Goal: Task Accomplishment & Management: Use online tool/utility

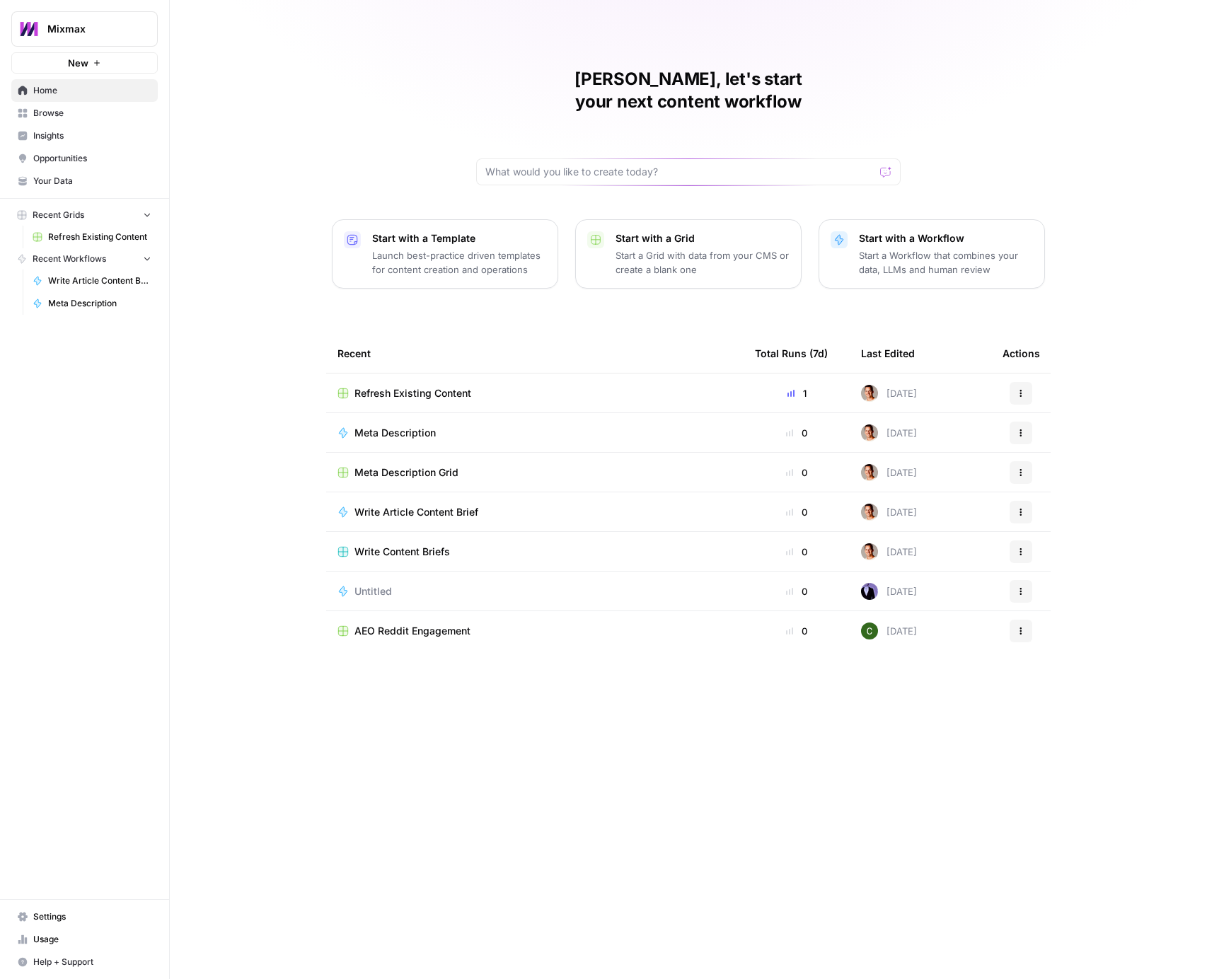
click at [125, 33] on span "Mixmax" at bounding box center [90, 29] width 86 height 14
click at [98, 136] on div "September Cohort" at bounding box center [128, 128] width 215 height 17
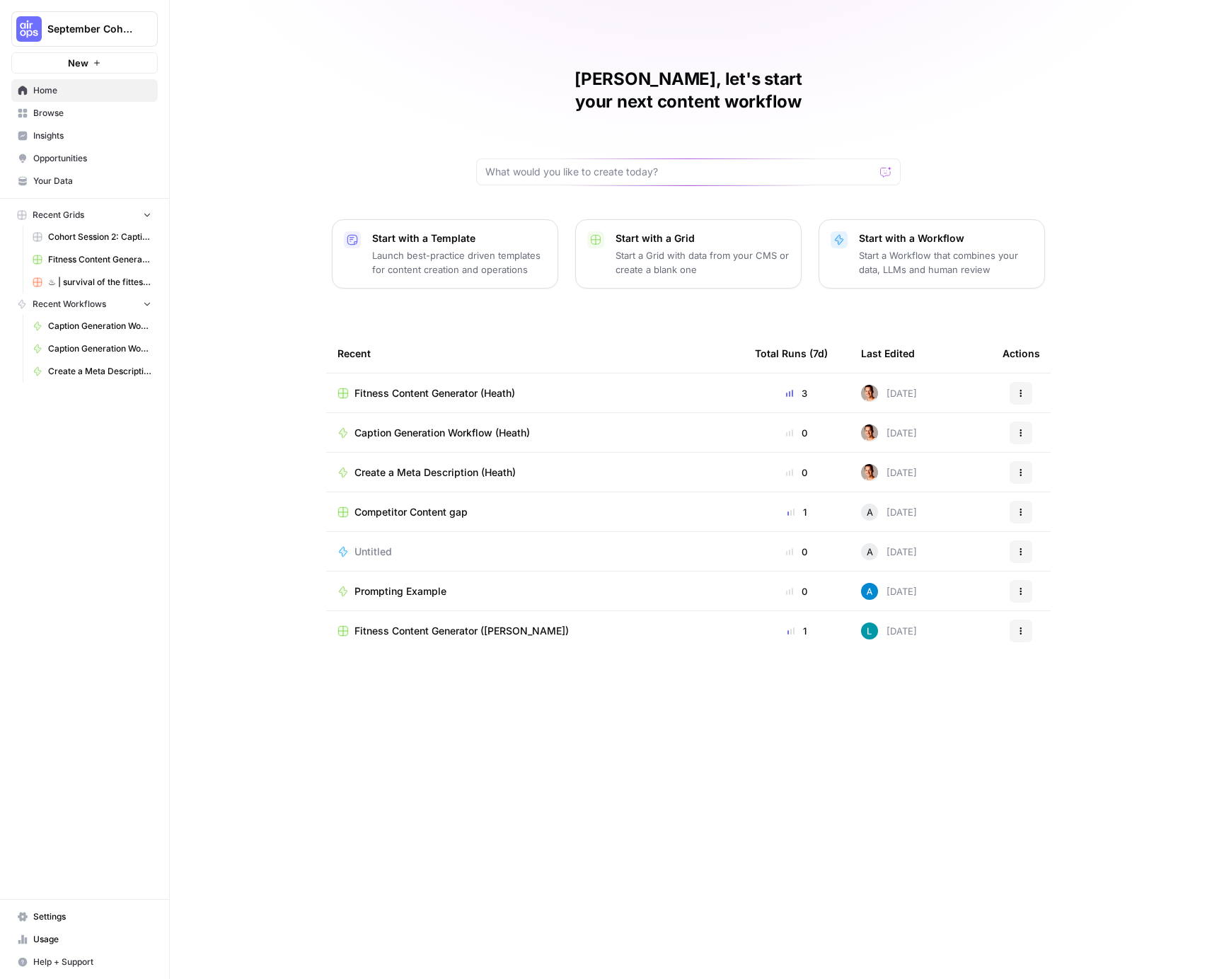
click at [57, 90] on span "Home" at bounding box center [92, 90] width 118 height 13
click at [67, 120] on link "Browse" at bounding box center [84, 113] width 146 height 23
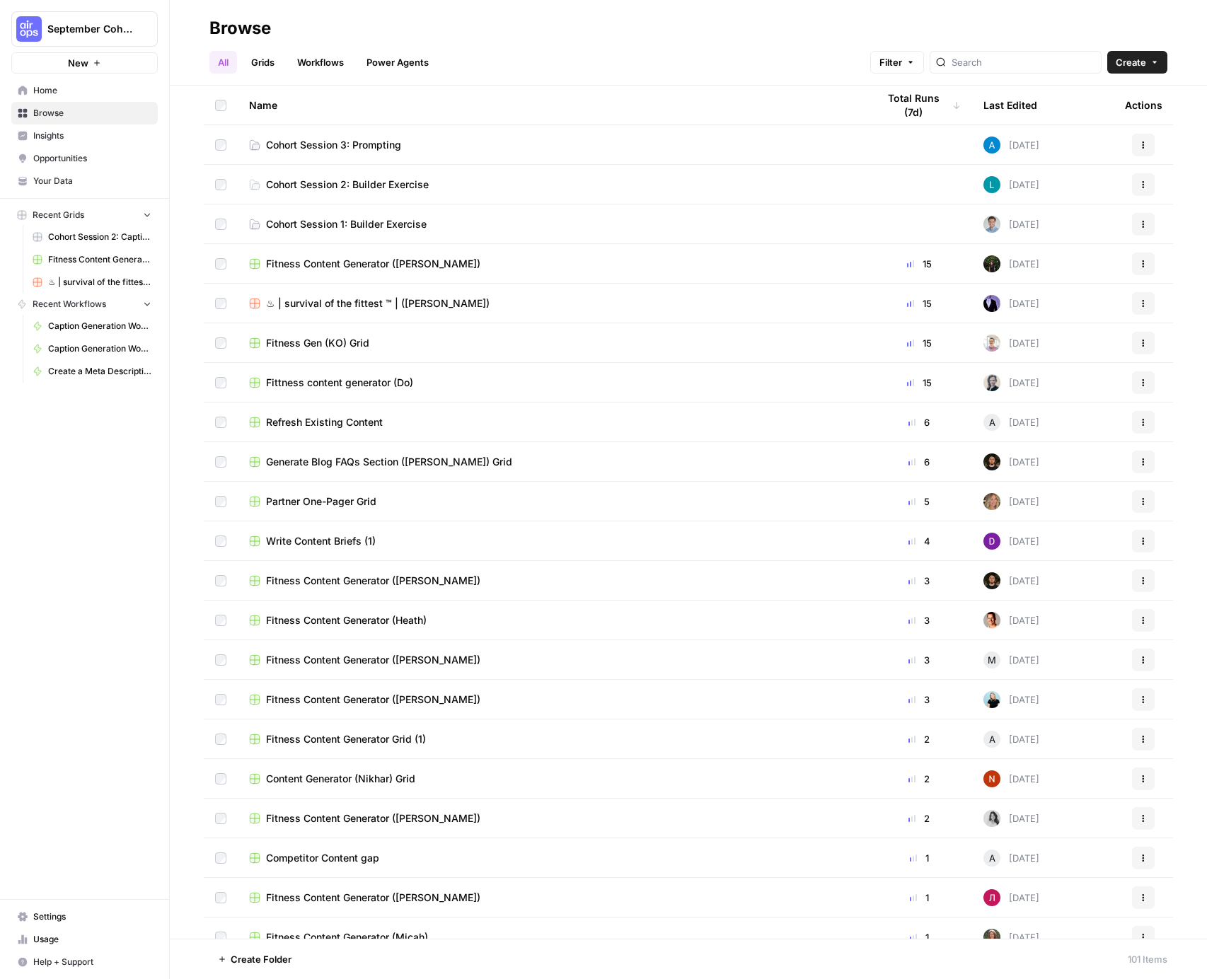
click at [398, 146] on span "Cohort Session 3: Prompting" at bounding box center [333, 145] width 135 height 14
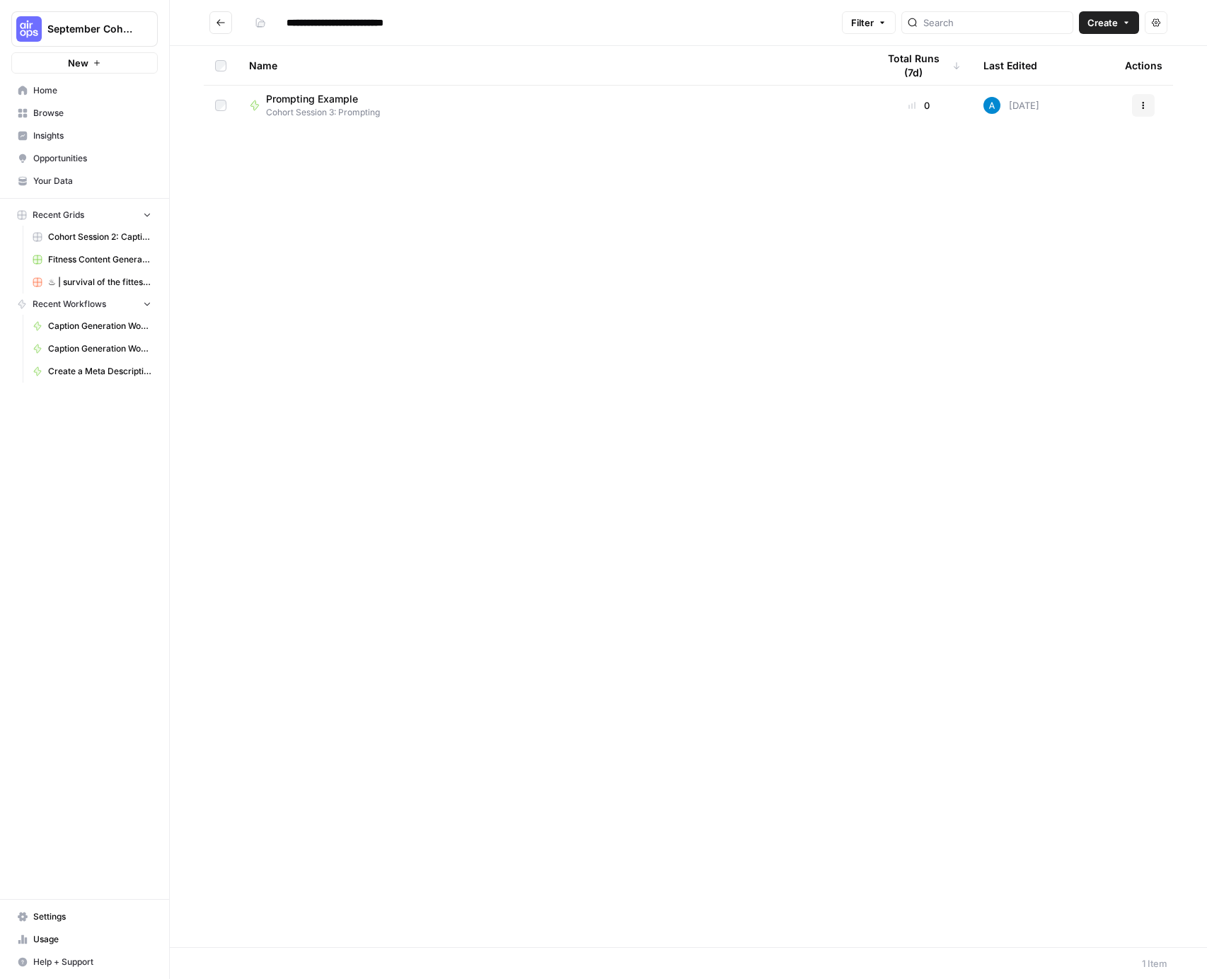
click at [1148, 105] on button "Actions" at bounding box center [1143, 105] width 23 height 23
click at [1038, 231] on span "Duplicate" at bounding box center [1080, 230] width 113 height 14
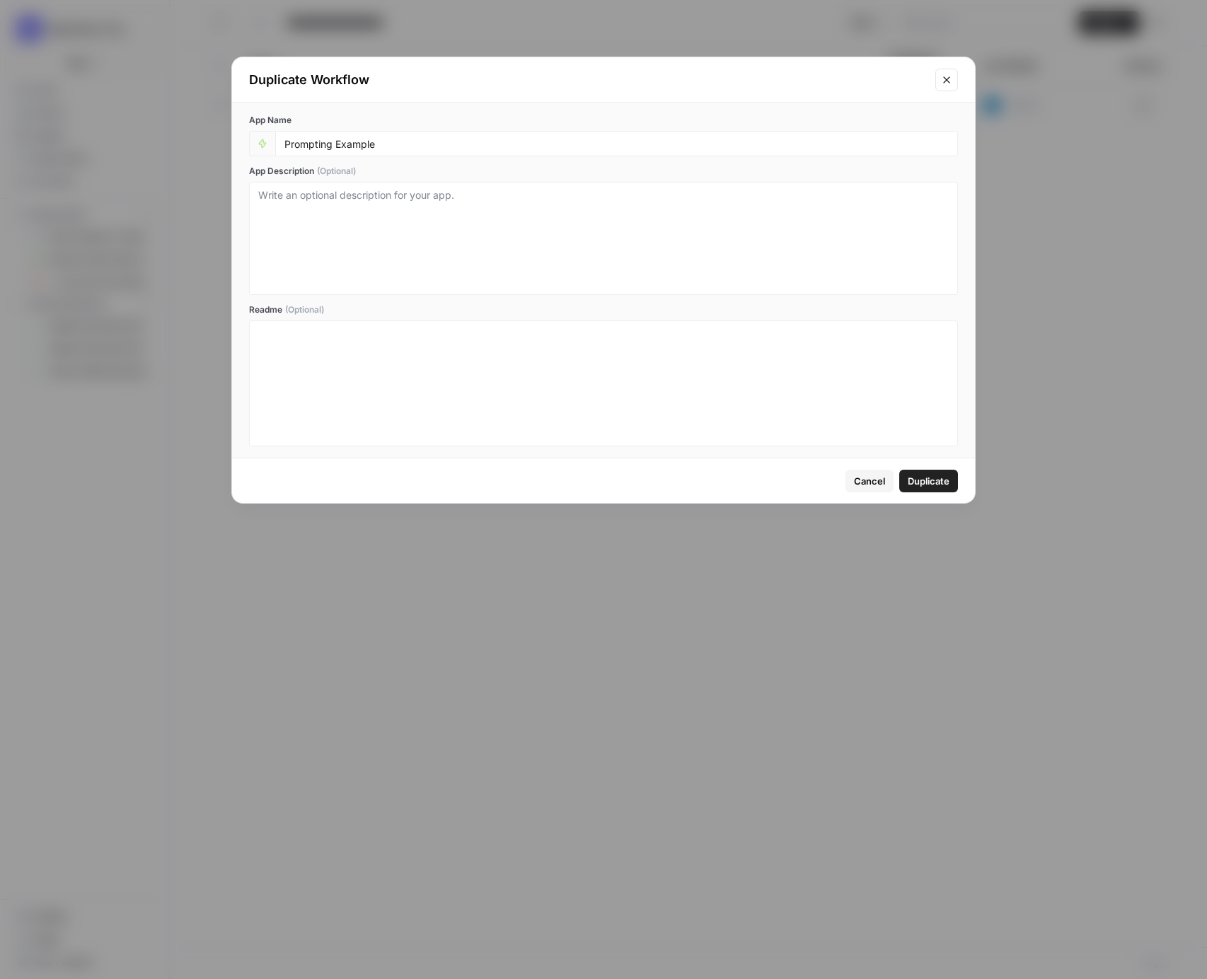
click at [410, 155] on div "Prompting Example" at bounding box center [616, 143] width 683 height 25
click at [408, 145] on input "Prompting Example" at bounding box center [616, 143] width 664 height 13
type input "Prompting Example (Heath)"
click at [915, 486] on span "Duplicate" at bounding box center [929, 481] width 42 height 14
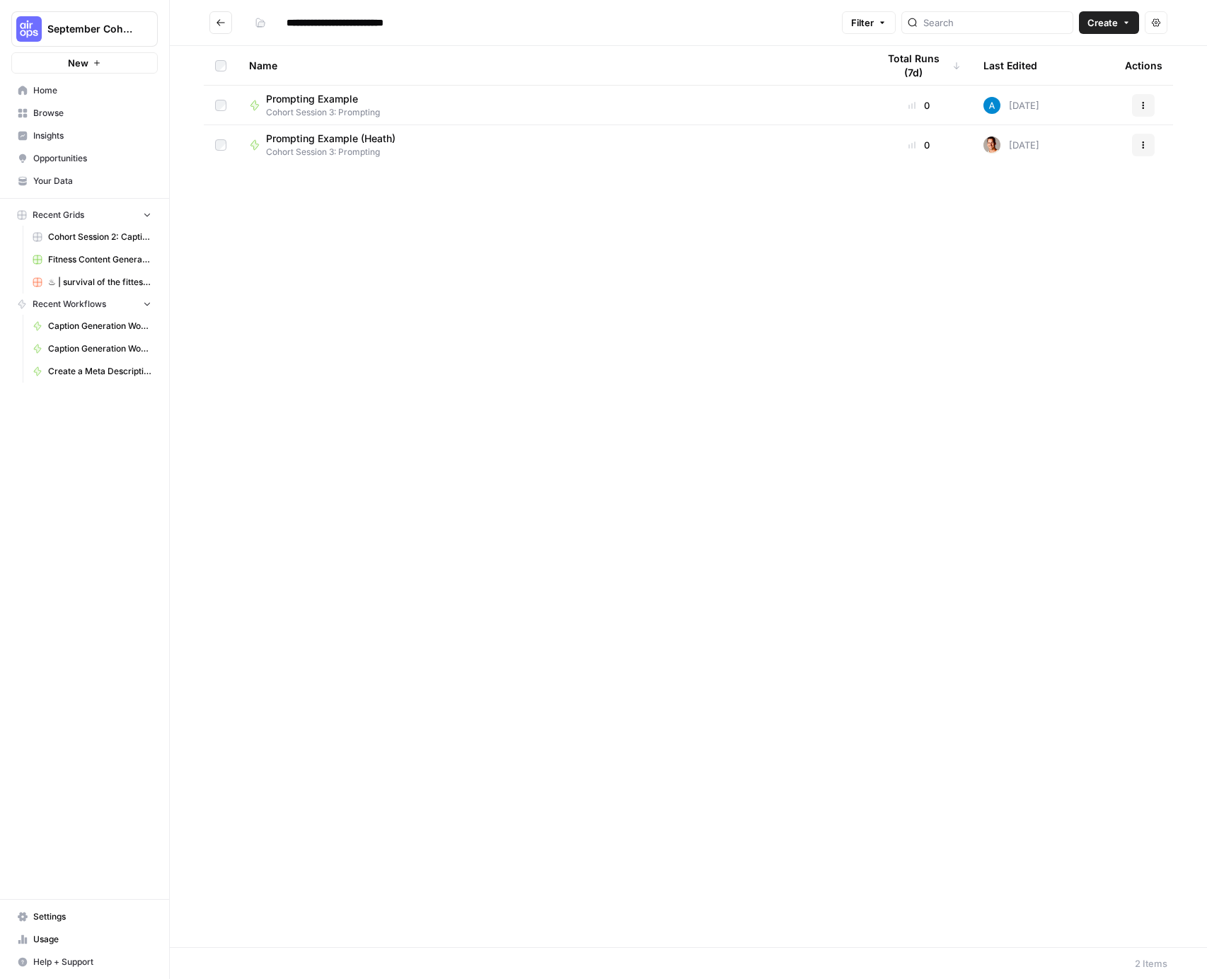
click at [354, 144] on span "Prompting Example (Heath)" at bounding box center [330, 139] width 129 height 14
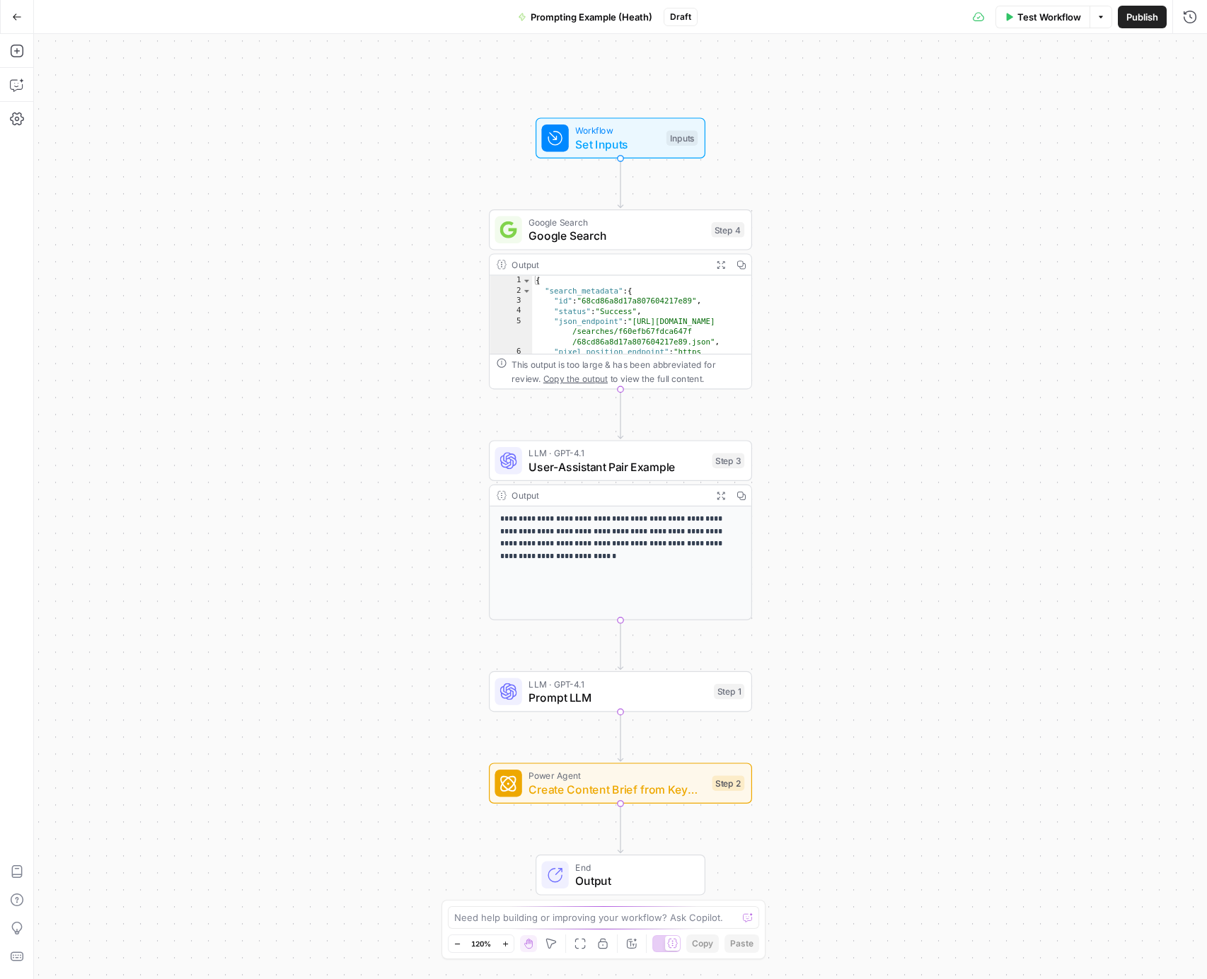
click at [18, 14] on icon "button" at bounding box center [17, 17] width 10 height 10
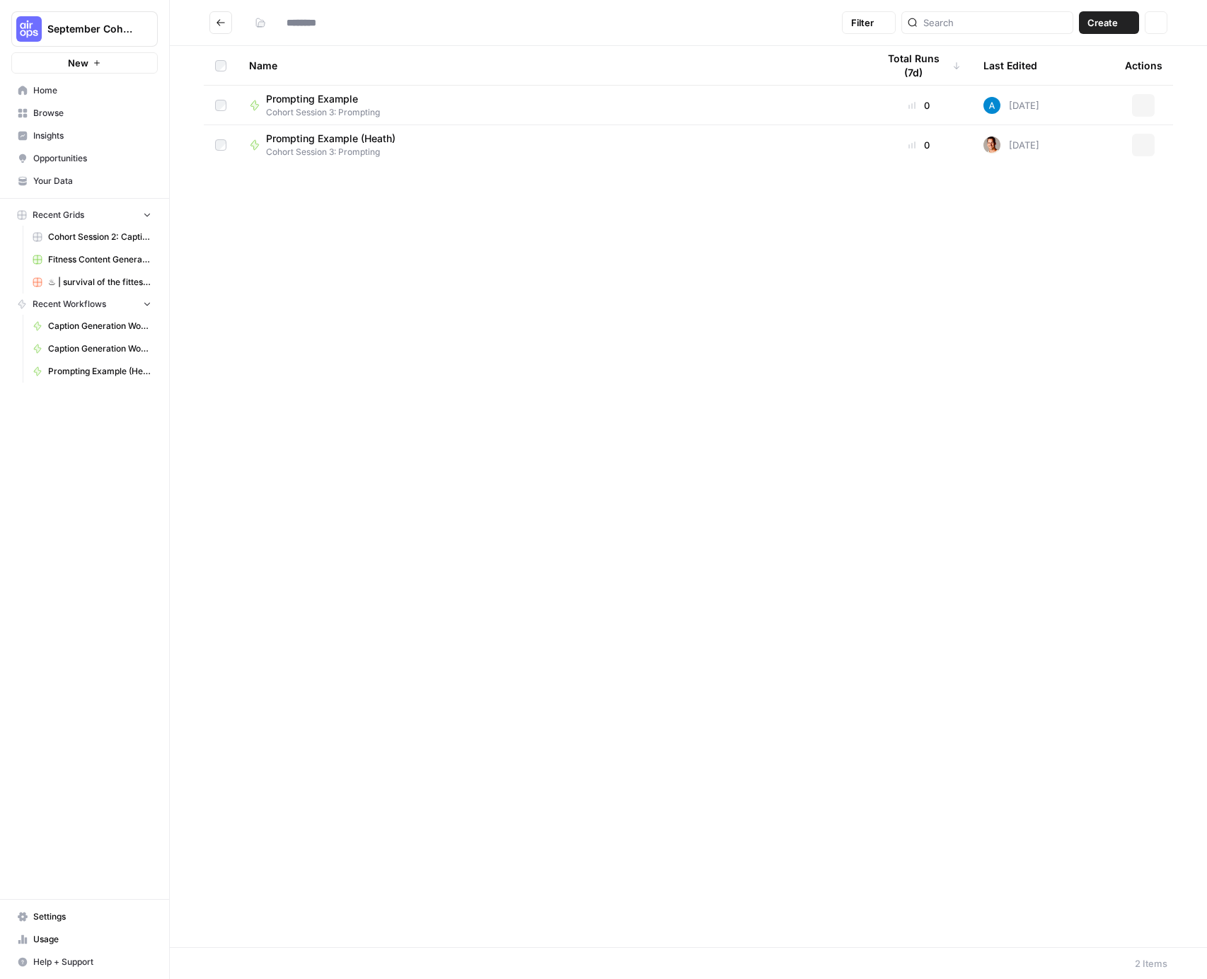
type input "**********"
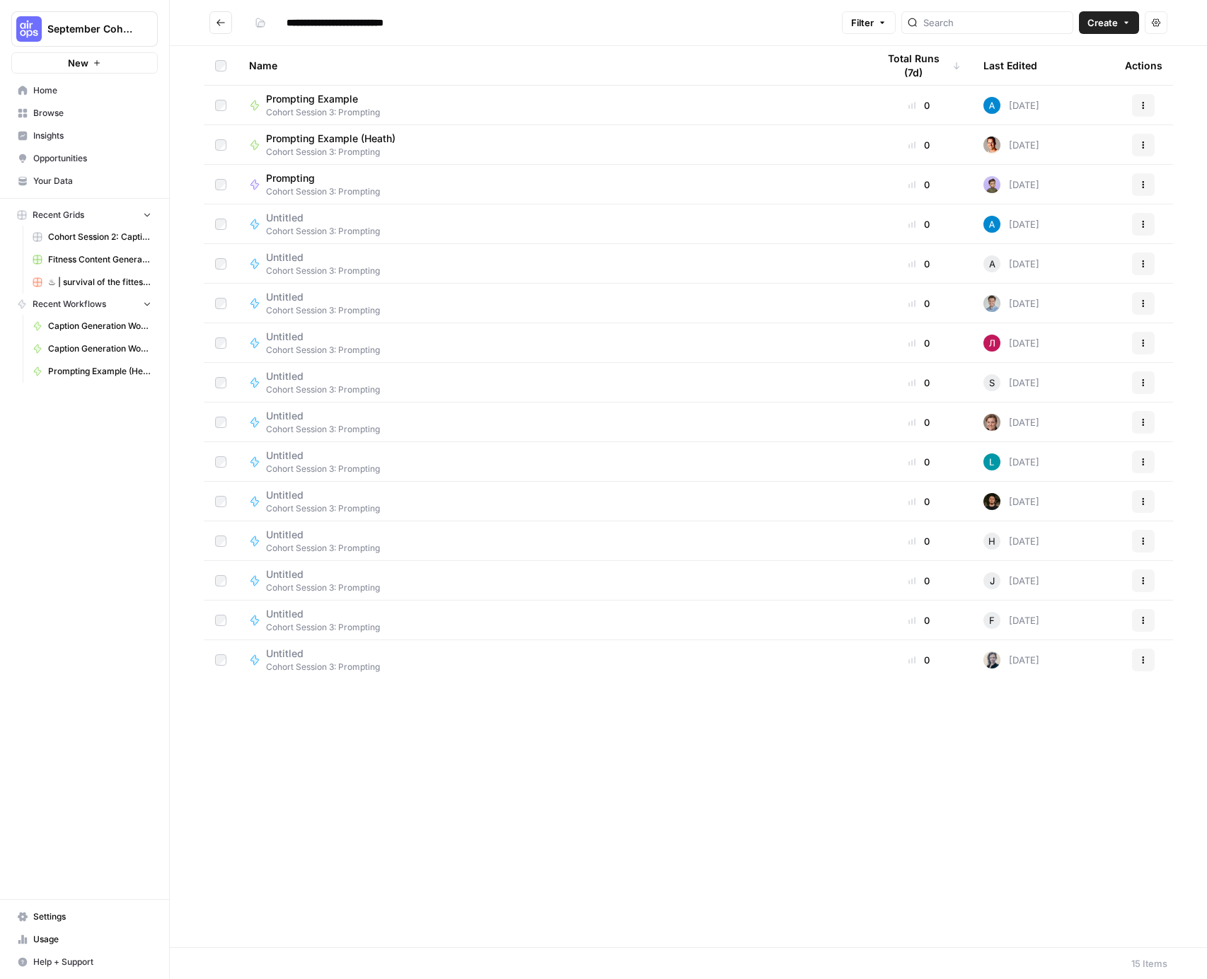
click at [1143, 144] on icon "button" at bounding box center [1144, 145] width 2 height 2
click at [1044, 261] on span "Delete" at bounding box center [1080, 262] width 113 height 14
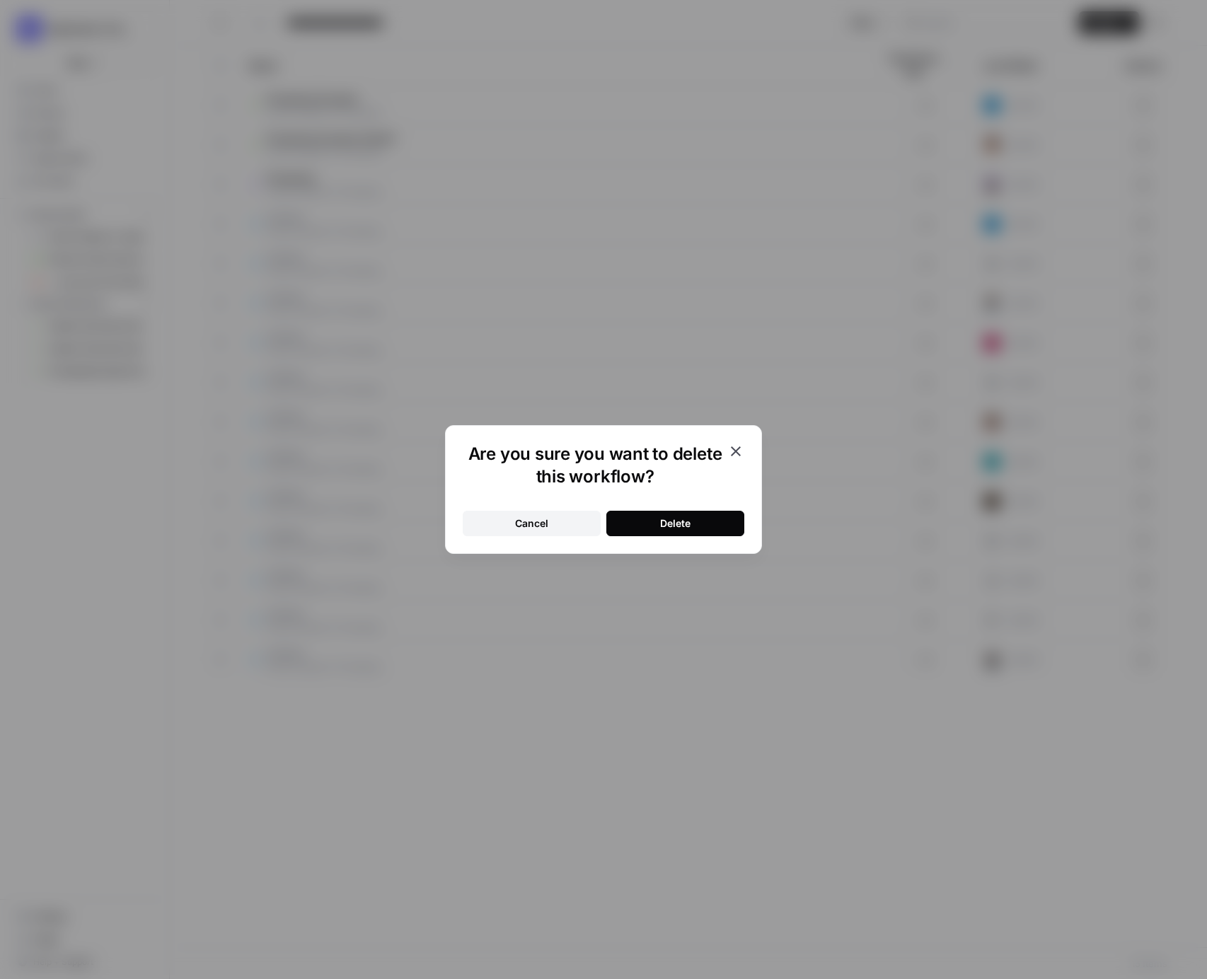
click at [644, 516] on button "Delete" at bounding box center [675, 523] width 138 height 25
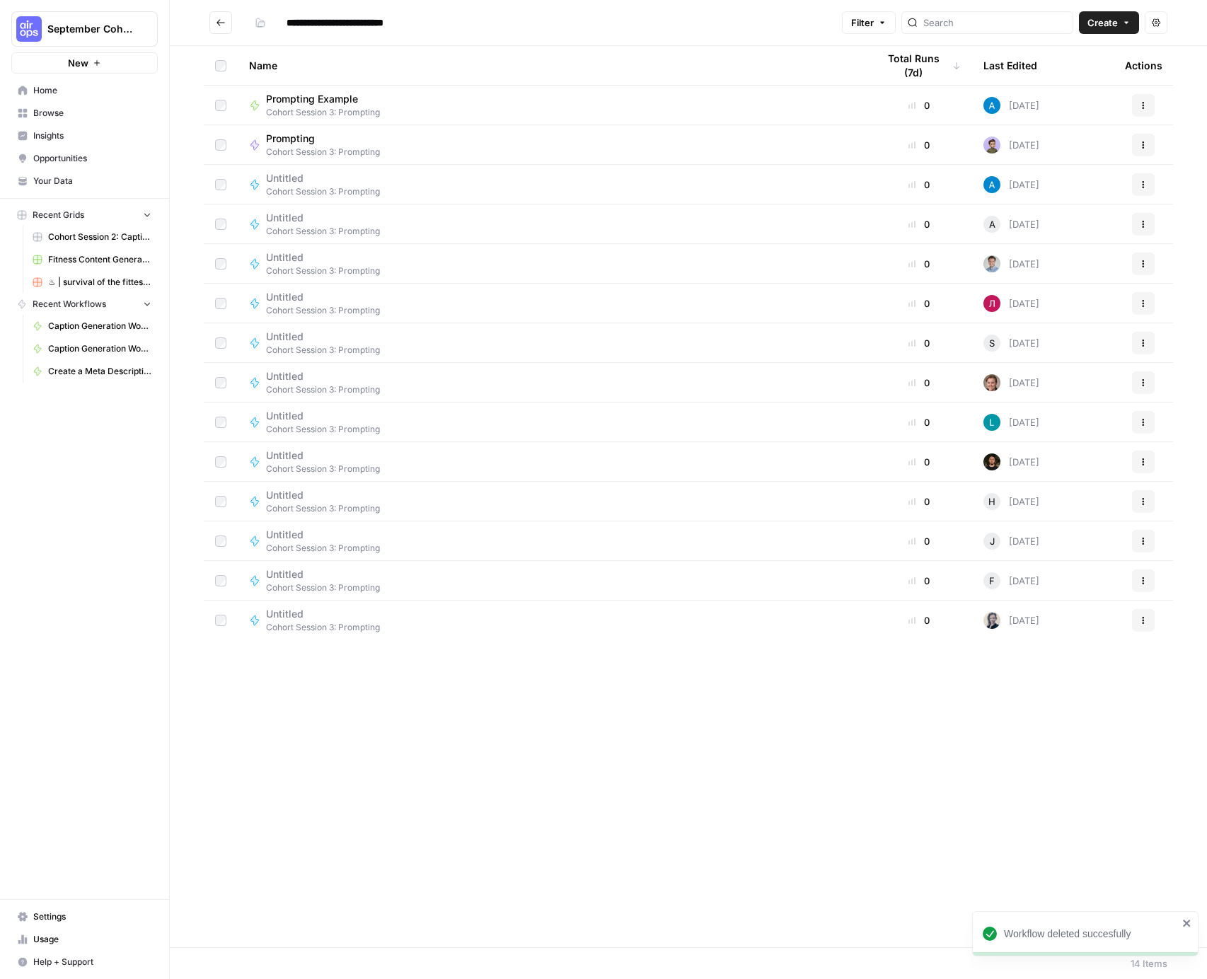
click at [1096, 23] on span "Create" at bounding box center [1103, 23] width 30 height 14
click at [1069, 74] on span "Workflow" at bounding box center [1081, 76] width 79 height 14
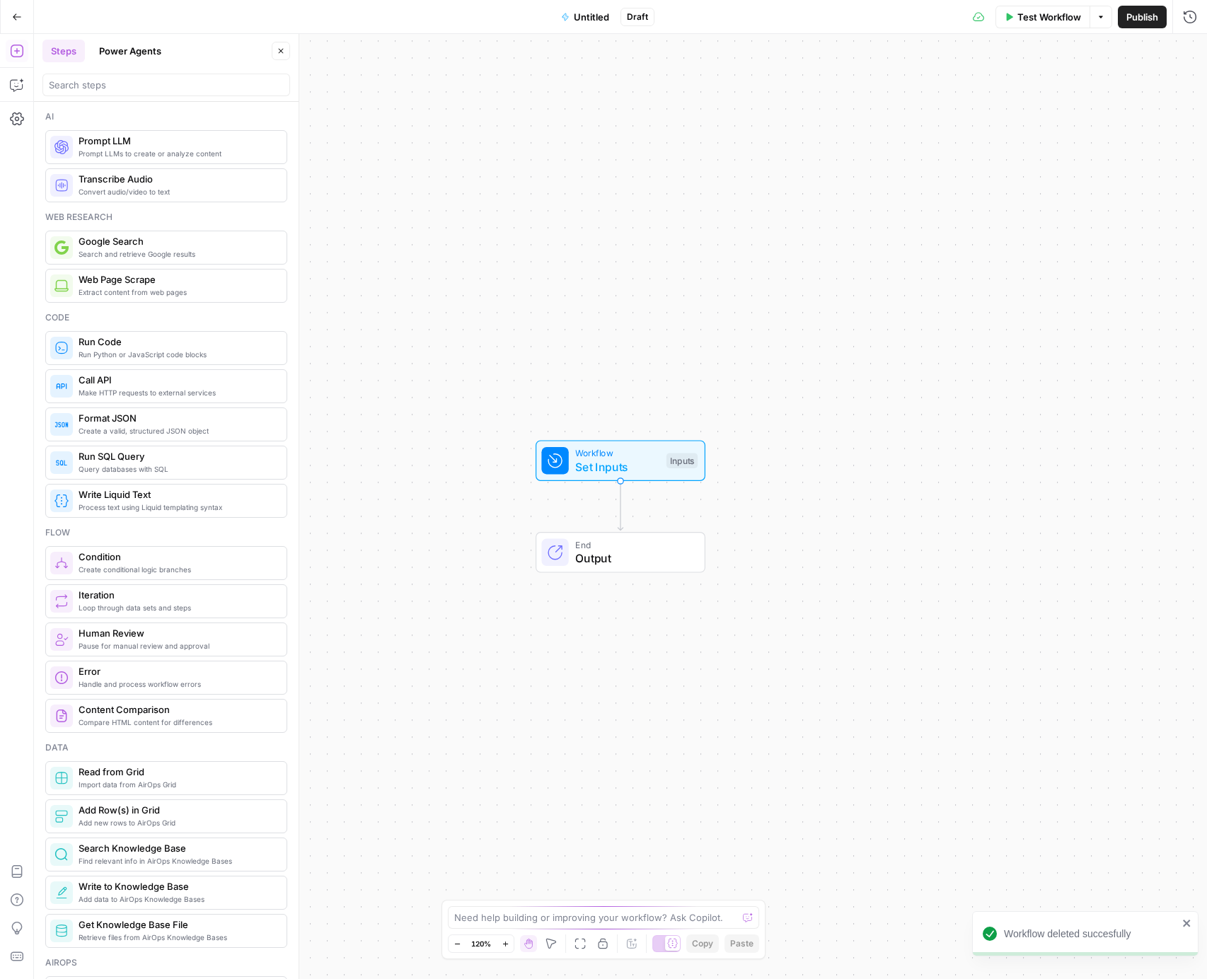
click at [583, 18] on span "Untitled" at bounding box center [591, 17] width 35 height 14
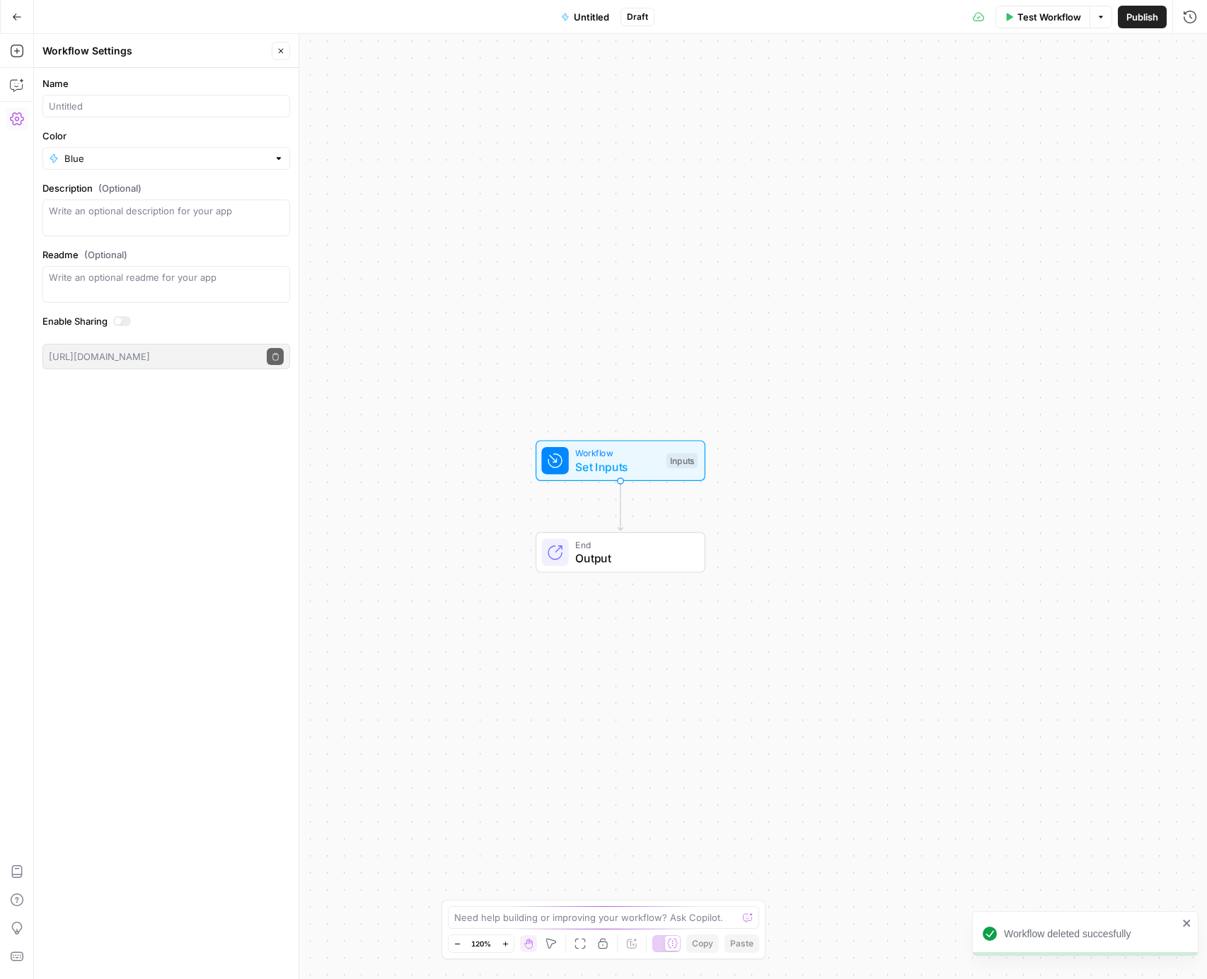
click at [103, 95] on div at bounding box center [166, 106] width 248 height 23
type input "Product Description Prompt"
click at [127, 228] on textarea "Description (Optional)" at bounding box center [166, 218] width 235 height 28
click at [17, 53] on icon "button" at bounding box center [17, 51] width 14 height 14
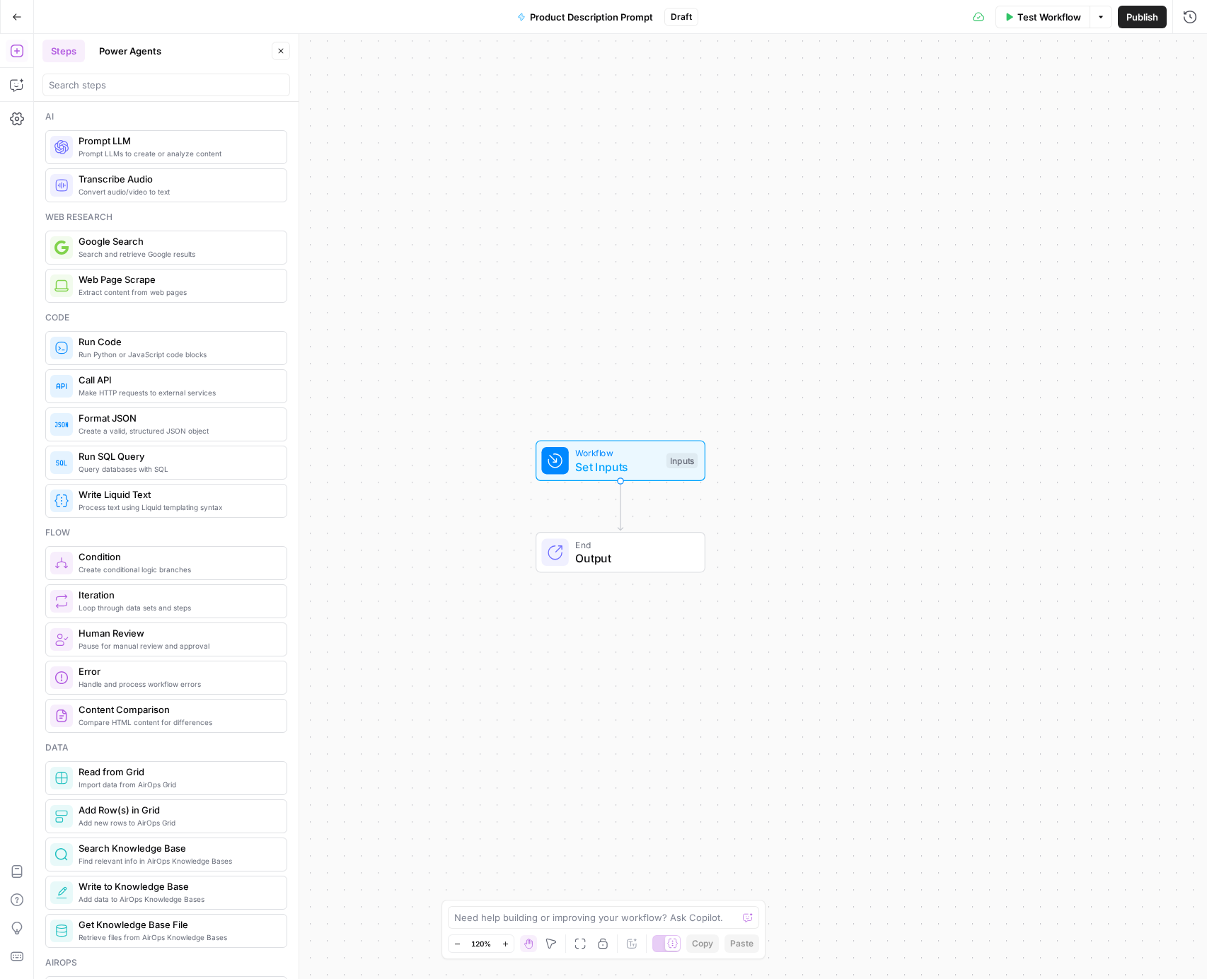
click at [132, 145] on span "Prompt LLM" at bounding box center [177, 141] width 197 height 14
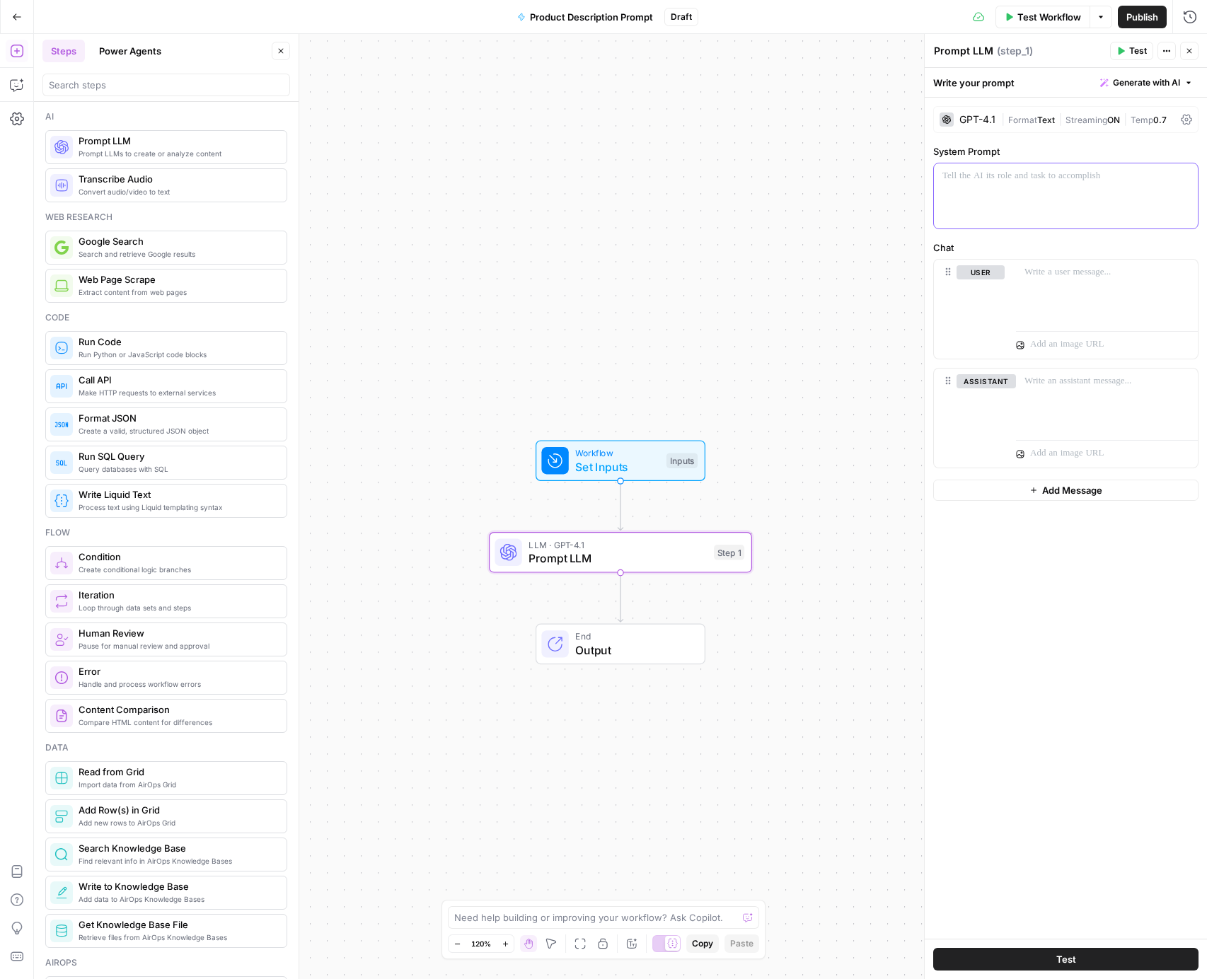
click at [1000, 207] on div at bounding box center [1066, 195] width 264 height 65
click at [1015, 200] on div at bounding box center [1066, 195] width 264 height 65
click at [1118, 47] on icon "button" at bounding box center [1121, 51] width 8 height 8
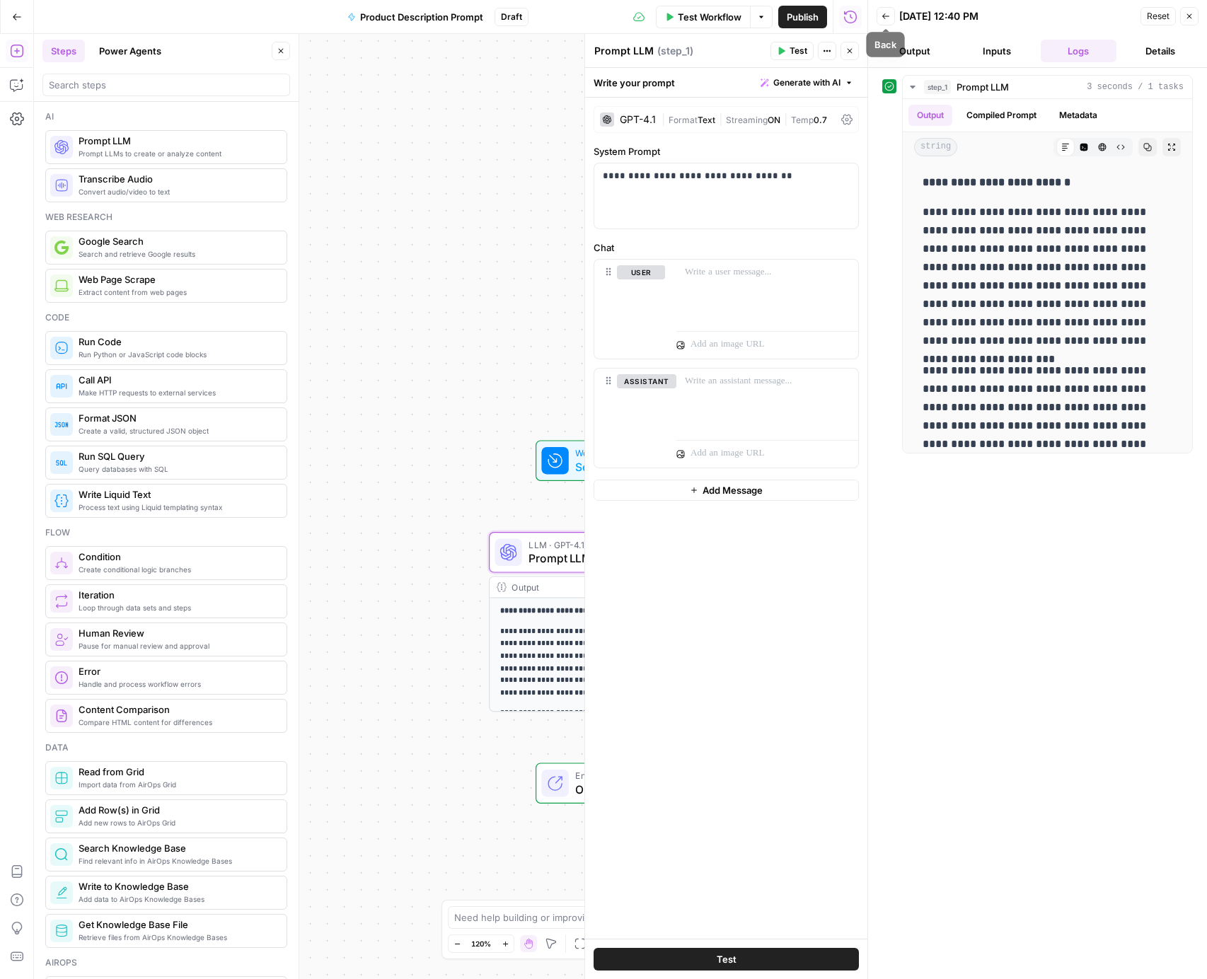
click at [887, 11] on button "Back" at bounding box center [886, 16] width 18 height 18
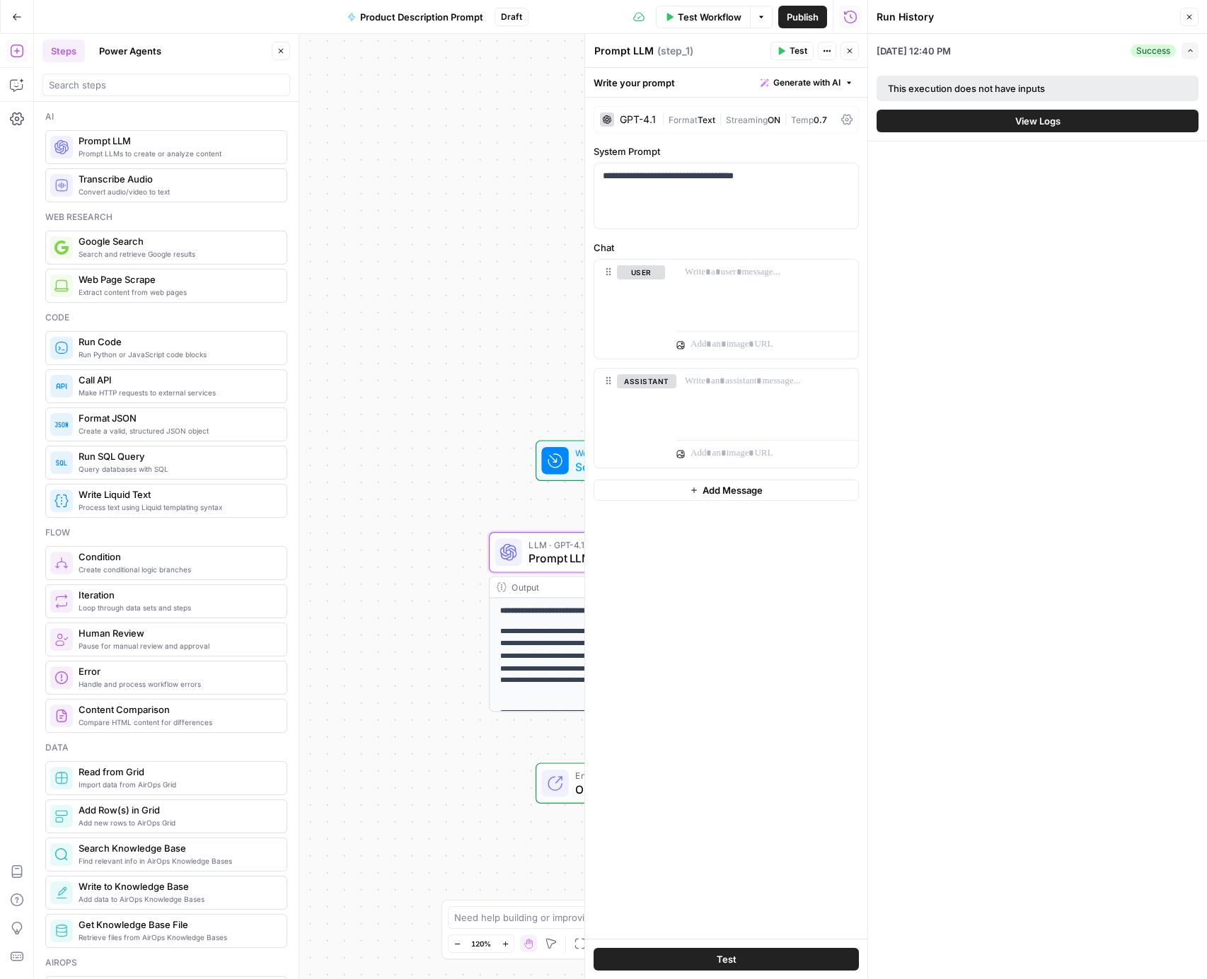
click at [475, 510] on div "**********" at bounding box center [451, 506] width 834 height 945
click at [573, 453] on div "Workflow Set Inputs Inputs Test Step" at bounding box center [619, 460] width 156 height 29
click at [1194, 12] on button "Close" at bounding box center [1189, 17] width 18 height 18
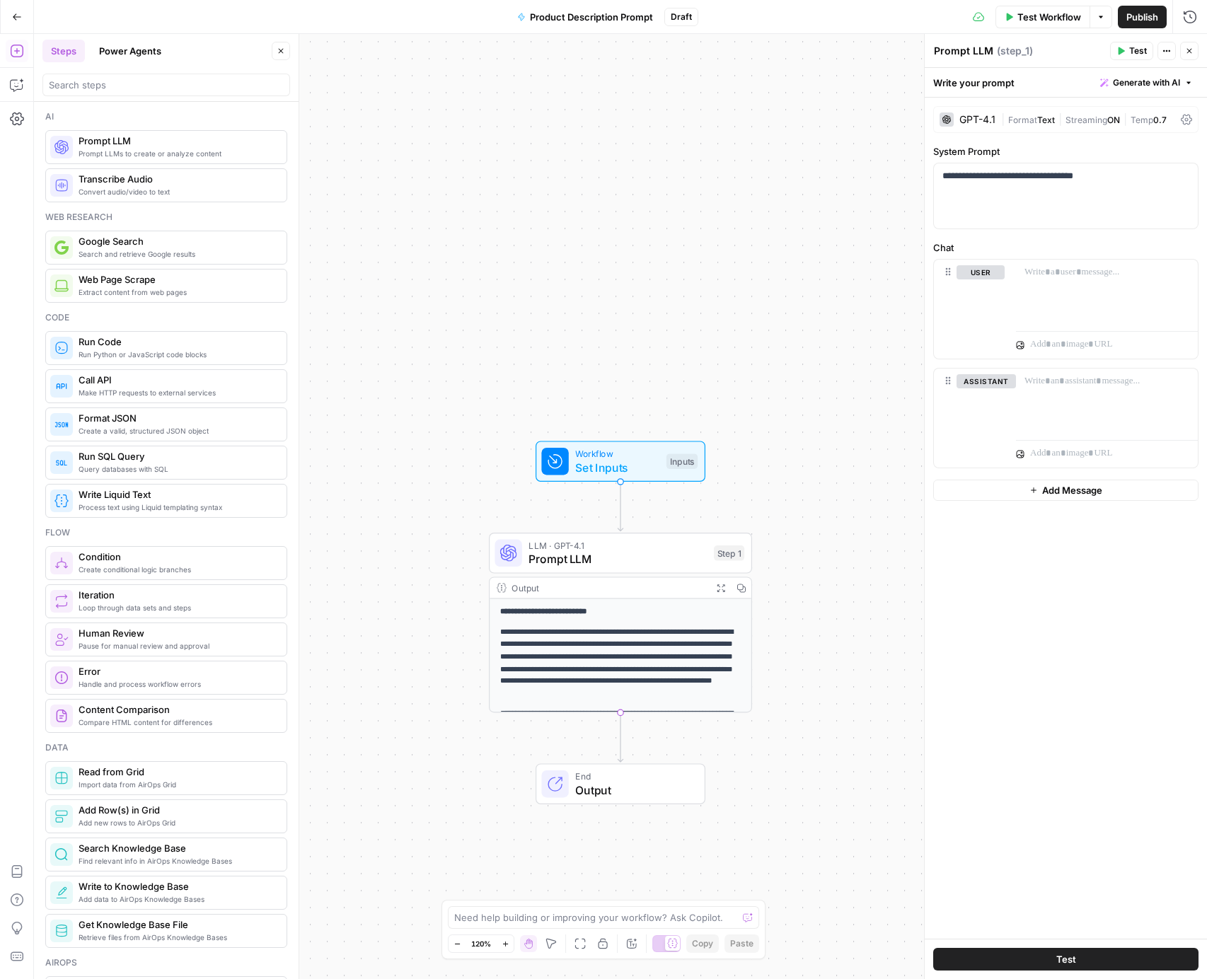
click at [629, 459] on span "Set Inputs" at bounding box center [617, 467] width 84 height 17
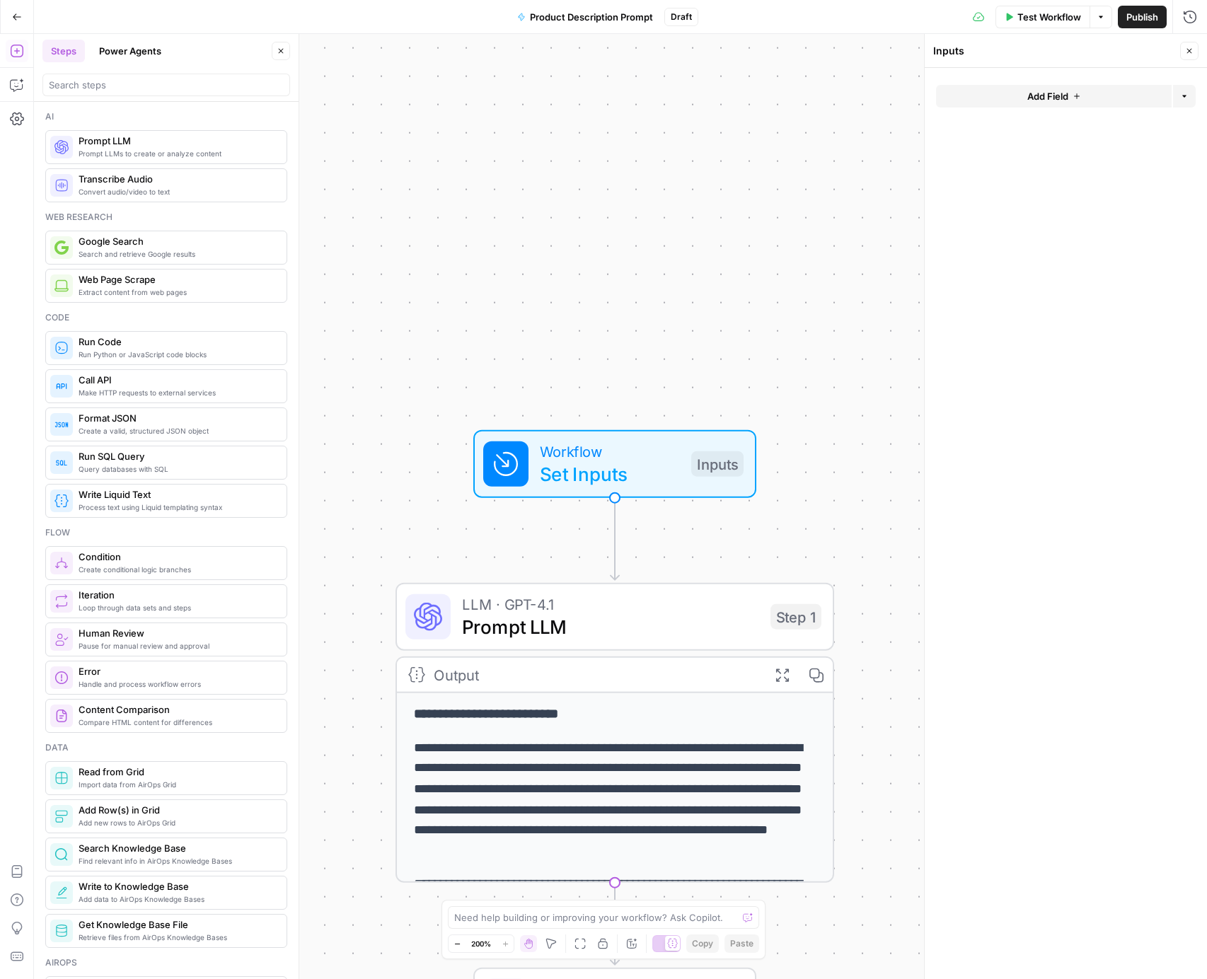
click at [1057, 94] on span "Add Field" at bounding box center [1047, 96] width 41 height 14
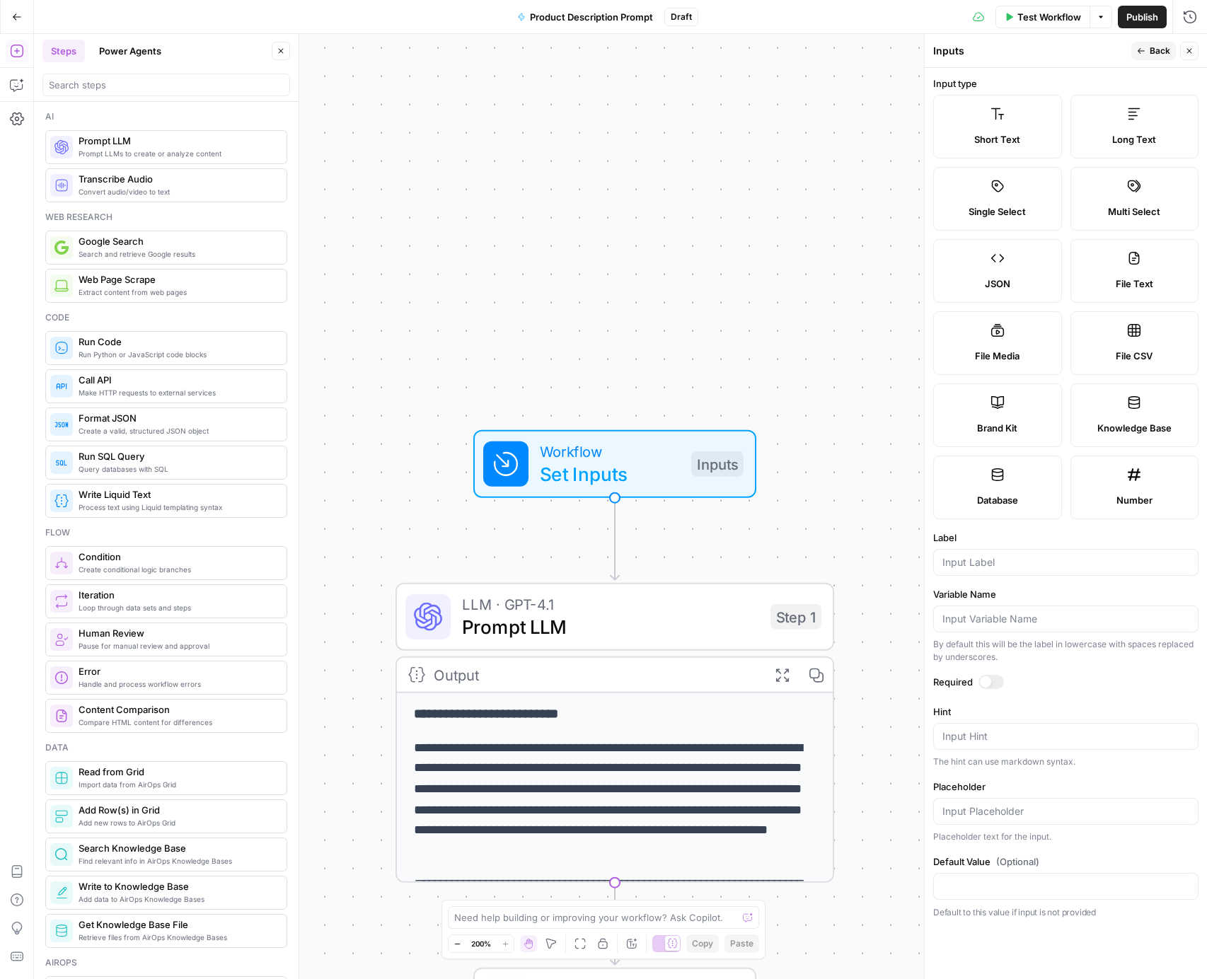
click at [1009, 405] on label "Brand Kit" at bounding box center [997, 416] width 129 height 64
click at [969, 558] on input "Label" at bounding box center [1065, 562] width 247 height 14
click at [979, 616] on input "Variable Name" at bounding box center [1065, 619] width 247 height 14
click at [986, 575] on div at bounding box center [1065, 562] width 265 height 27
click at [975, 745] on div at bounding box center [1065, 736] width 265 height 27
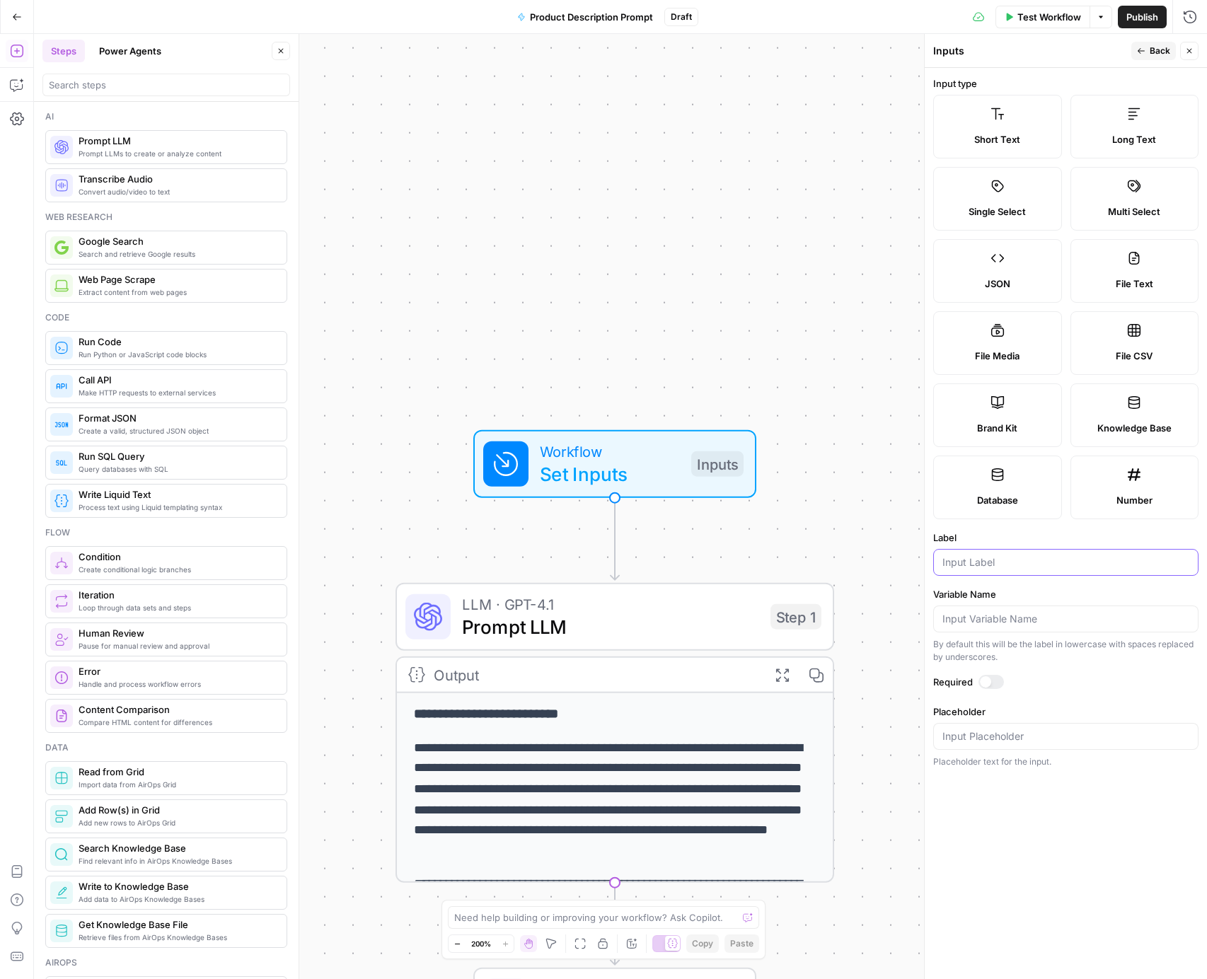
click at [991, 555] on input "Label" at bounding box center [1065, 562] width 247 height 14
type input "brand kit"
click at [1156, 48] on span "Back" at bounding box center [1160, 51] width 21 height 13
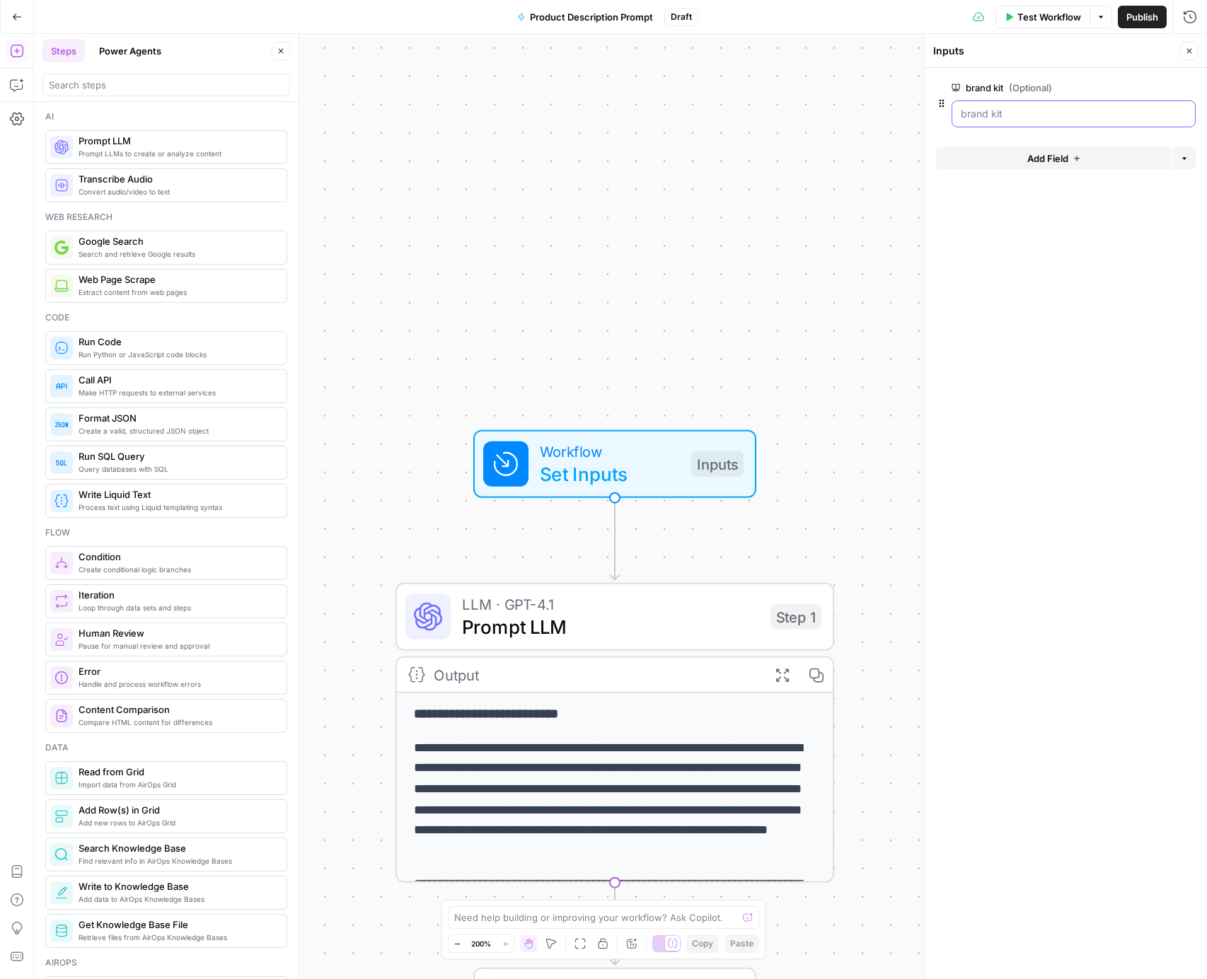
click at [1020, 113] on "brand kit (Optional)" at bounding box center [1074, 114] width 226 height 14
click at [1042, 226] on form "brand kit (Optional) edit field Delete group Add Field Options" at bounding box center [1066, 523] width 282 height 911
click at [1087, 110] on "brand kit (Optional)" at bounding box center [1074, 114] width 226 height 14
click at [1080, 112] on "brand kit (Optional)" at bounding box center [1074, 114] width 226 height 14
click at [1055, 154] on span "Add Field" at bounding box center [1047, 158] width 41 height 14
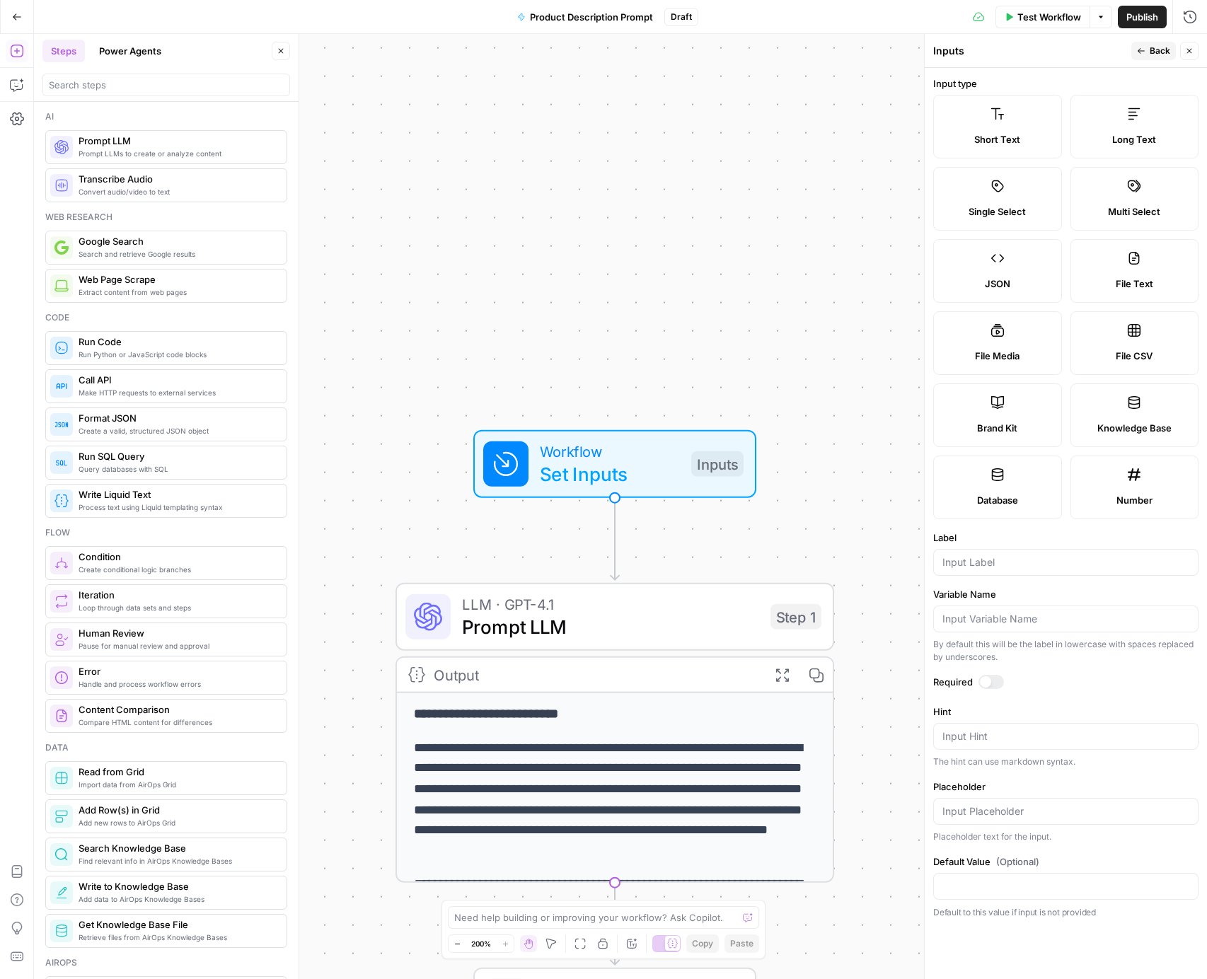
click at [998, 403] on icon at bounding box center [998, 403] width 14 height 14
click at [1166, 52] on span "Back" at bounding box center [1160, 51] width 21 height 13
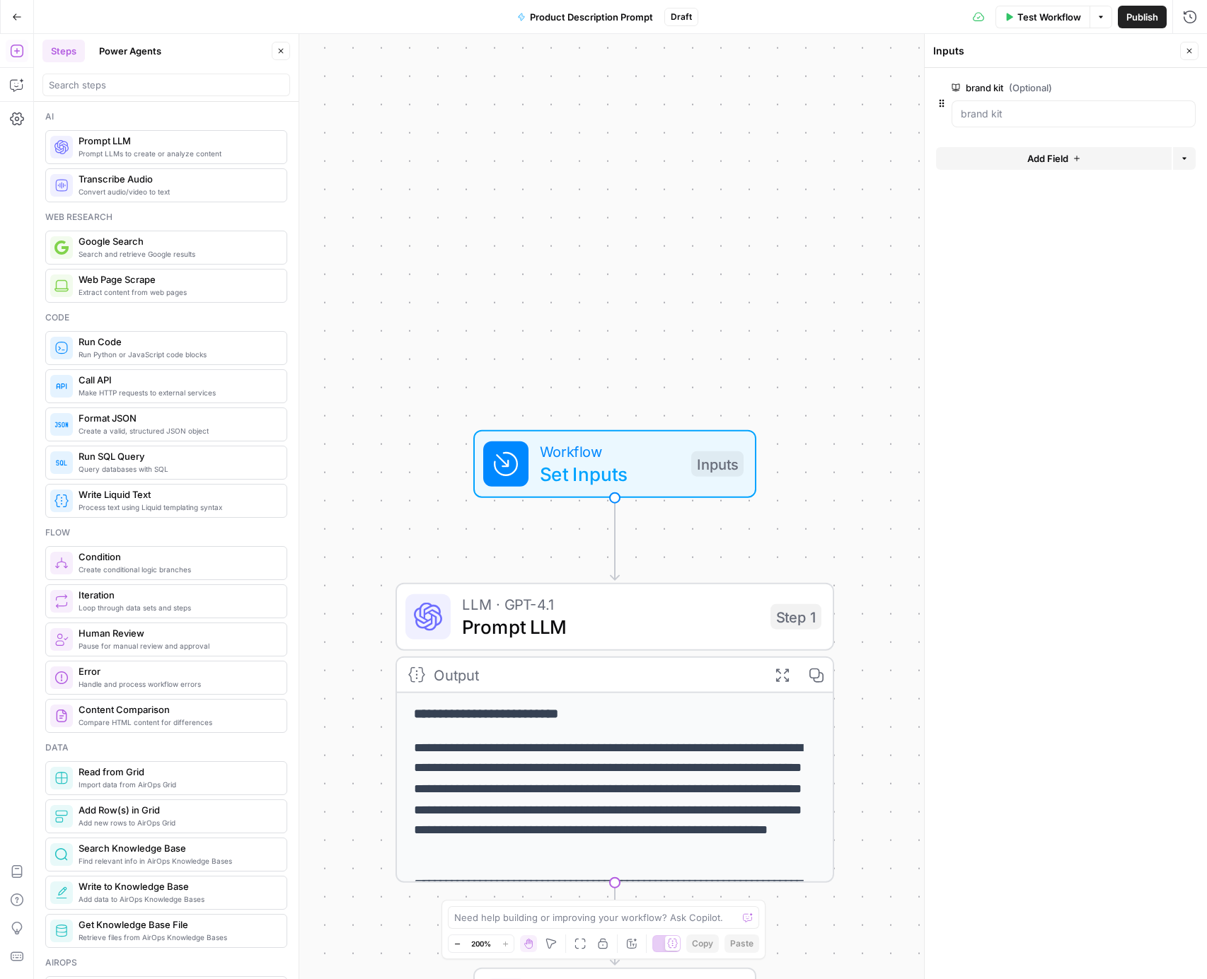
click at [1037, 200] on form "brand kit (Optional) edit field Delete group Add Field Options" at bounding box center [1066, 523] width 282 height 911
click at [1177, 164] on button "Options" at bounding box center [1184, 158] width 23 height 23
click at [1034, 248] on form "brand kit (Optional) edit field Delete group Add Field Options" at bounding box center [1066, 523] width 282 height 911
click at [1036, 117] on "brand kit (Optional)" at bounding box center [1074, 114] width 226 height 14
click at [571, 645] on div "LLM · GPT-4.1 Prompt LLM Step 1 Copy step Delete step Add Note Test" at bounding box center [615, 617] width 439 height 68
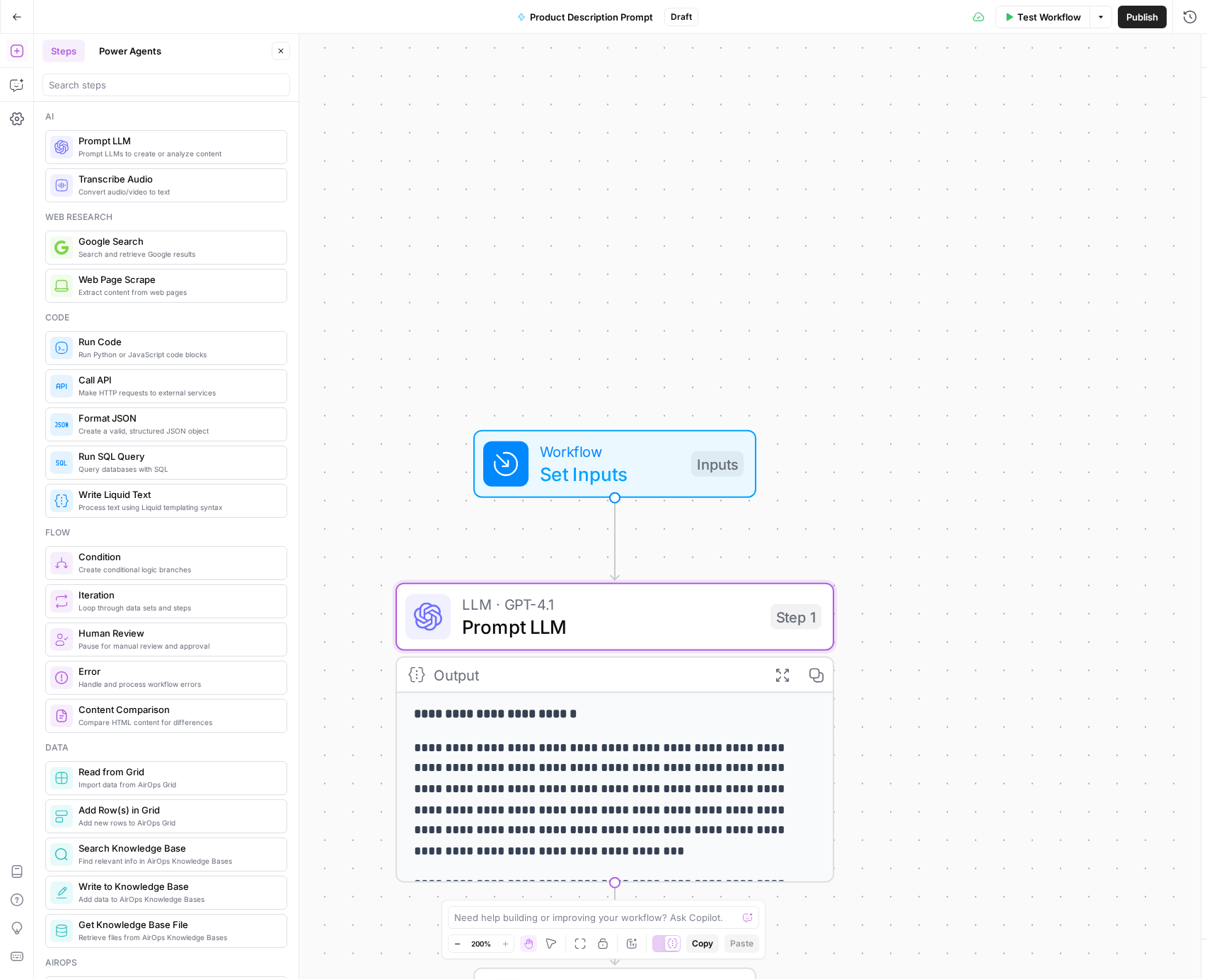
type textarea "Prompt LLM"
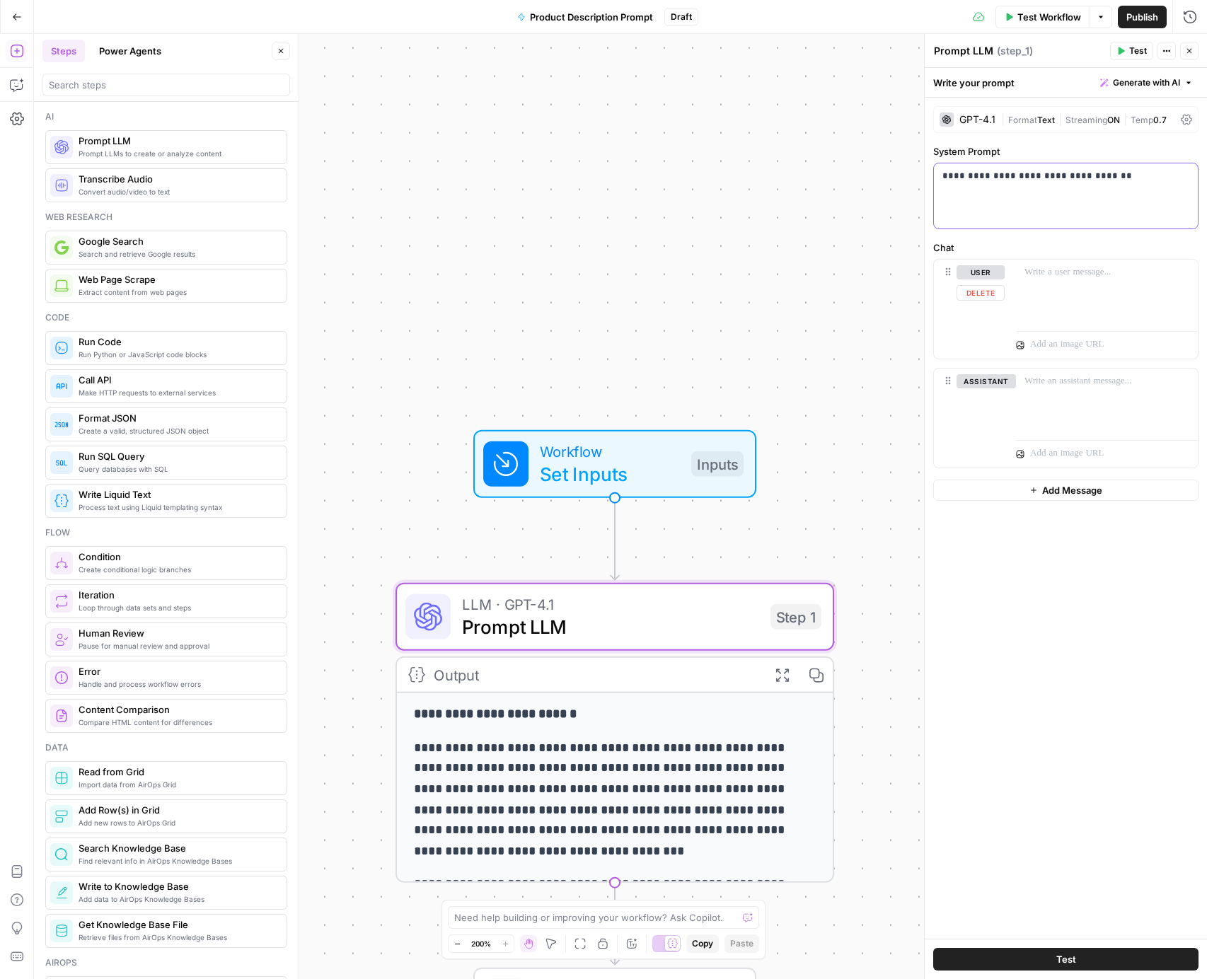
click at [1037, 188] on div "**********" at bounding box center [1066, 195] width 264 height 65
click at [1055, 278] on p at bounding box center [1107, 272] width 165 height 14
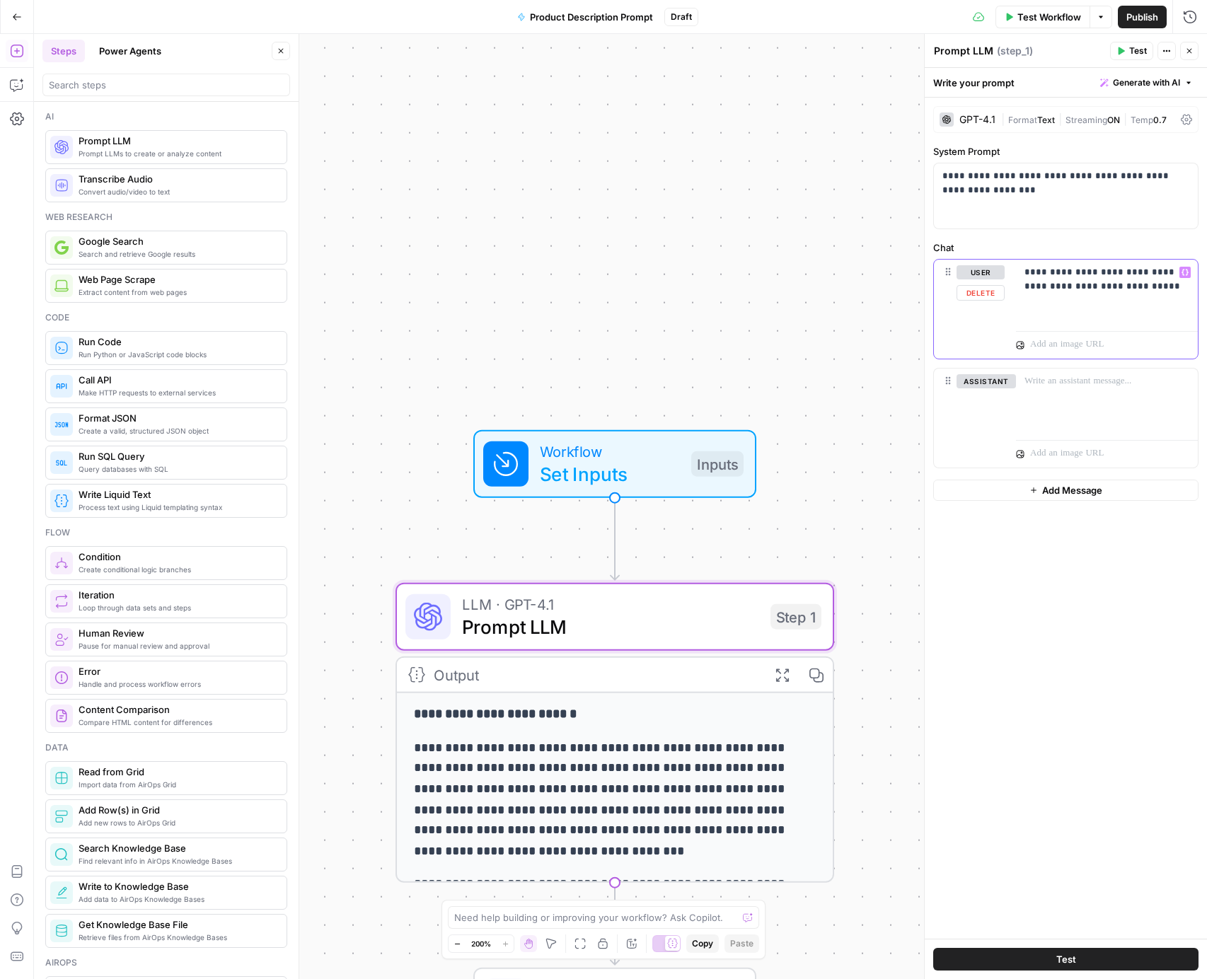
click at [1067, 277] on p "**********" at bounding box center [1107, 279] width 165 height 28
click at [1171, 284] on p "**********" at bounding box center [1107, 279] width 165 height 28
click at [976, 116] on div "GPT-4.1" at bounding box center [977, 120] width 36 height 10
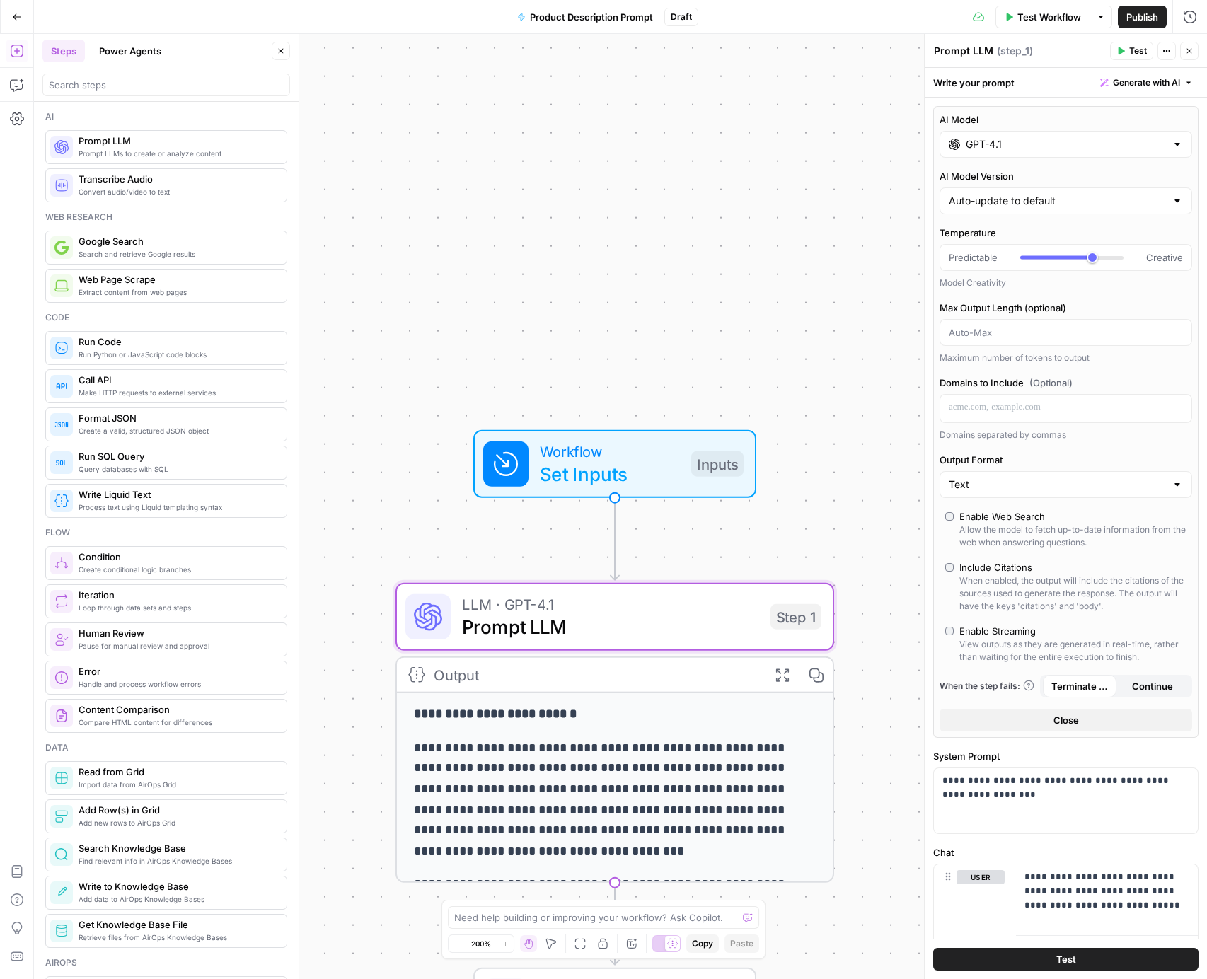
click at [976, 129] on div "AI Model GPT-4.1" at bounding box center [1066, 135] width 253 height 45
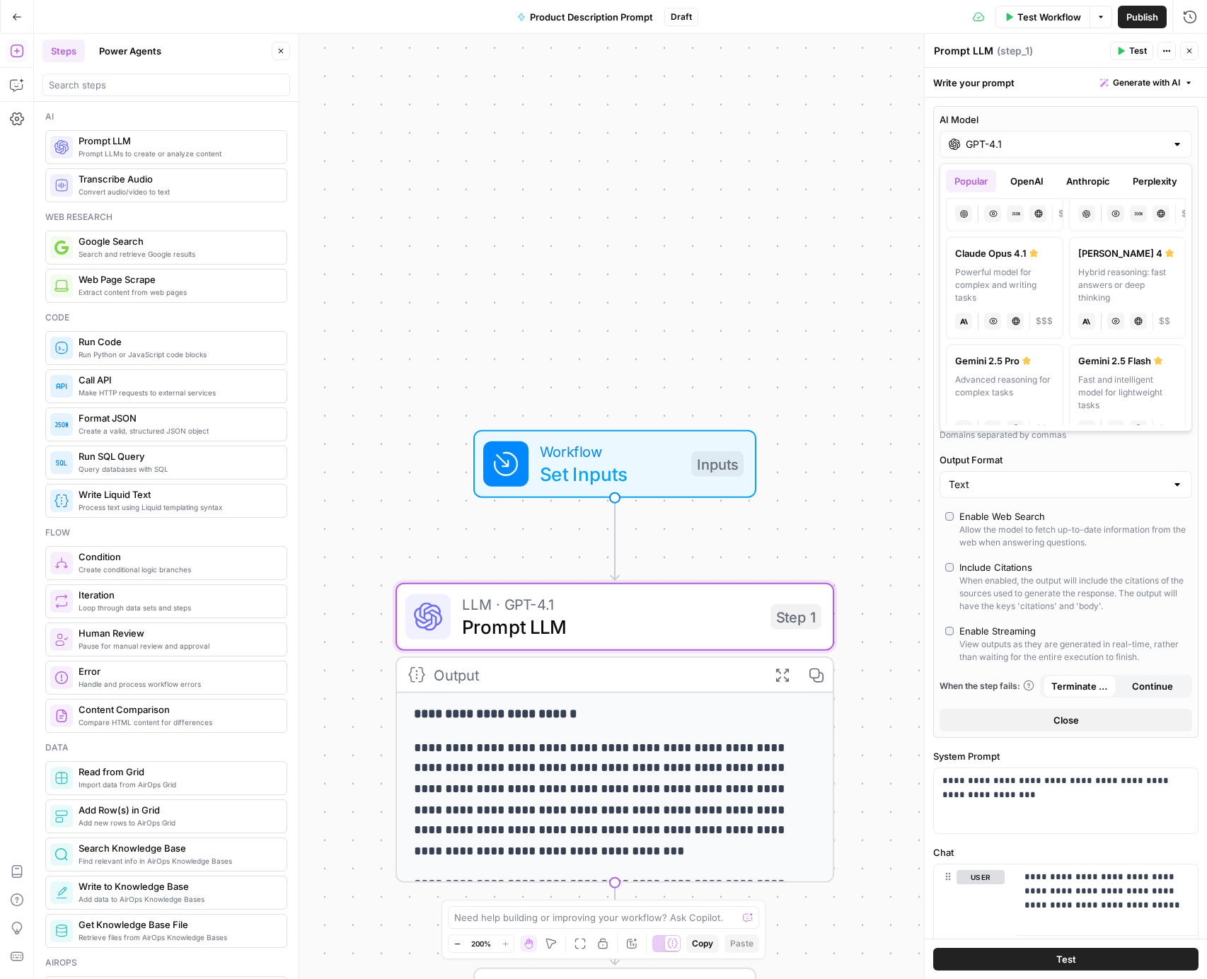
scroll to position [188, 0]
click at [1018, 272] on div "Powerful model for complex and writing tasks" at bounding box center [1004, 279] width 99 height 38
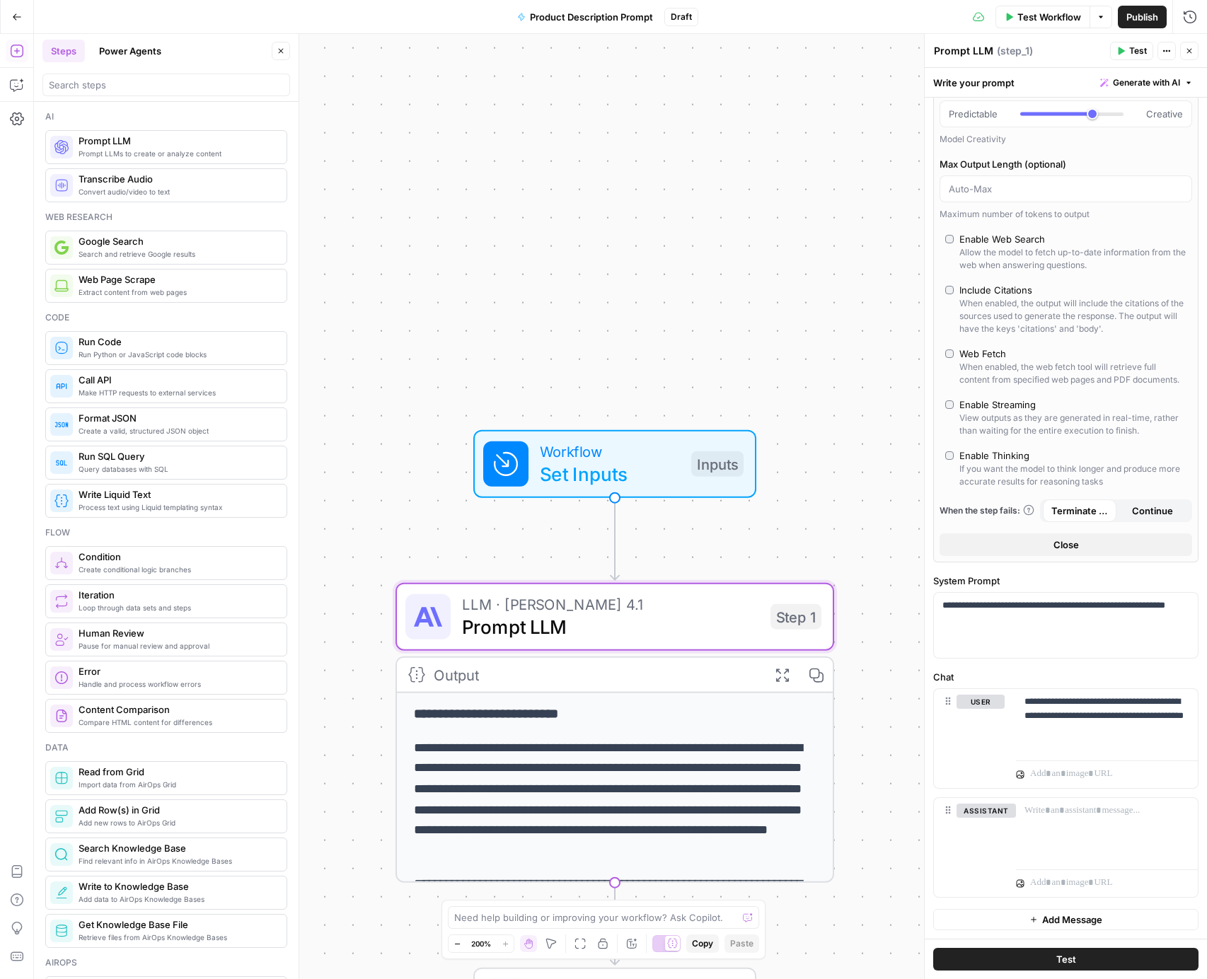
scroll to position [0, 0]
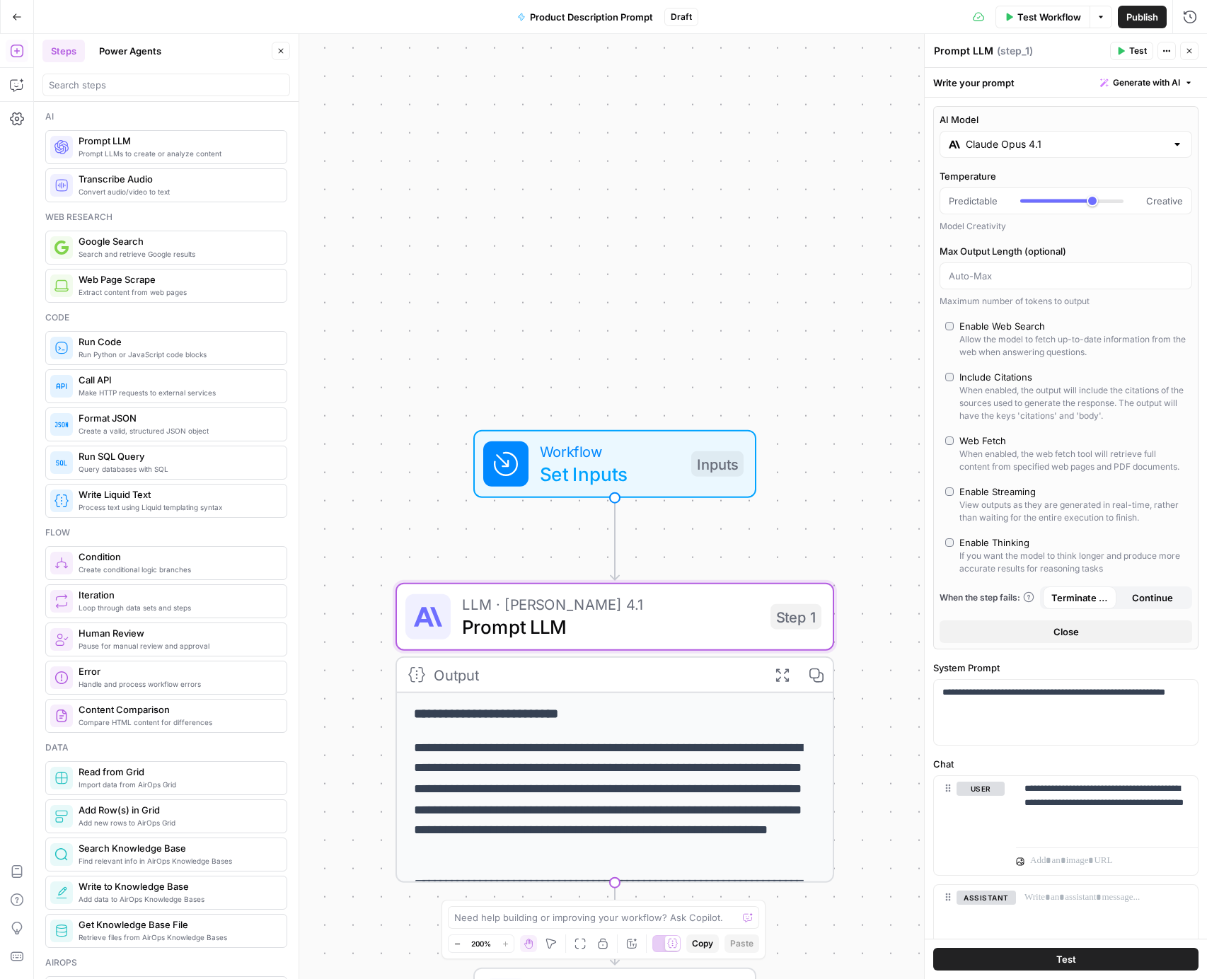
click at [1131, 52] on span "Test" at bounding box center [1138, 51] width 18 height 13
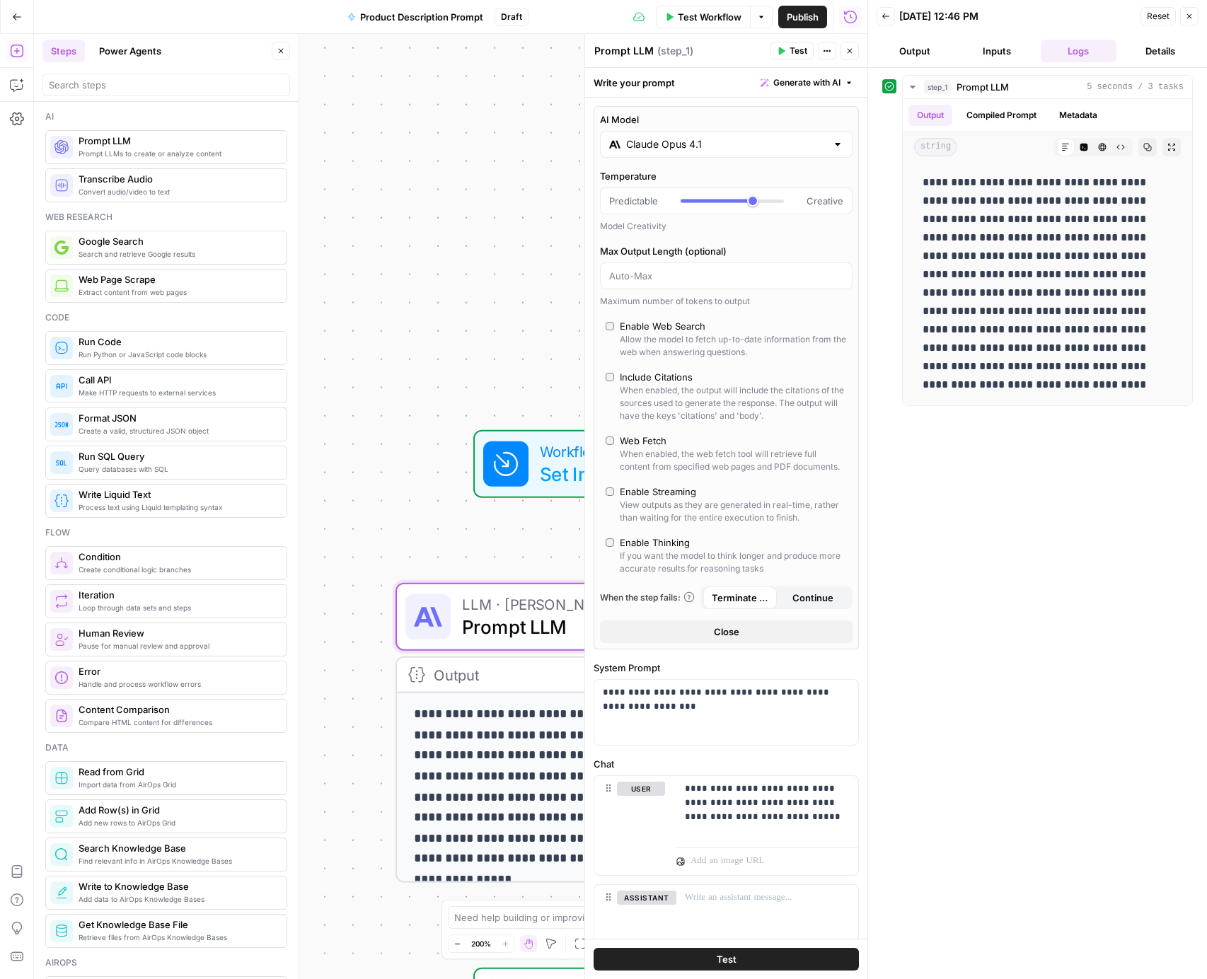
click at [723, 151] on input "Claude Opus 4.1" at bounding box center [726, 144] width 200 height 14
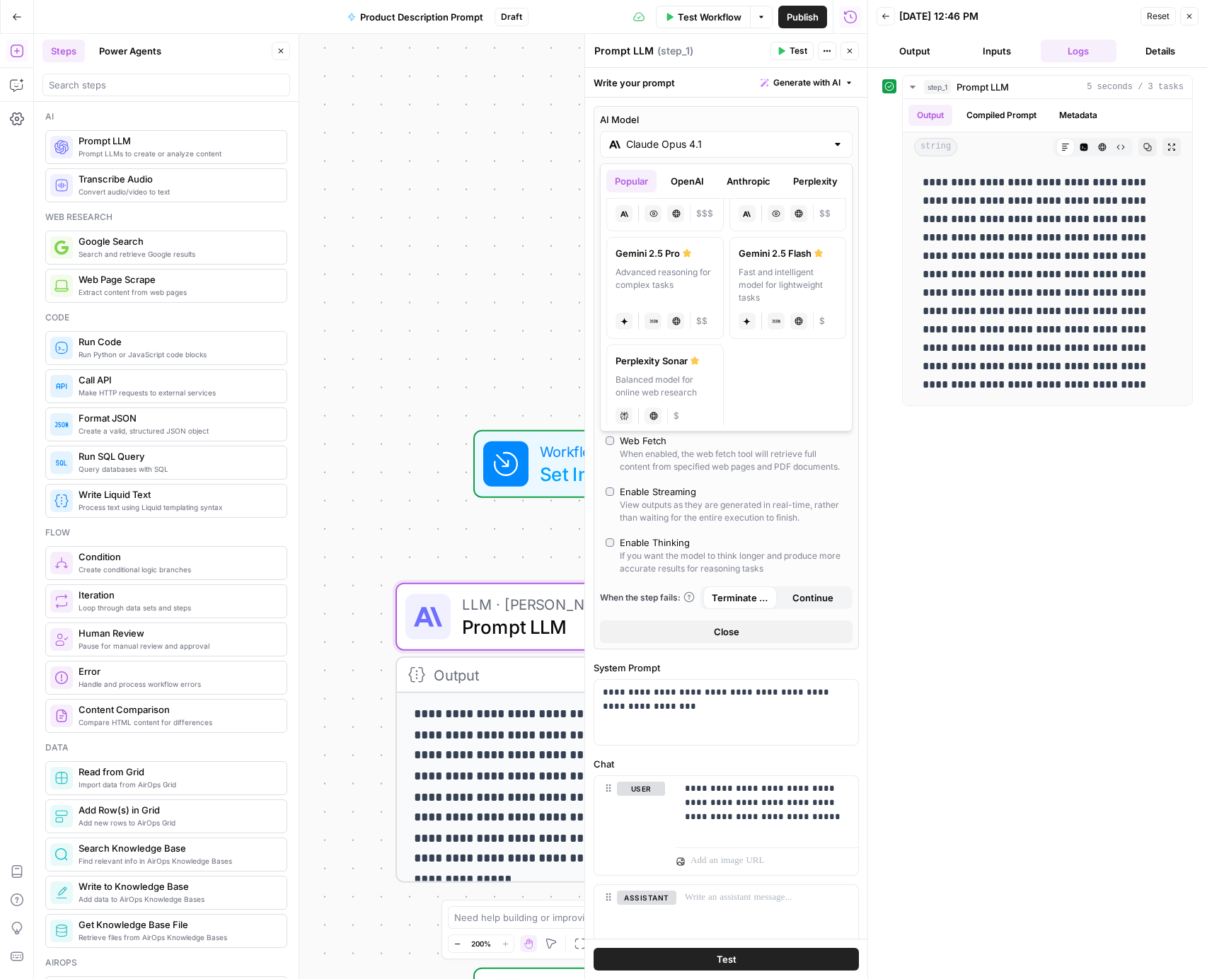
scroll to position [301, 0]
click at [693, 262] on div "Advanced reasoning for complex tasks" at bounding box center [665, 274] width 99 height 38
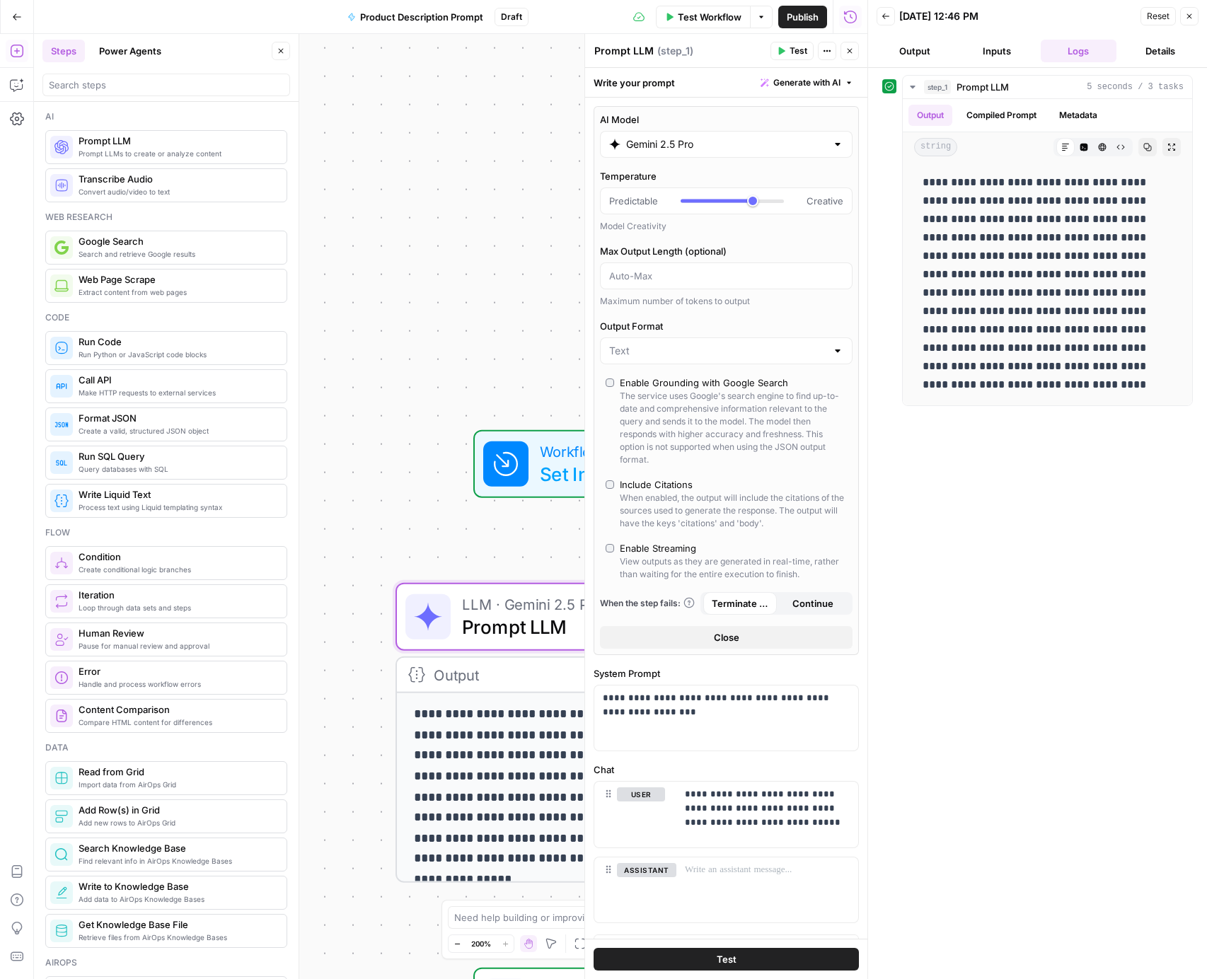
click at [788, 50] on button "Test" at bounding box center [792, 51] width 43 height 18
click at [694, 145] on input "Gemini 2.5 Pro" at bounding box center [726, 144] width 200 height 14
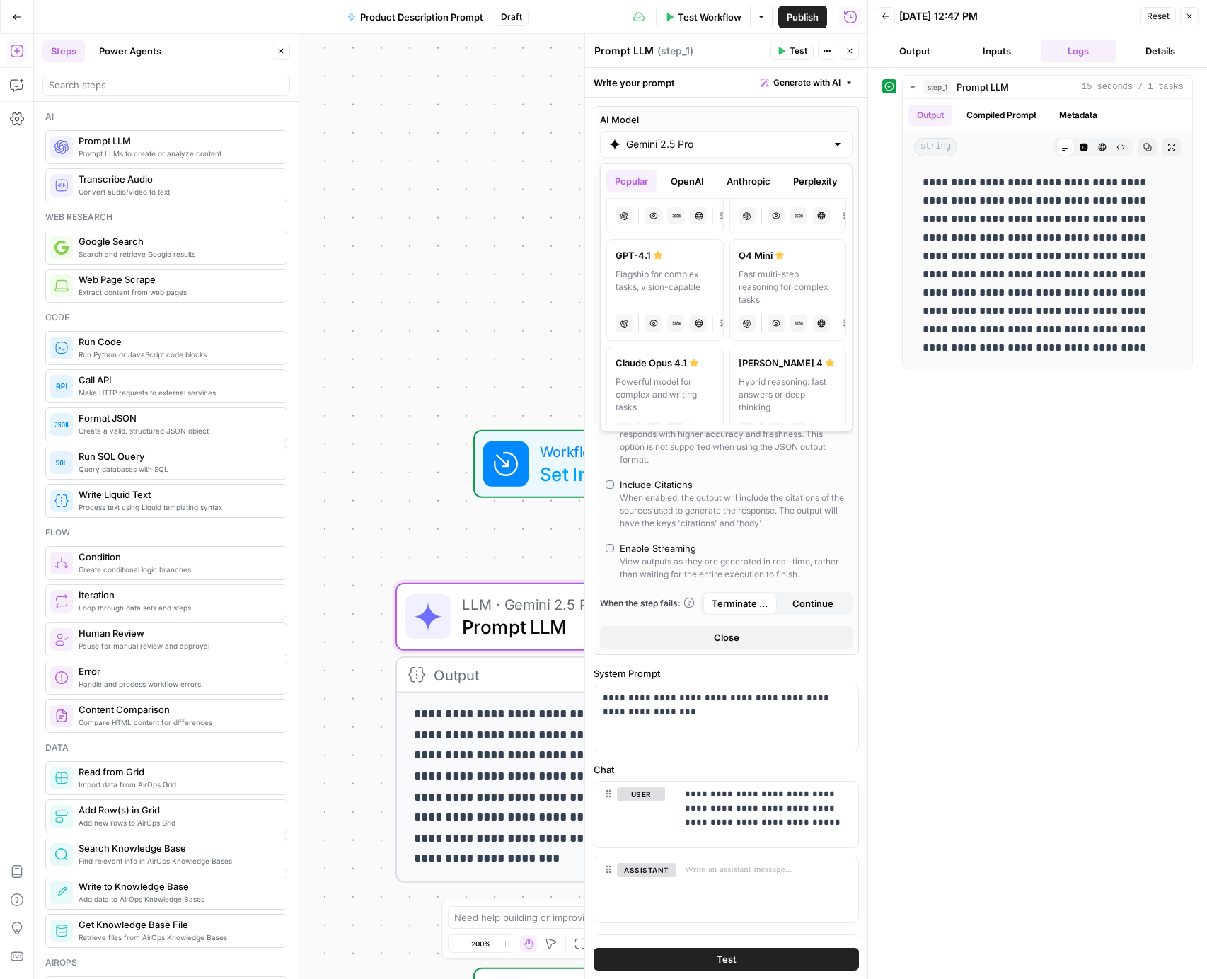
scroll to position [134, 0]
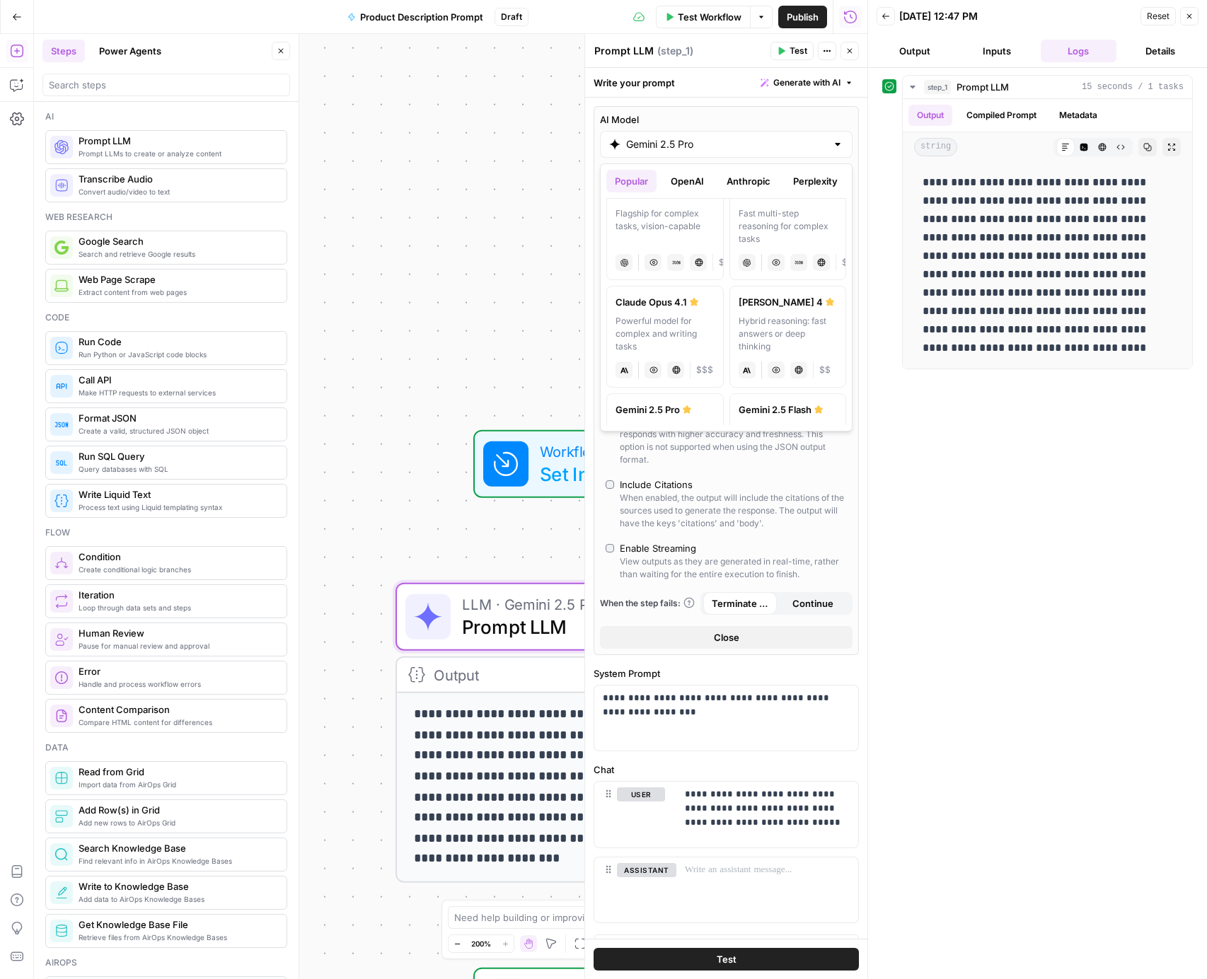
click at [692, 315] on div "Powerful model for complex and writing tasks" at bounding box center [665, 334] width 99 height 38
type input "Claude Opus 4.1"
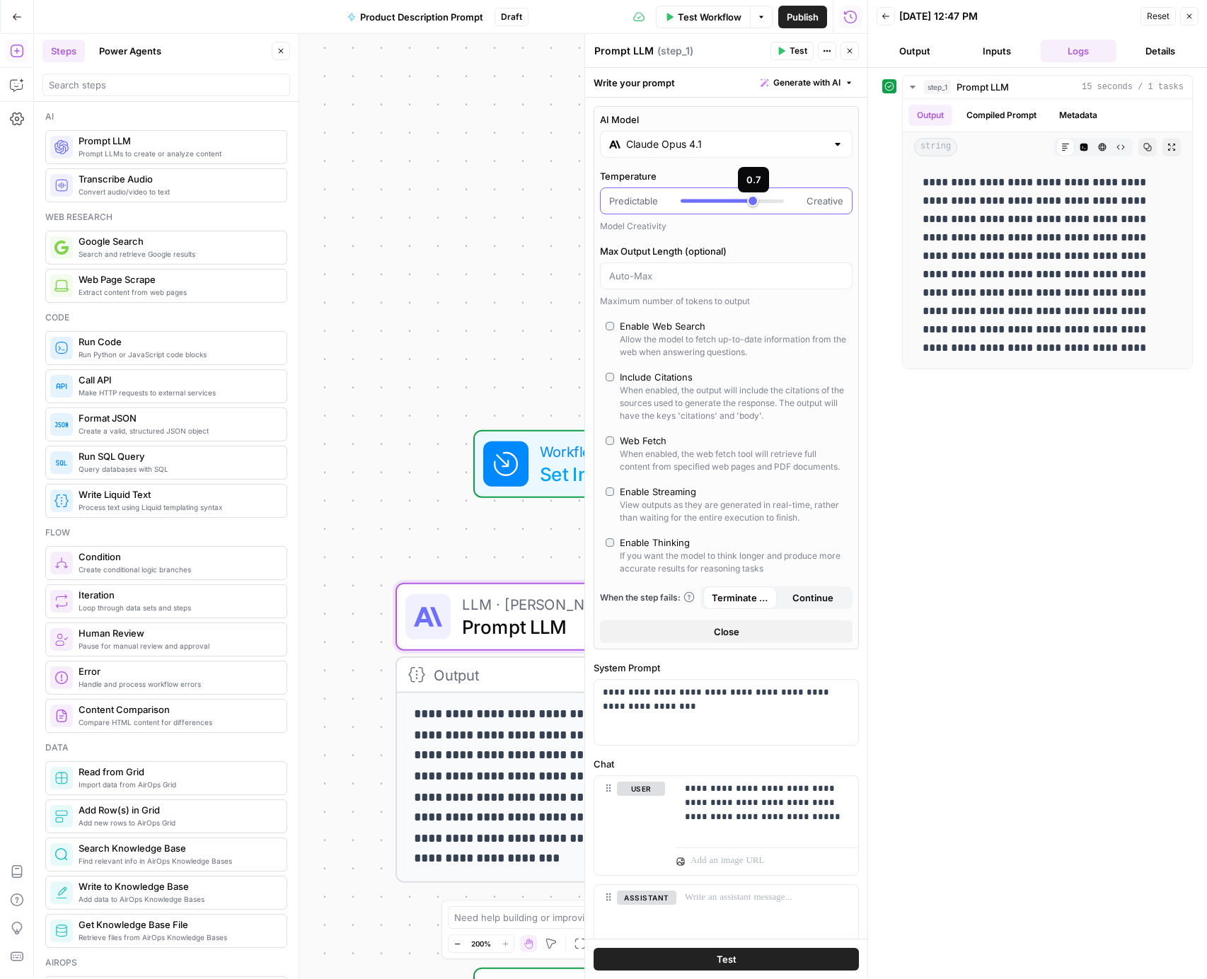
click at [783, 201] on div at bounding box center [732, 202] width 103 height 4
type input "*"
click at [798, 52] on span "Test" at bounding box center [799, 51] width 18 height 13
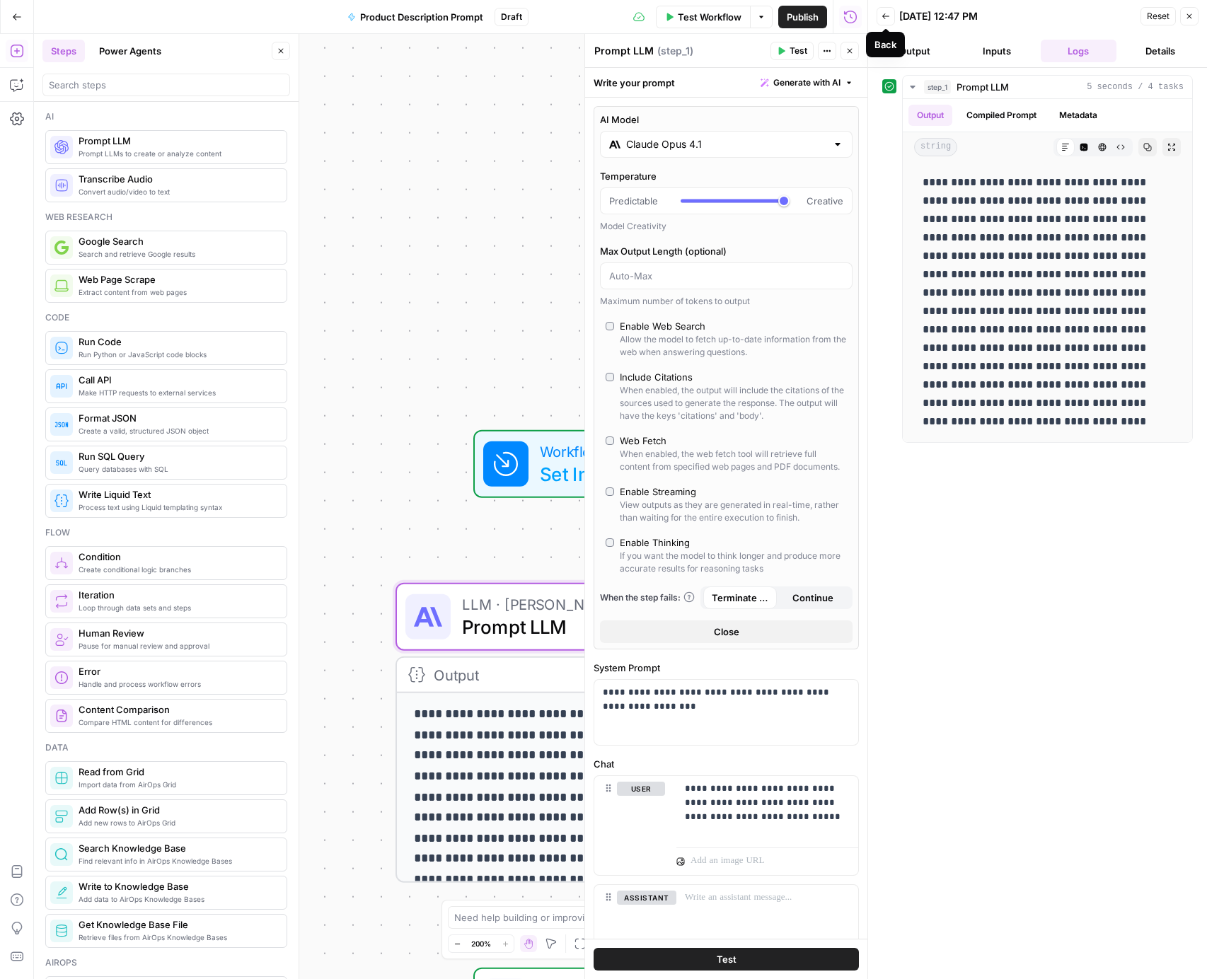
click at [886, 9] on button "Back" at bounding box center [886, 16] width 18 height 18
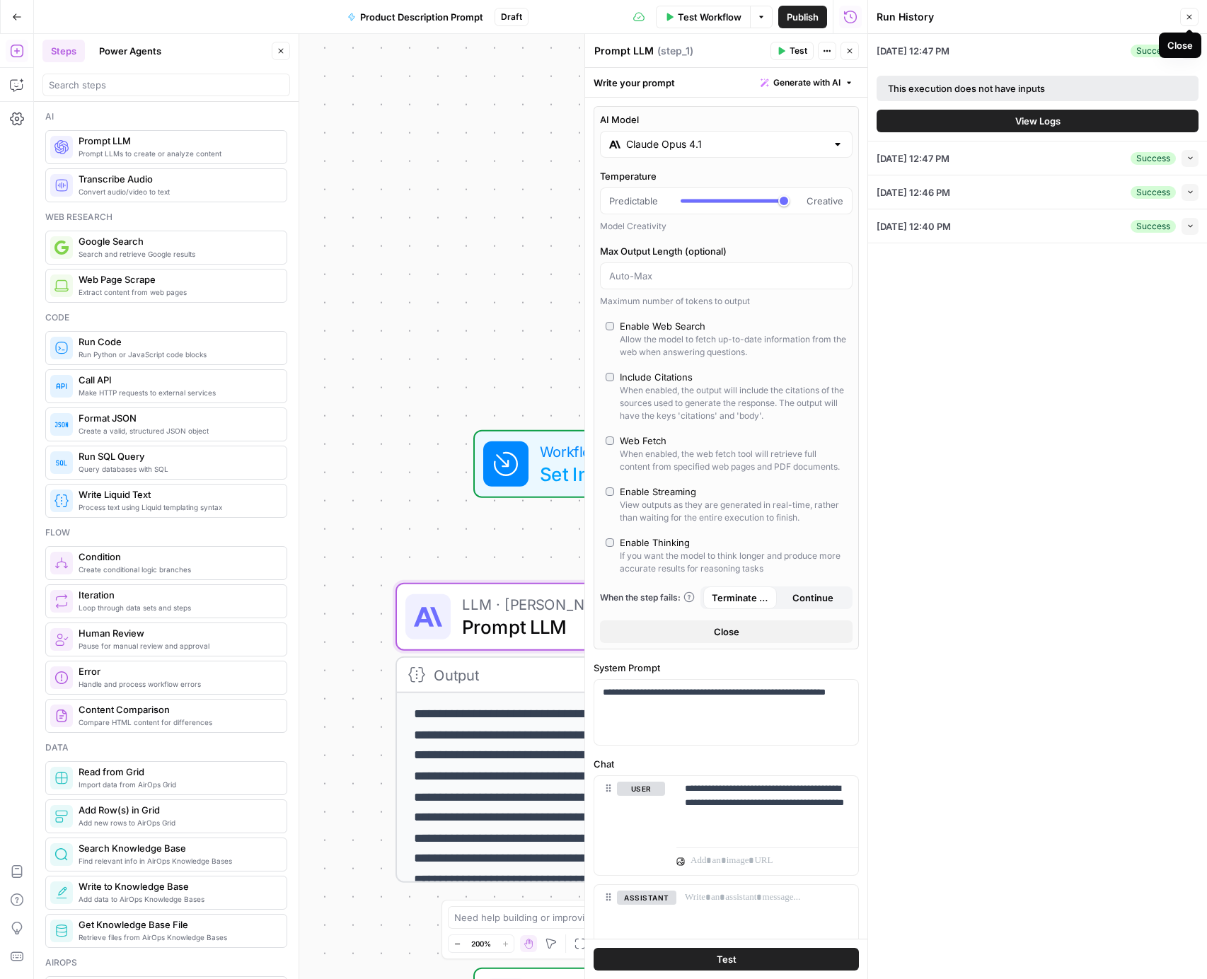
click at [1186, 13] on icon "button" at bounding box center [1189, 17] width 8 height 8
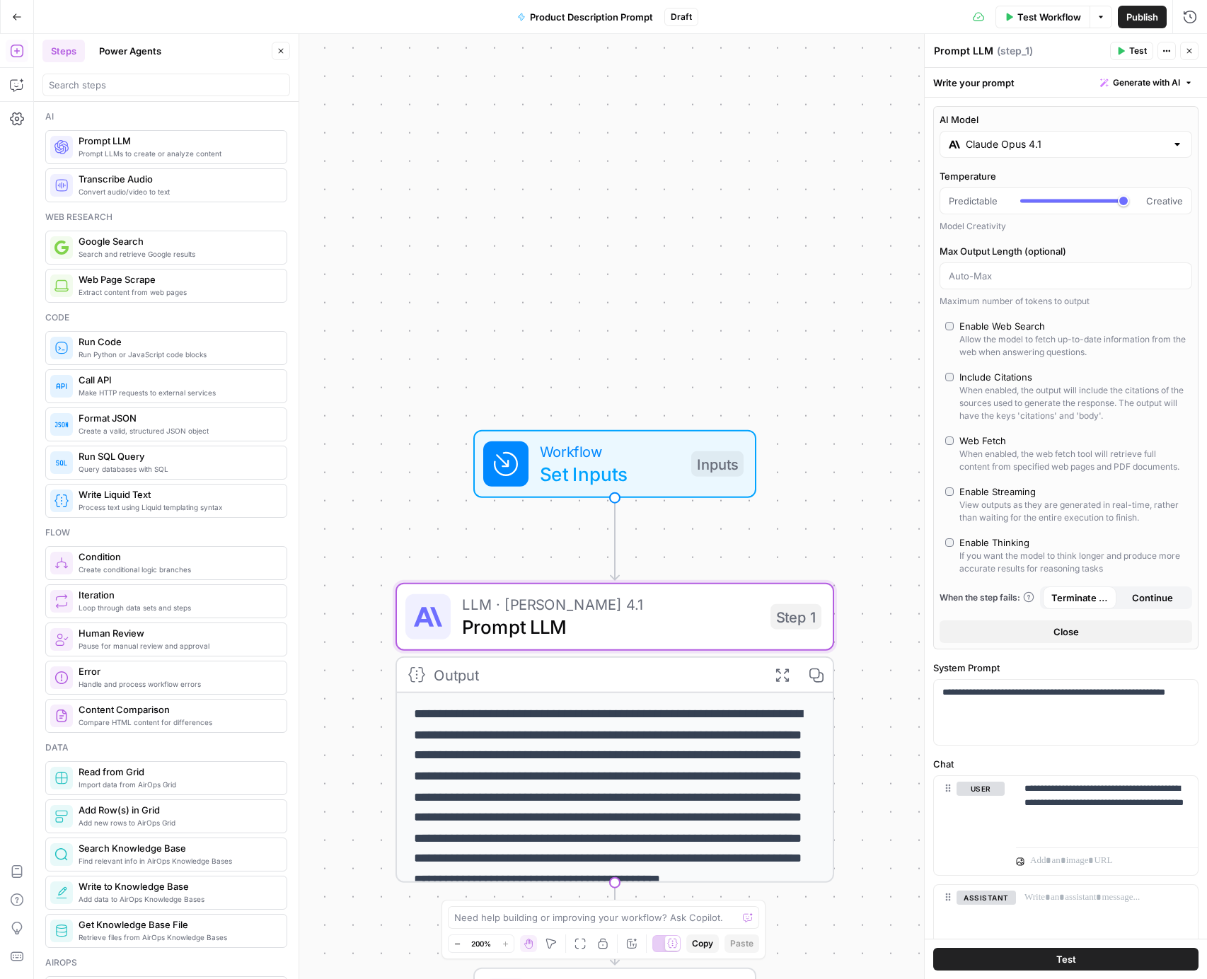
click at [974, 47] on textarea "Prompt LLM" at bounding box center [963, 51] width 59 height 14
click at [1039, 50] on div "Prompt LLM Prompt LLM ( step_1 )" at bounding box center [1019, 51] width 173 height 16
click at [1056, 54] on div "Prompt LLM Prompt LLM ( step_1 )" at bounding box center [1019, 51] width 173 height 16
click at [665, 453] on span "Workflow" at bounding box center [610, 451] width 140 height 23
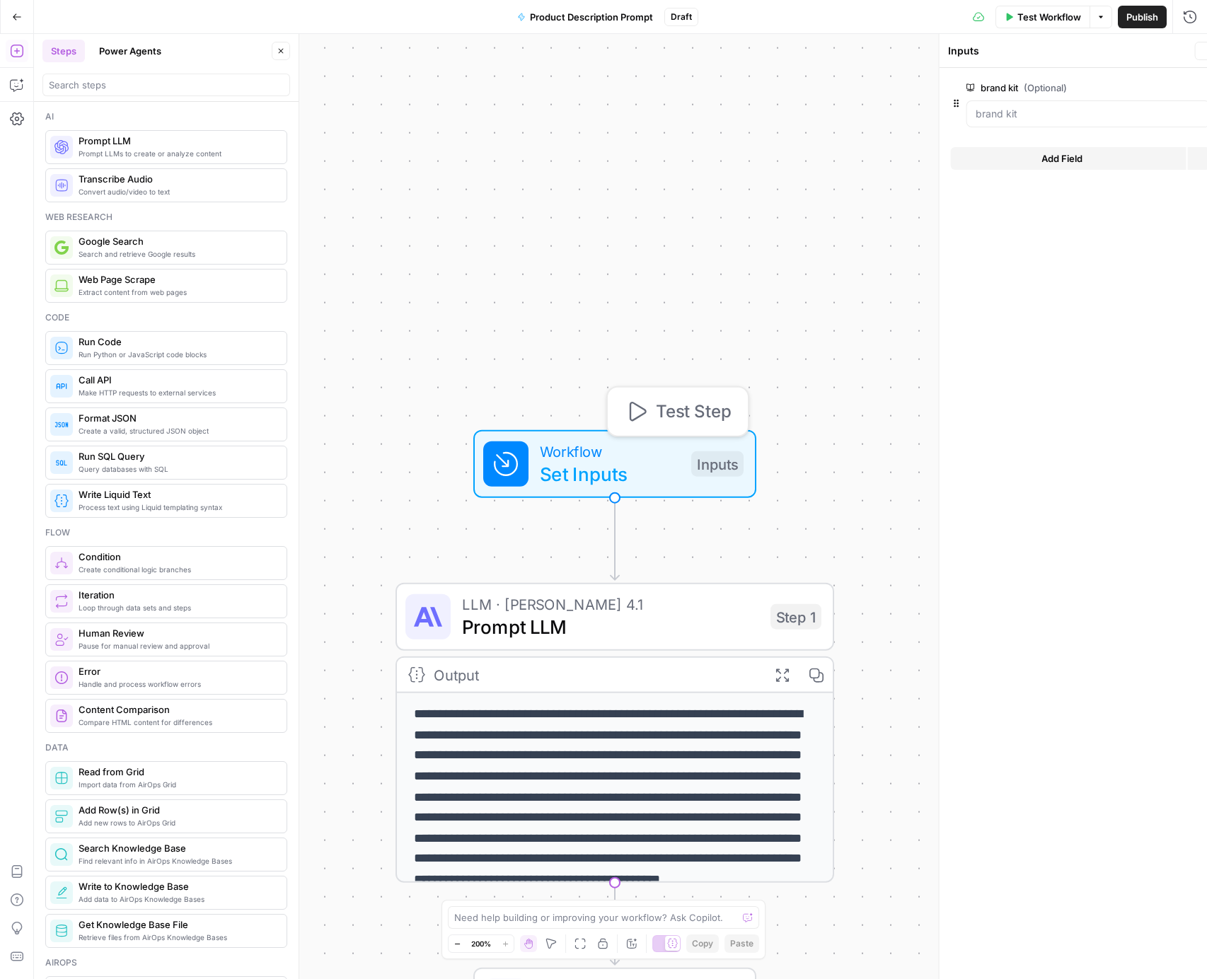
click at [665, 453] on span "Workflow" at bounding box center [610, 451] width 140 height 23
click at [991, 113] on "brand kit (Optional)" at bounding box center [1074, 114] width 226 height 14
click at [992, 216] on form "brand kit (Optional) edit field Delete group Add Field Options" at bounding box center [1066, 523] width 282 height 911
click at [1159, 116] on "brand kit (Optional)" at bounding box center [1074, 114] width 226 height 14
click at [998, 105] on div at bounding box center [1074, 113] width 244 height 27
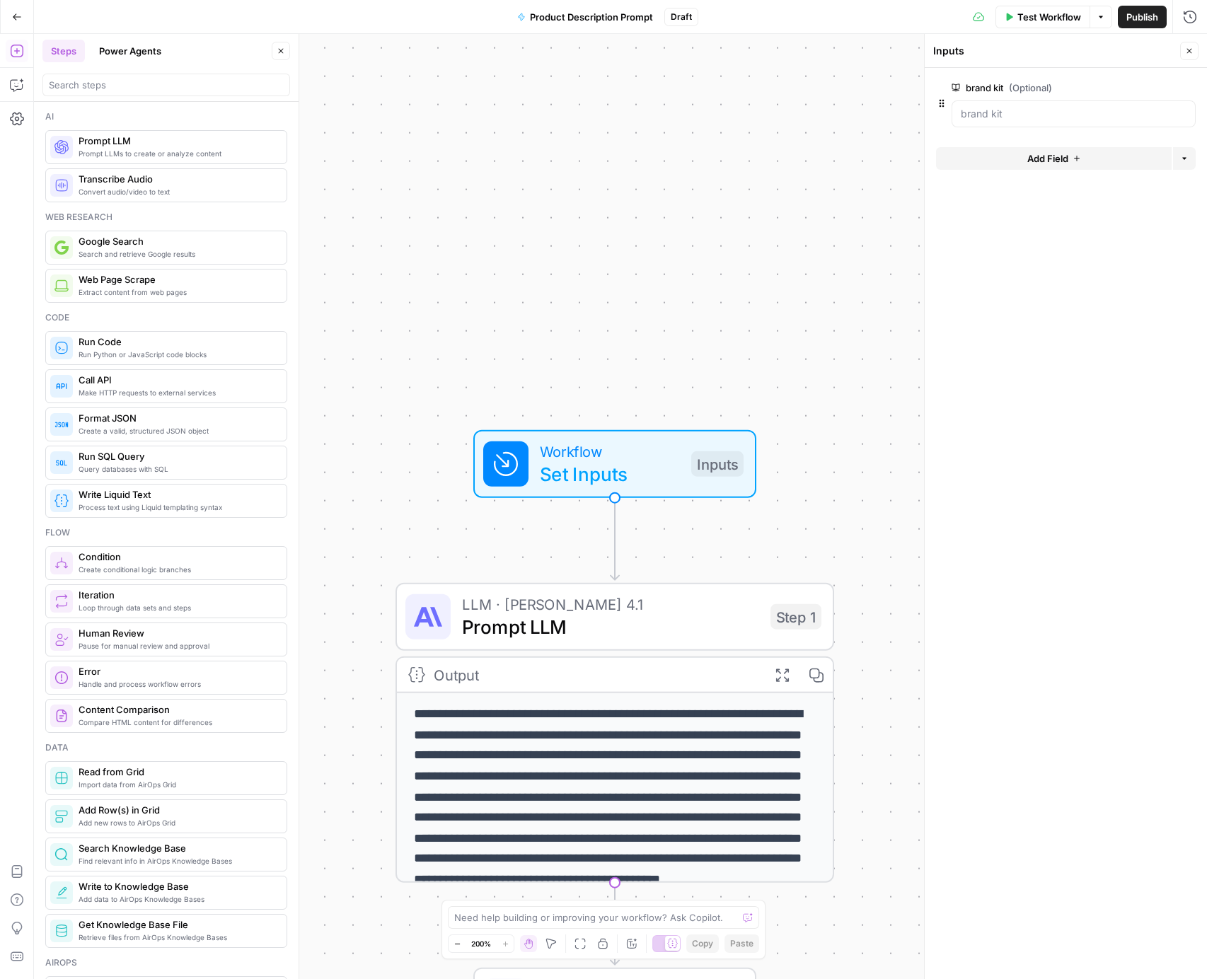
click at [998, 105] on div at bounding box center [1074, 113] width 244 height 27
click at [991, 153] on button "Add Field" at bounding box center [1054, 158] width 236 height 23
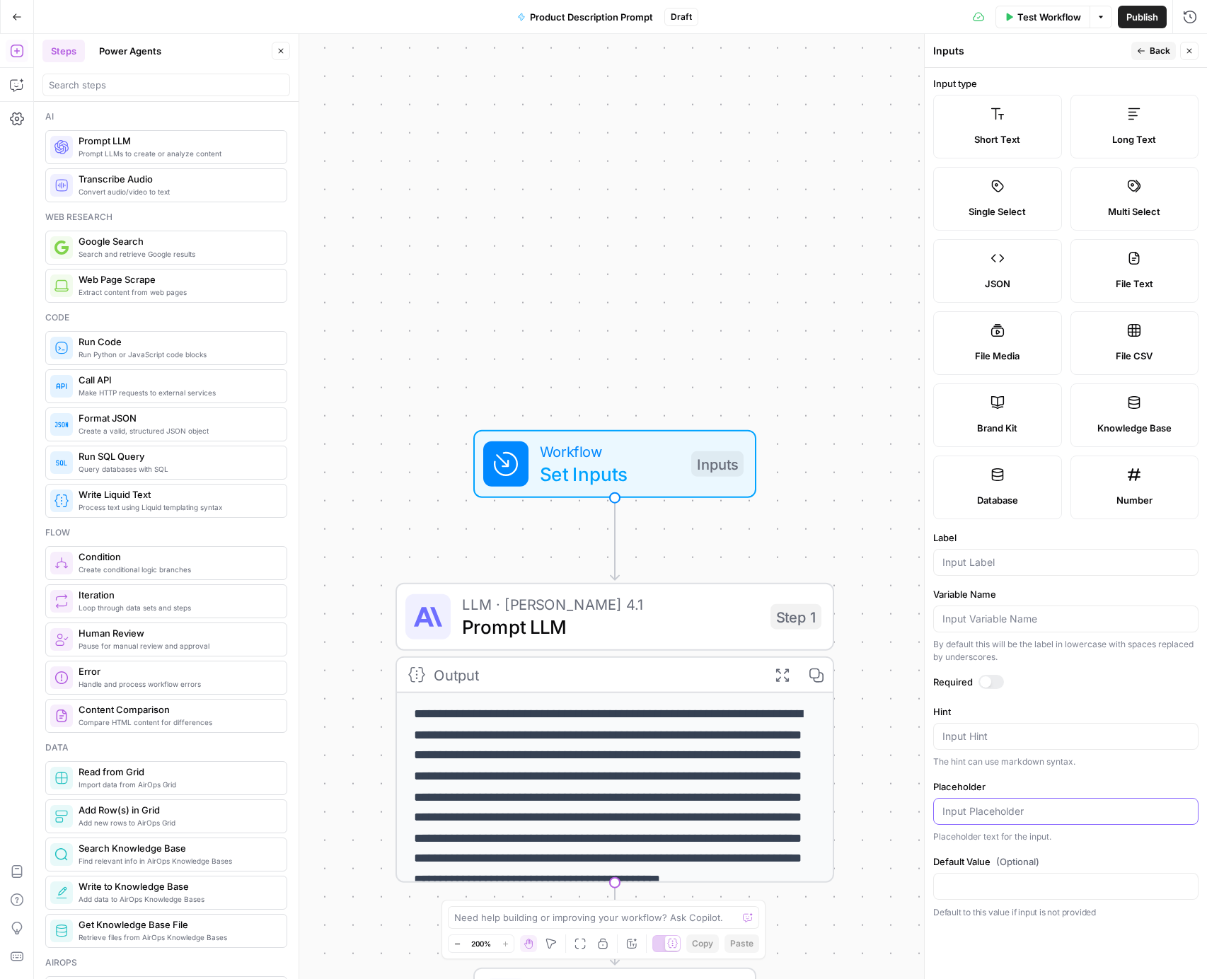
click at [986, 817] on input "Placeholder" at bounding box center [1065, 812] width 247 height 14
click at [980, 889] on input "Default Value (Optional)" at bounding box center [1065, 887] width 247 height 14
click at [971, 728] on div "Input Hint" at bounding box center [1065, 736] width 265 height 27
click at [987, 620] on input "Variable Name" at bounding box center [1065, 619] width 247 height 14
click at [984, 558] on input "Label" at bounding box center [1065, 562] width 247 height 14
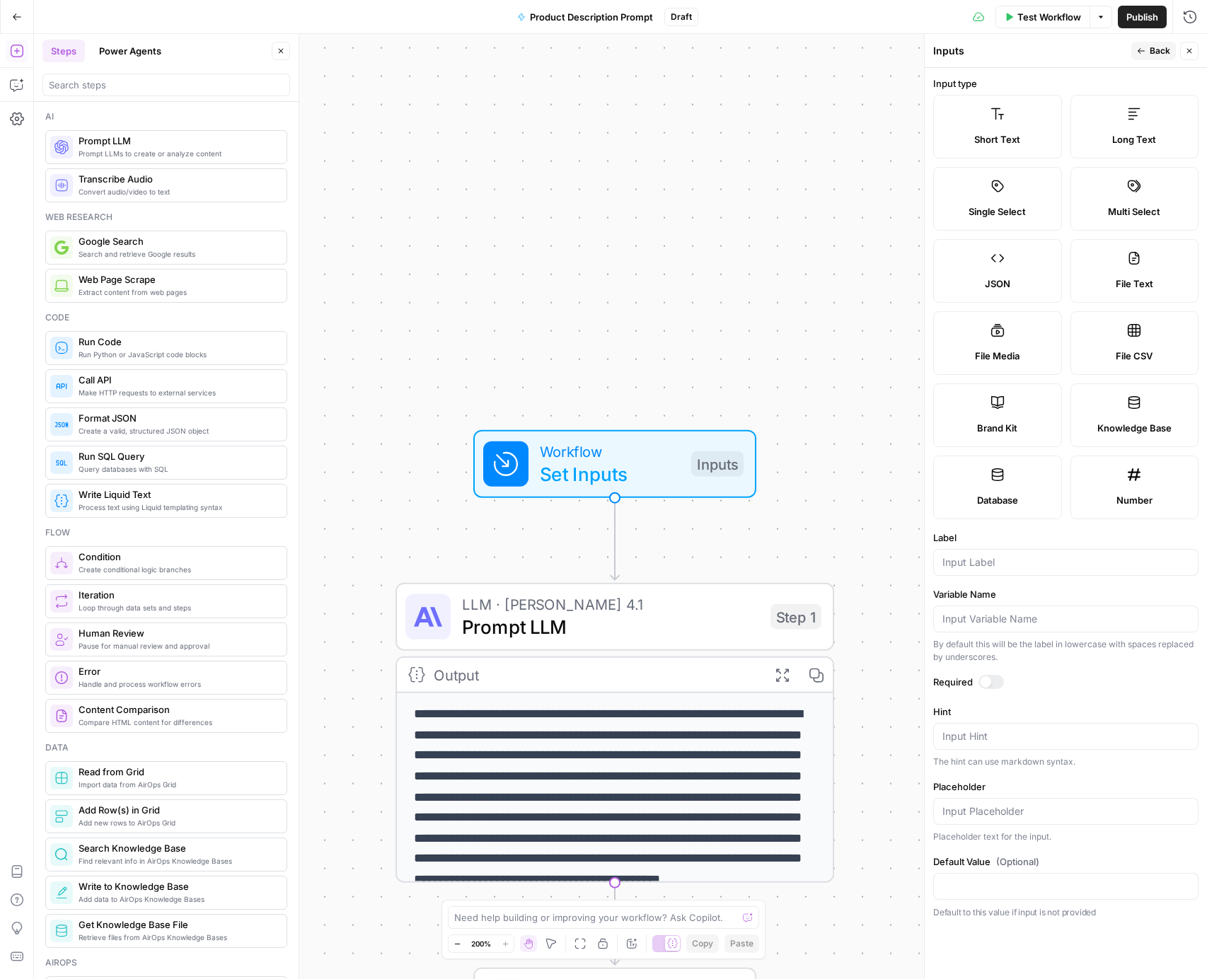
click at [1187, 40] on header "Inputs Back Close" at bounding box center [1066, 51] width 282 height 34
click at [1185, 48] on icon "button" at bounding box center [1189, 51] width 8 height 8
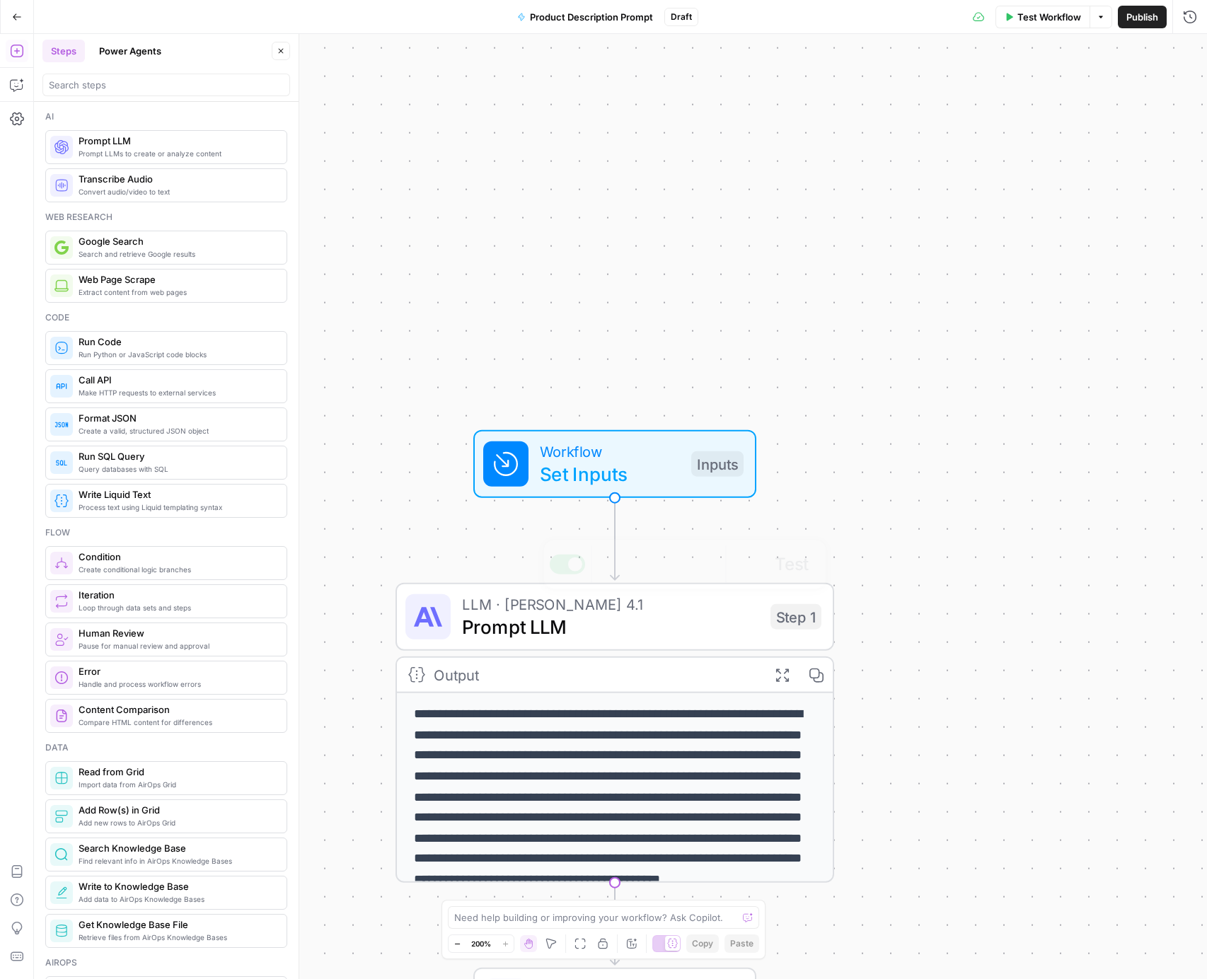
click at [632, 710] on p "**********" at bounding box center [615, 808] width 402 height 207
click at [684, 594] on span "LLM · [PERSON_NAME] 4.1" at bounding box center [610, 604] width 297 height 23
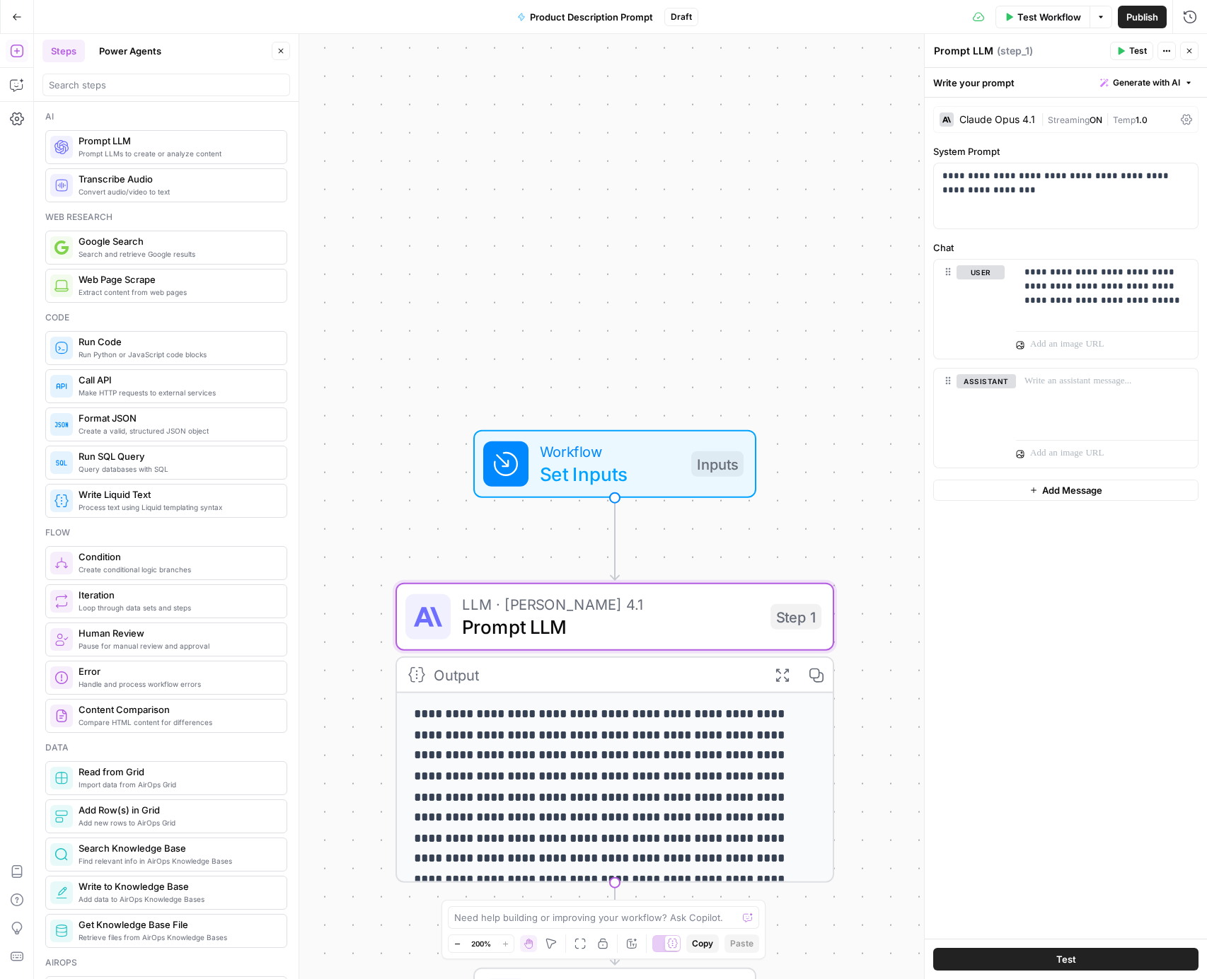
click at [1193, 51] on span "Close" at bounding box center [1193, 51] width 1 height 1
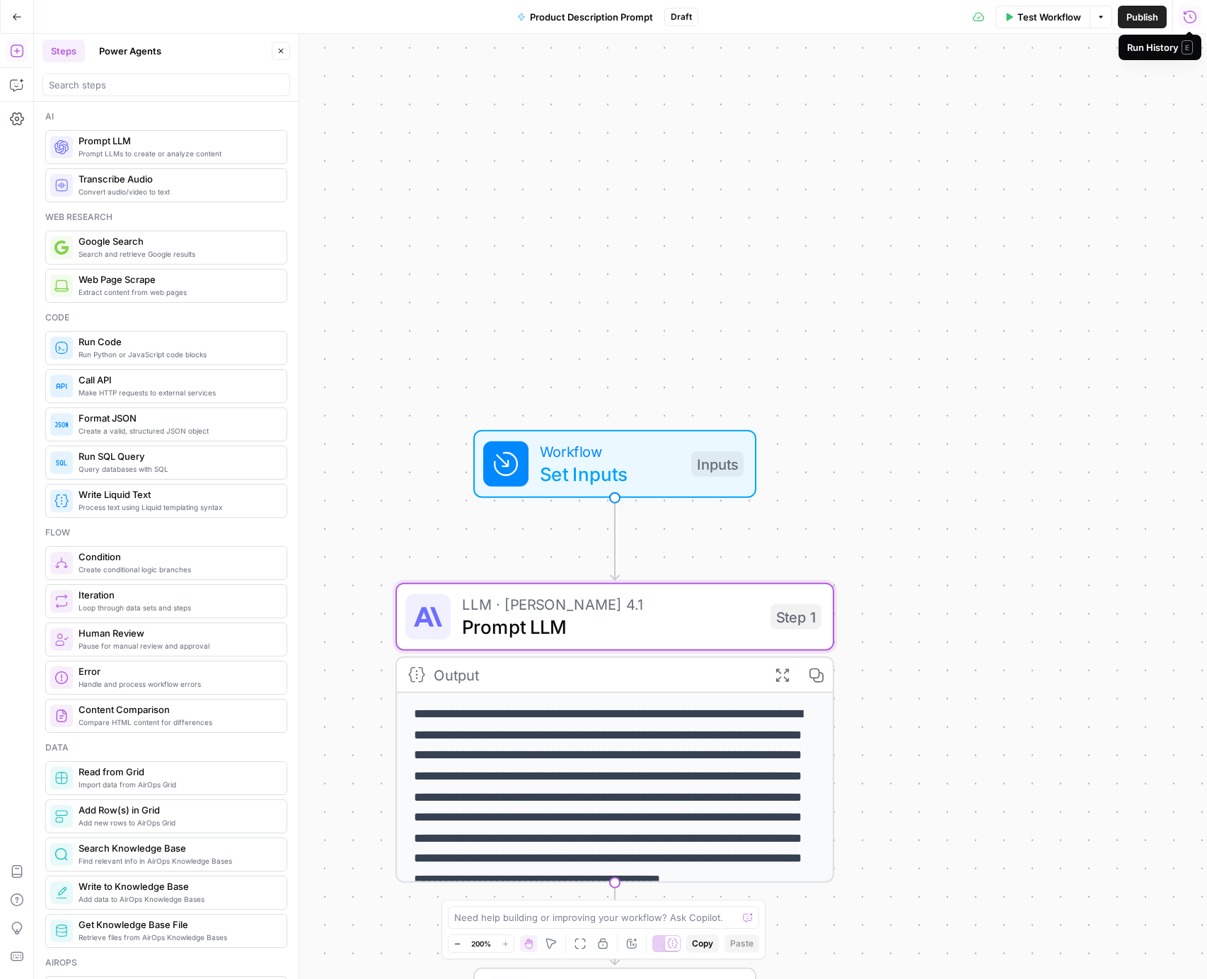
click at [1189, 20] on icon "button" at bounding box center [1190, 17] width 14 height 14
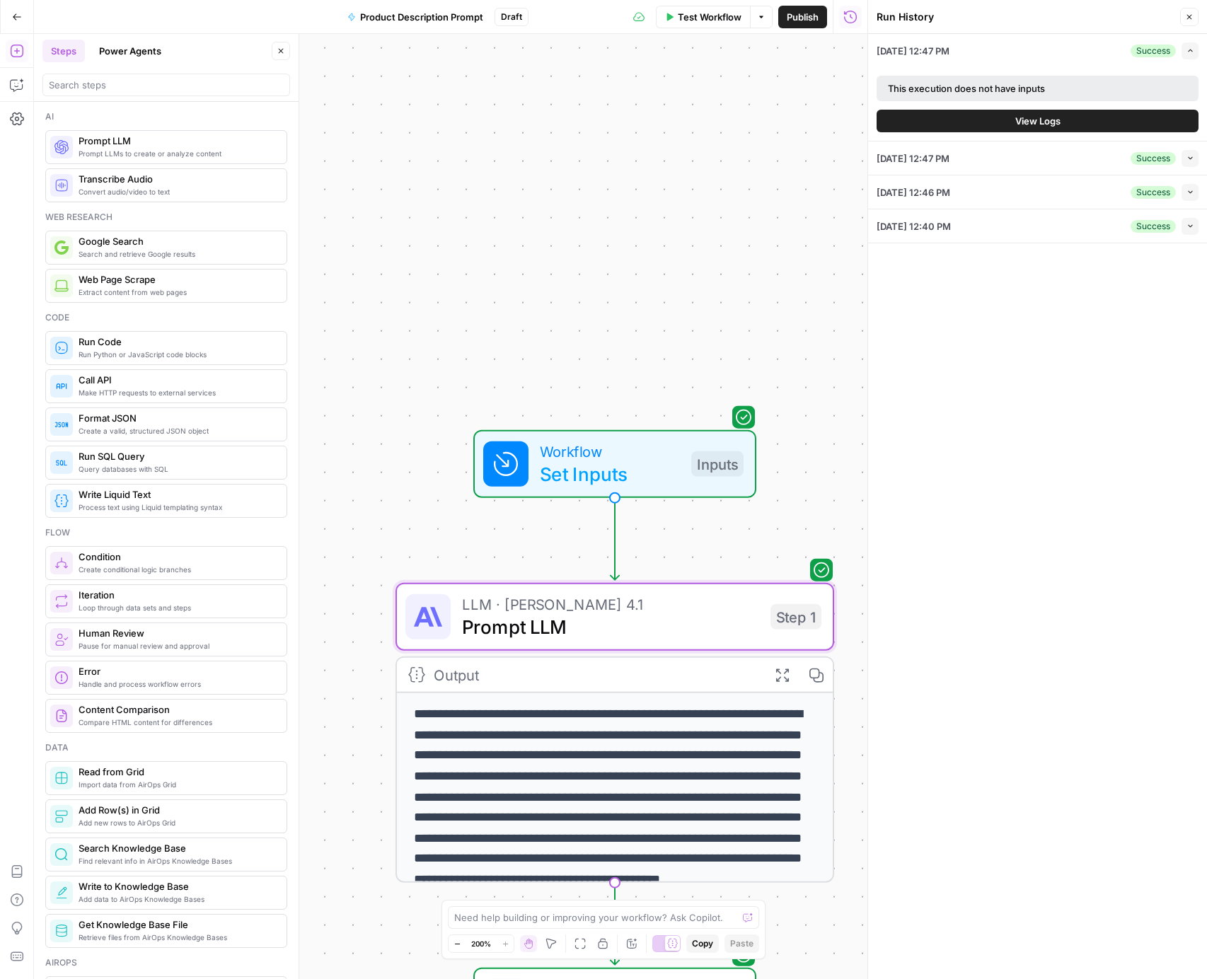
click at [1014, 166] on div "[DATE] 12:47 PM Success Collapse" at bounding box center [1038, 158] width 322 height 33
click at [1190, 161] on icon "button" at bounding box center [1191, 158] width 8 height 8
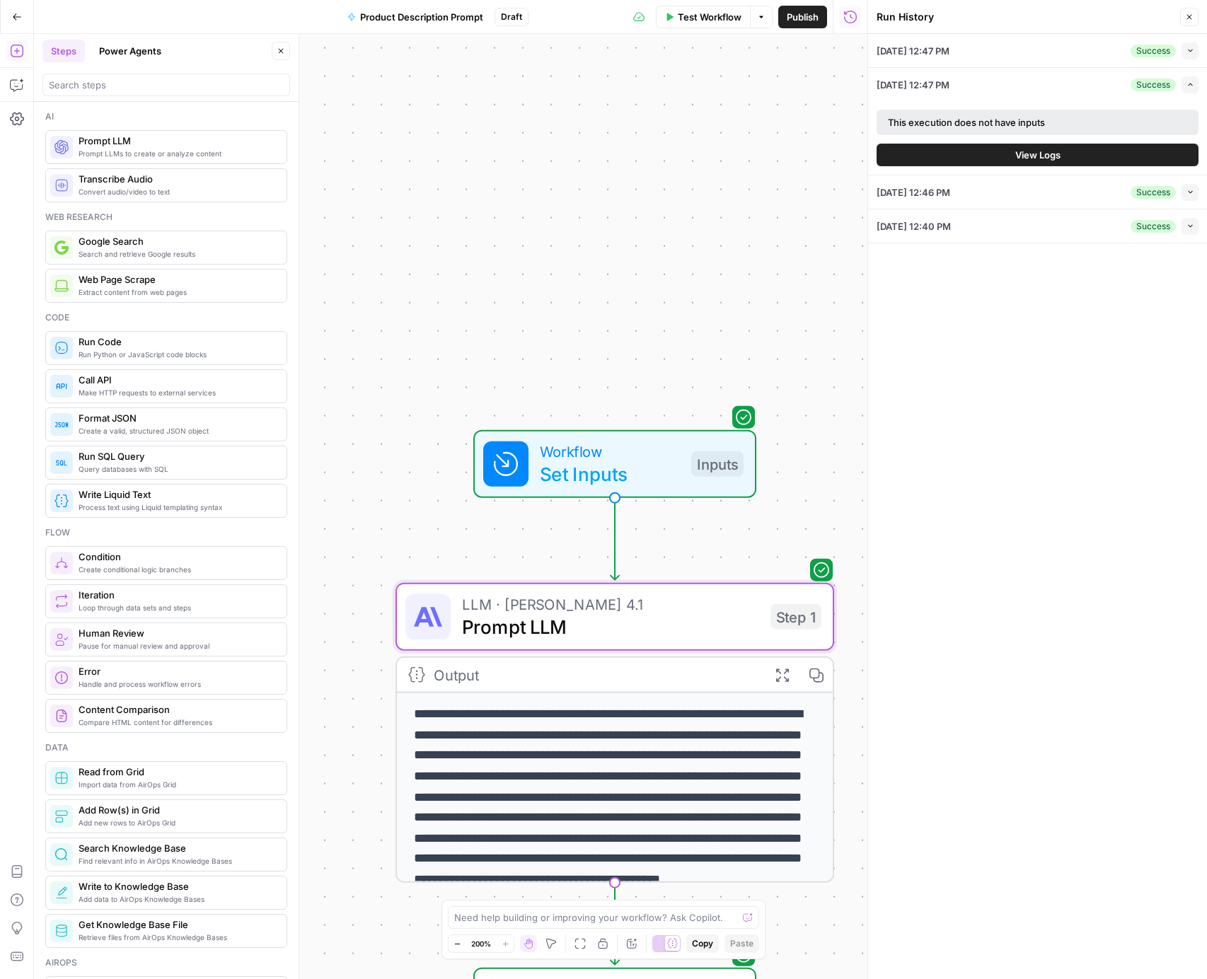
click at [1073, 153] on button "View Logs" at bounding box center [1038, 155] width 322 height 23
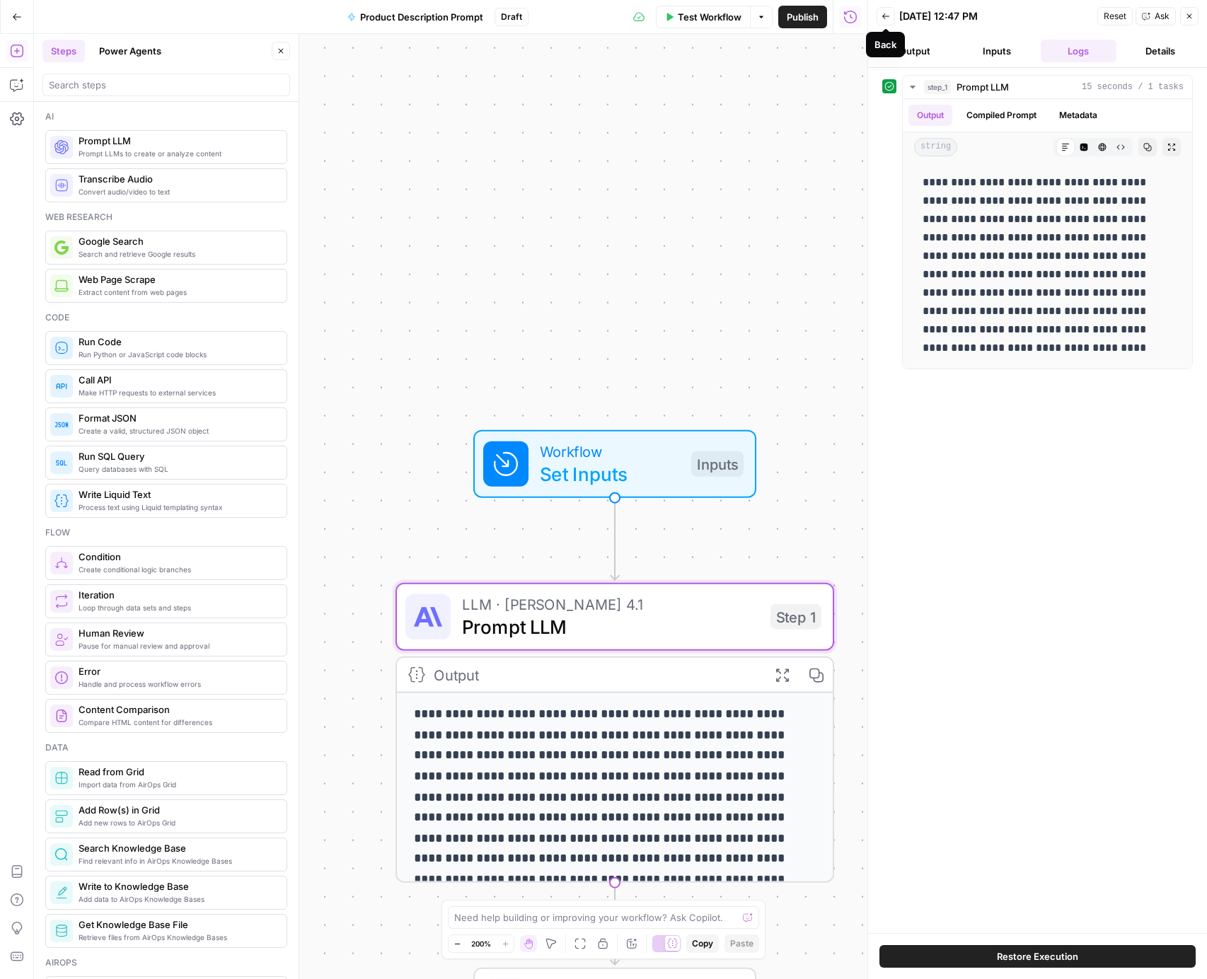
click at [889, 18] on icon "button" at bounding box center [886, 16] width 8 height 8
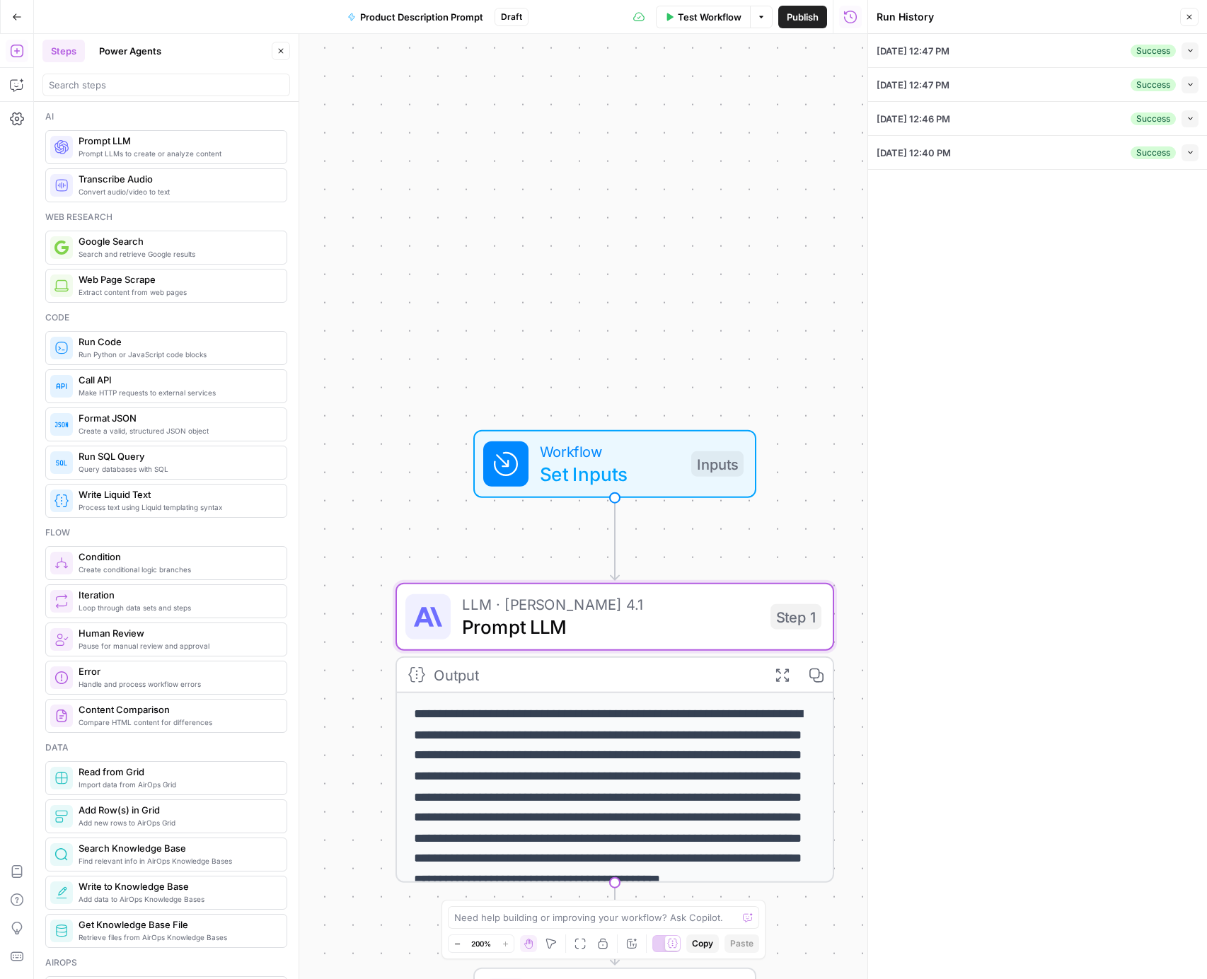
click at [1175, 42] on div "Success Collapse" at bounding box center [1165, 50] width 68 height 17
click at [1196, 45] on button "Collapse" at bounding box center [1190, 50] width 17 height 17
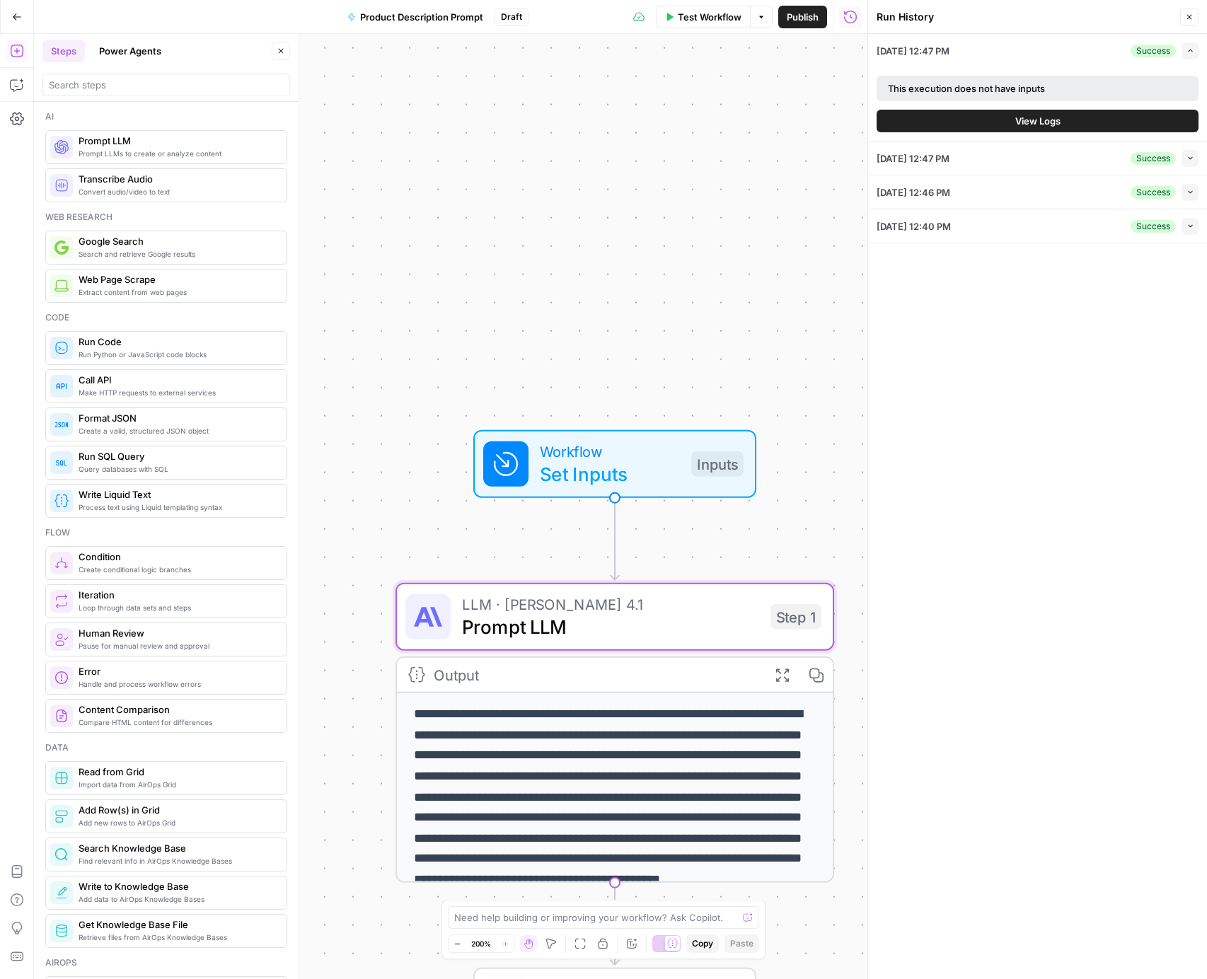
click at [1003, 117] on button "View Logs" at bounding box center [1038, 121] width 322 height 23
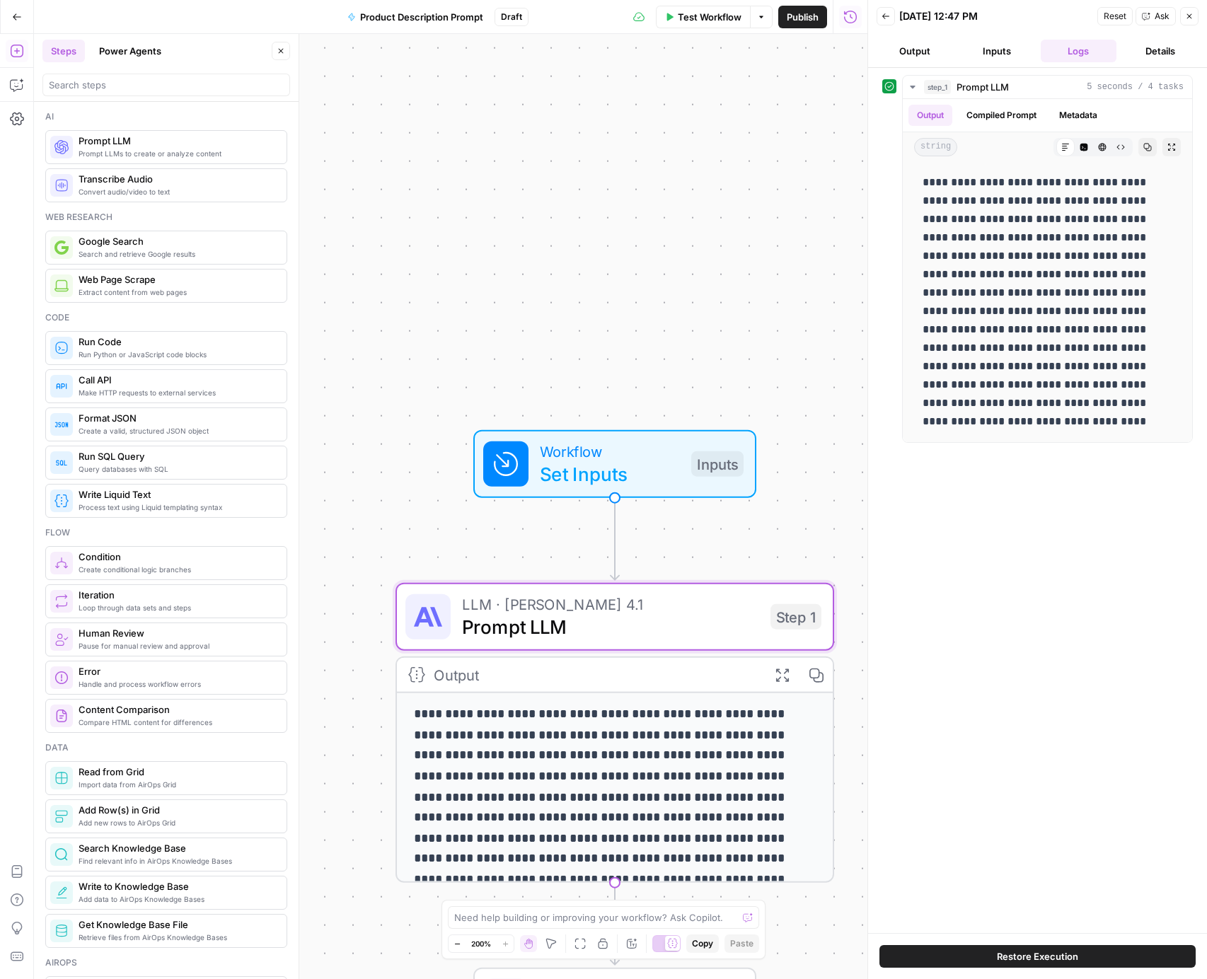
click at [884, 11] on button "Back" at bounding box center [886, 16] width 18 height 18
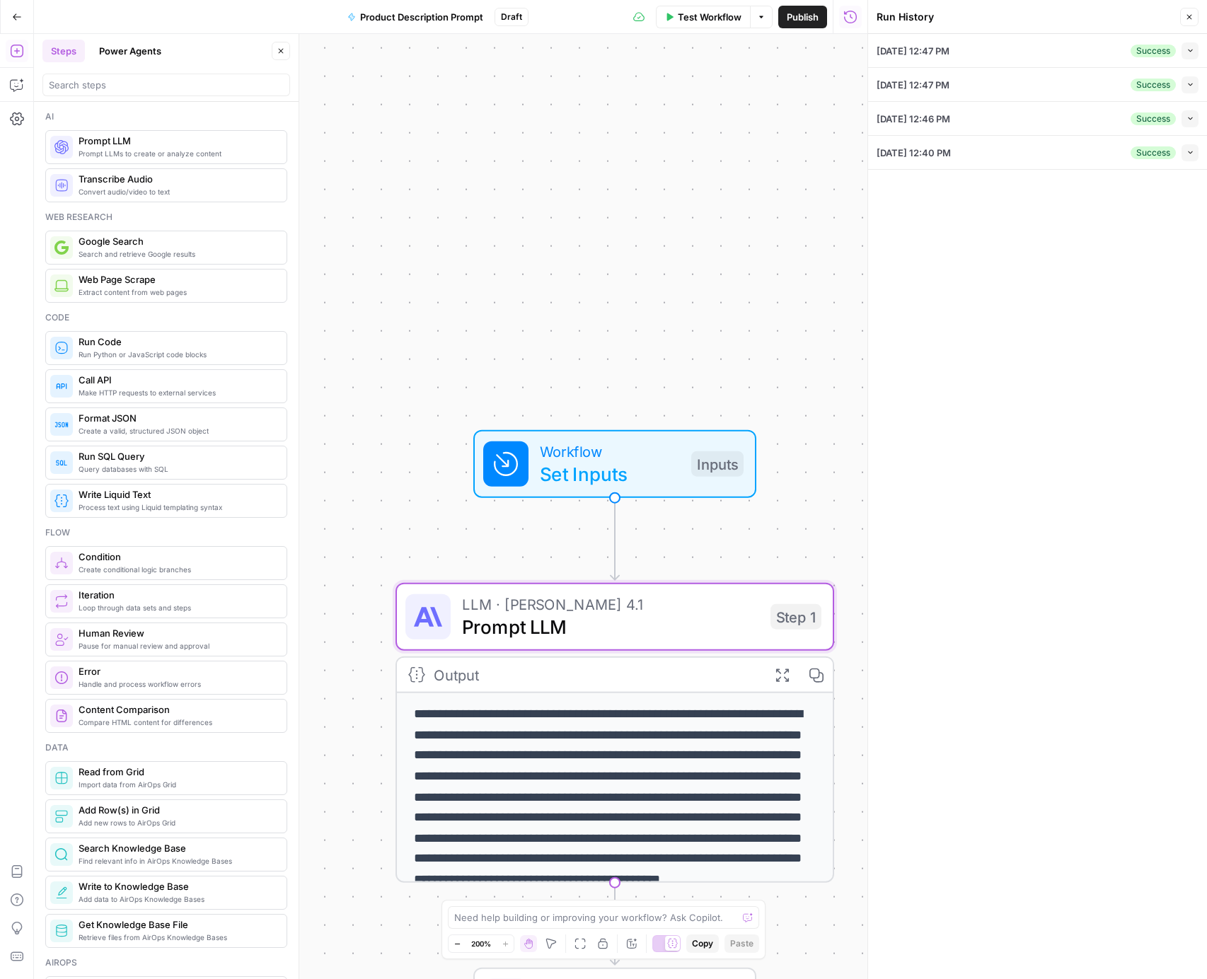
click at [1189, 14] on icon "button" at bounding box center [1189, 17] width 8 height 8
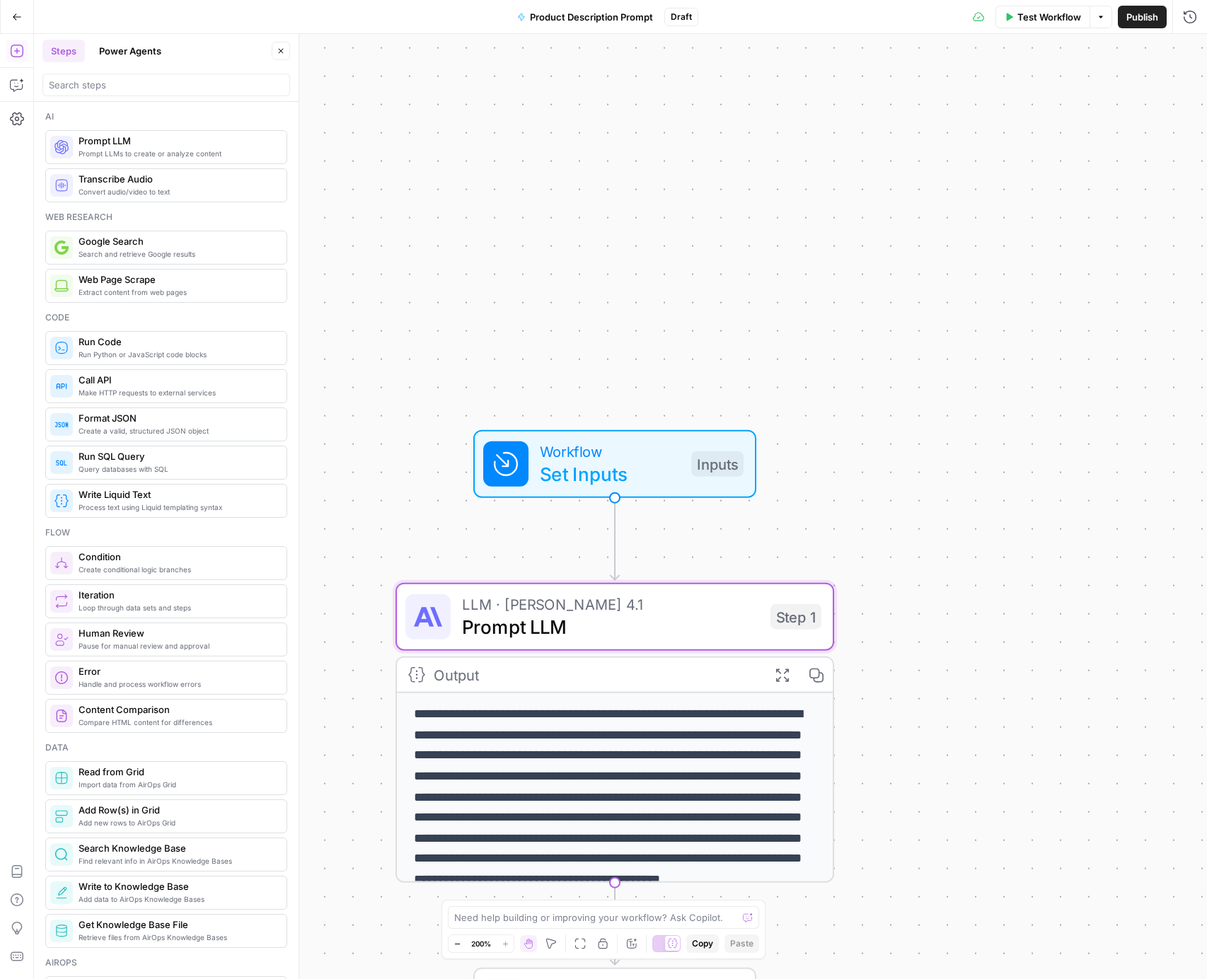
click at [659, 600] on span "LLM · [PERSON_NAME] 4.1" at bounding box center [610, 604] width 297 height 23
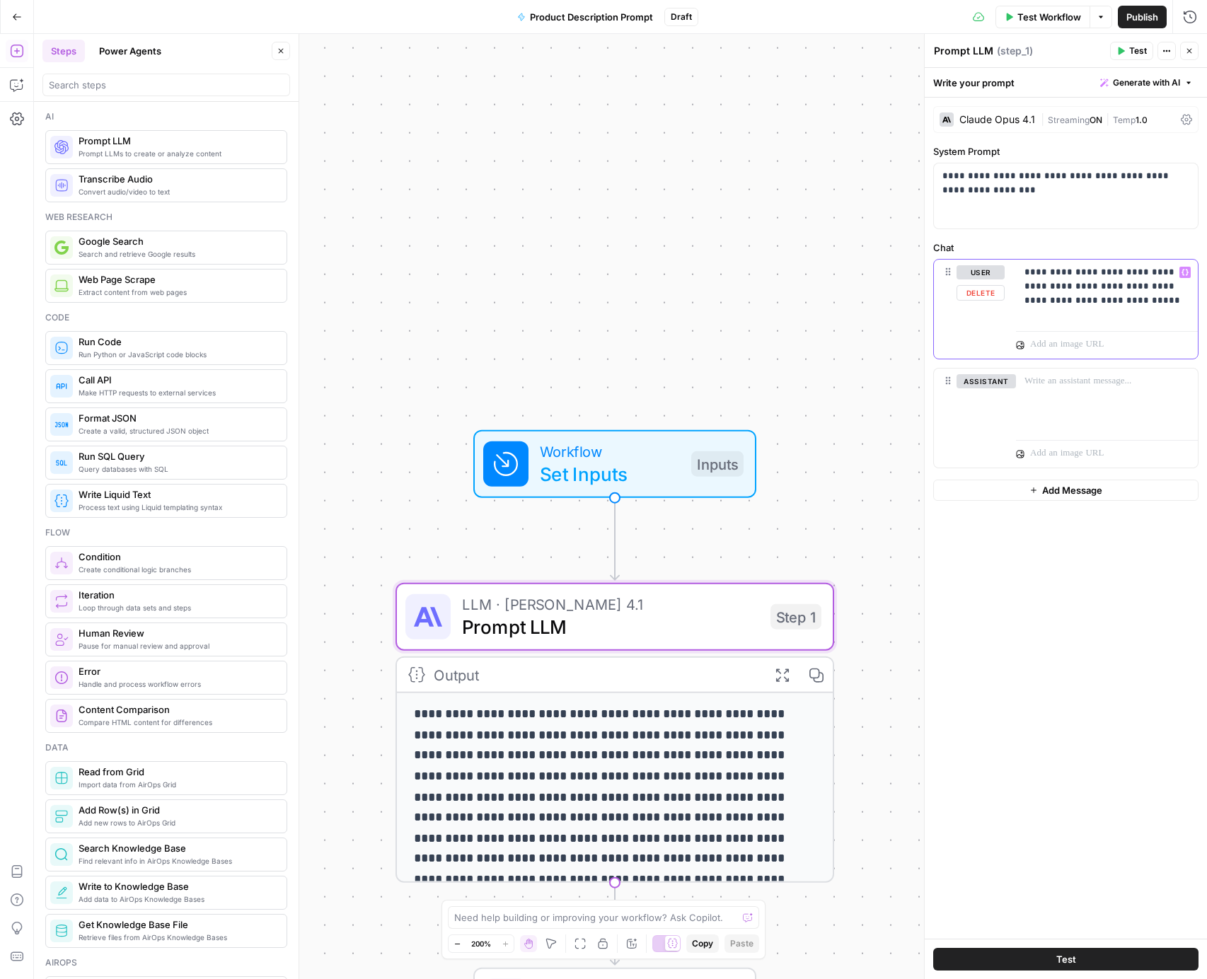
click at [1141, 301] on p "**********" at bounding box center [1107, 286] width 165 height 42
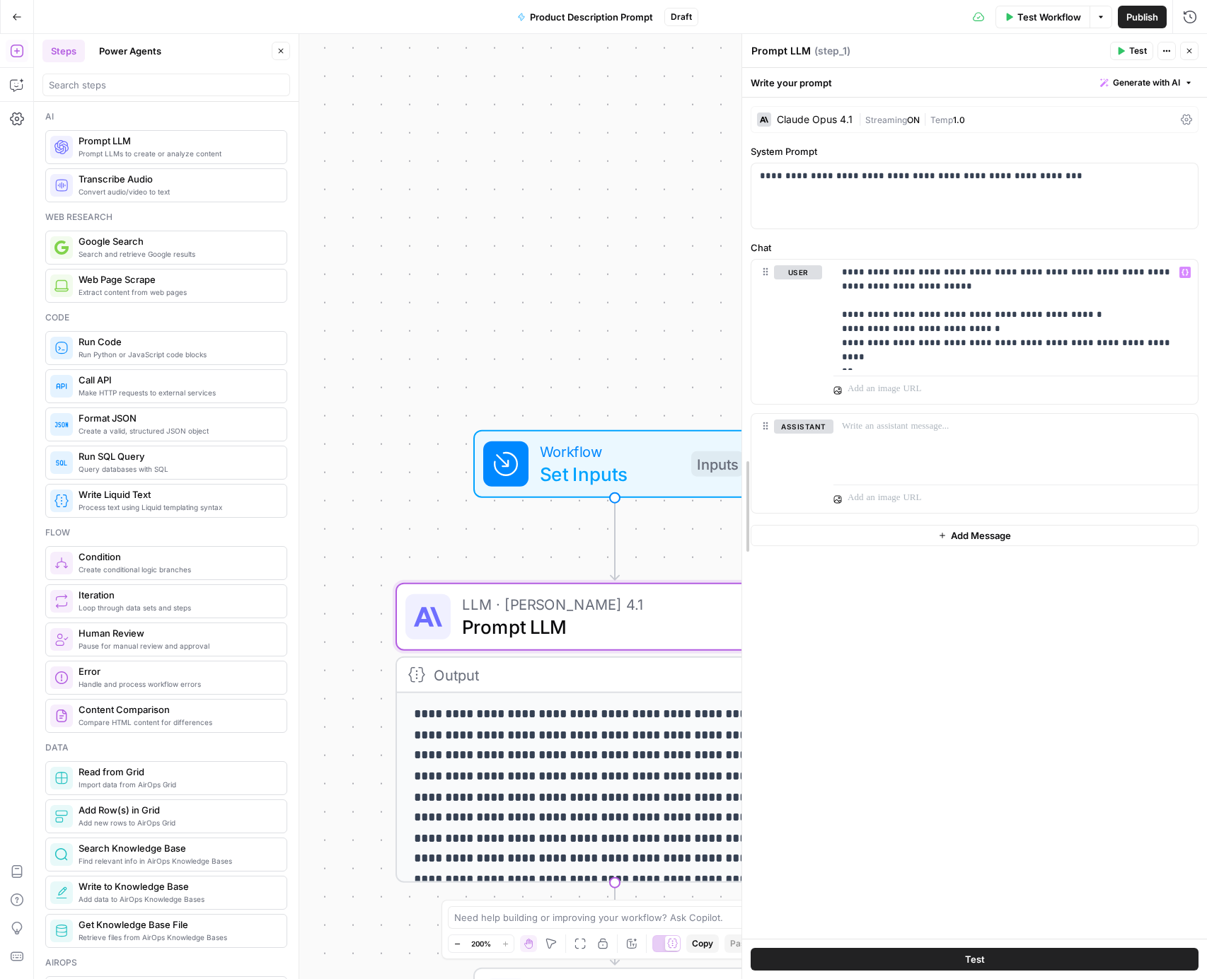
drag, startPoint x: 926, startPoint y: 293, endPoint x: 744, endPoint y: 286, distance: 182.7
click at [982, 357] on p "**********" at bounding box center [1015, 314] width 347 height 99
click at [1131, 50] on span "Test" at bounding box center [1138, 51] width 18 height 13
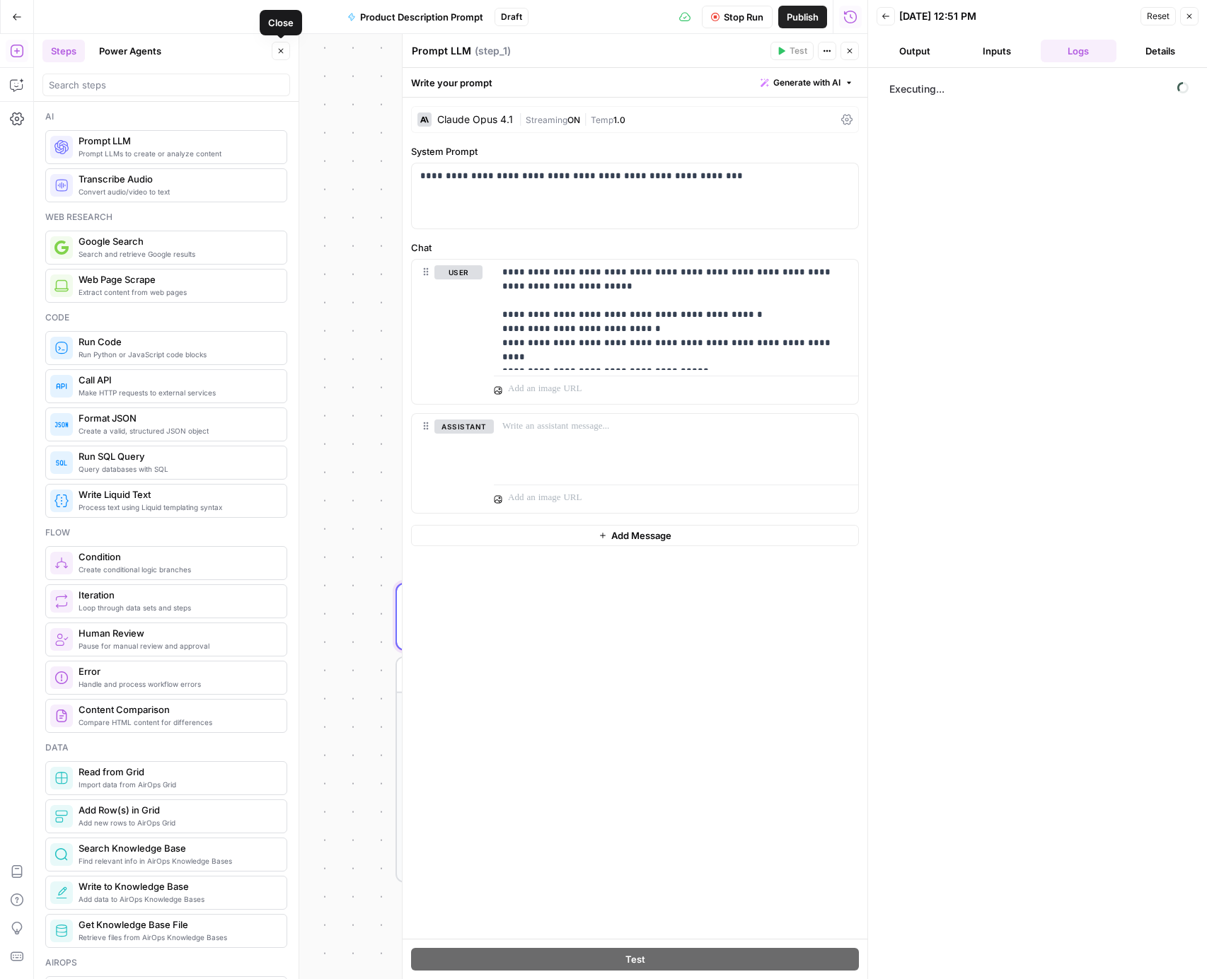
click at [279, 45] on button "Close" at bounding box center [281, 51] width 18 height 18
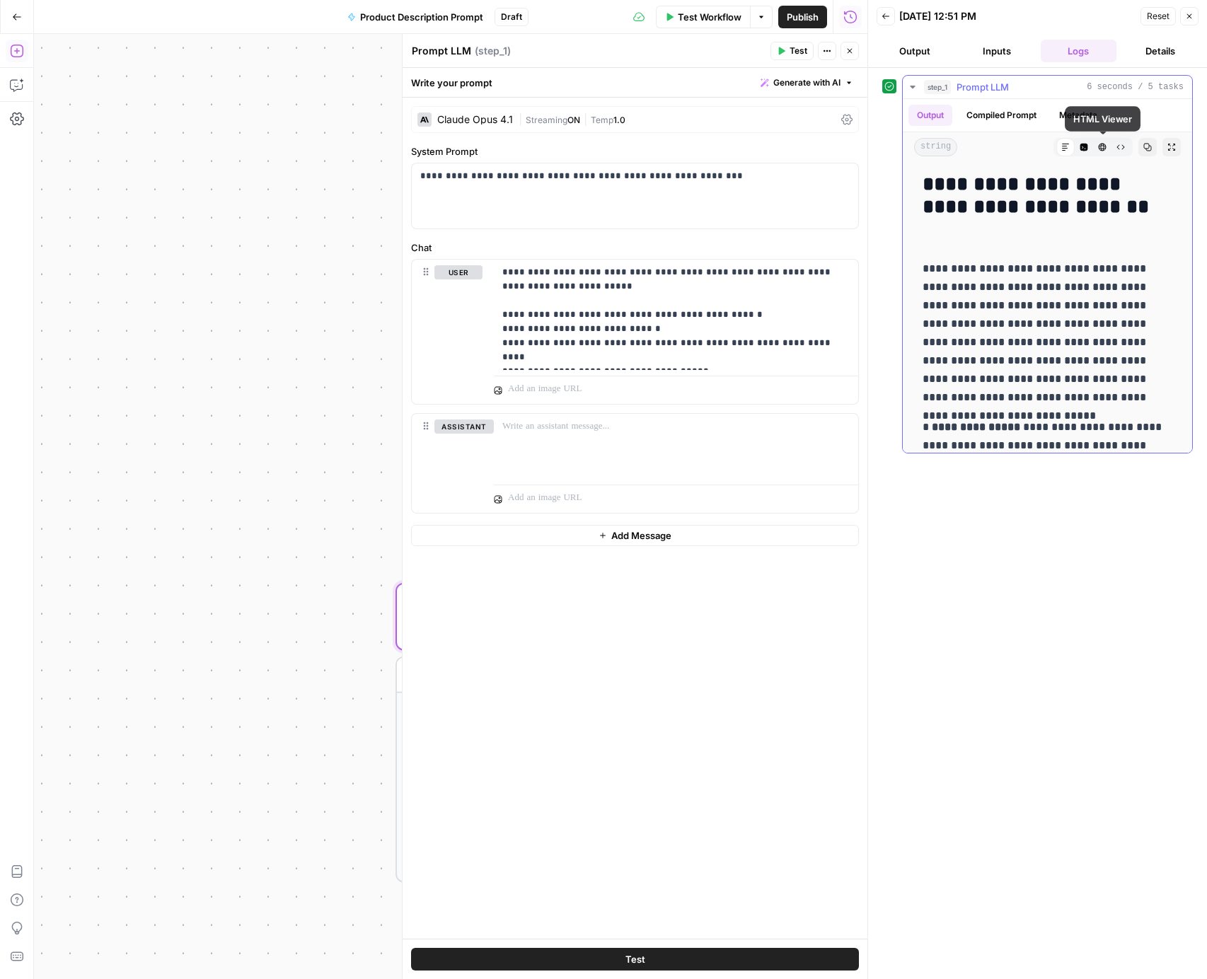
click at [1098, 151] on icon "button" at bounding box center [1102, 147] width 8 height 8
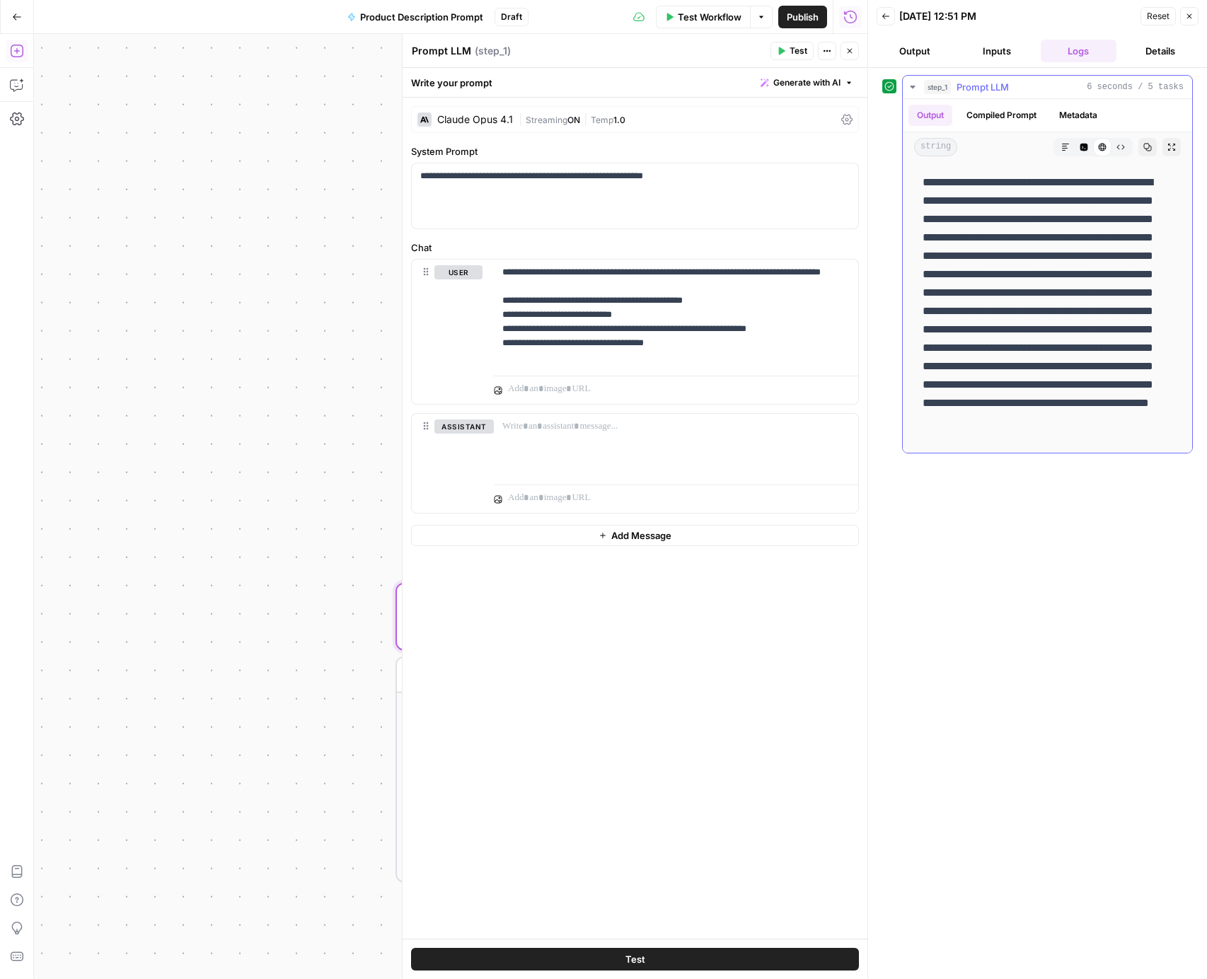
click at [1083, 152] on button "Code Editor" at bounding box center [1084, 147] width 18 height 18
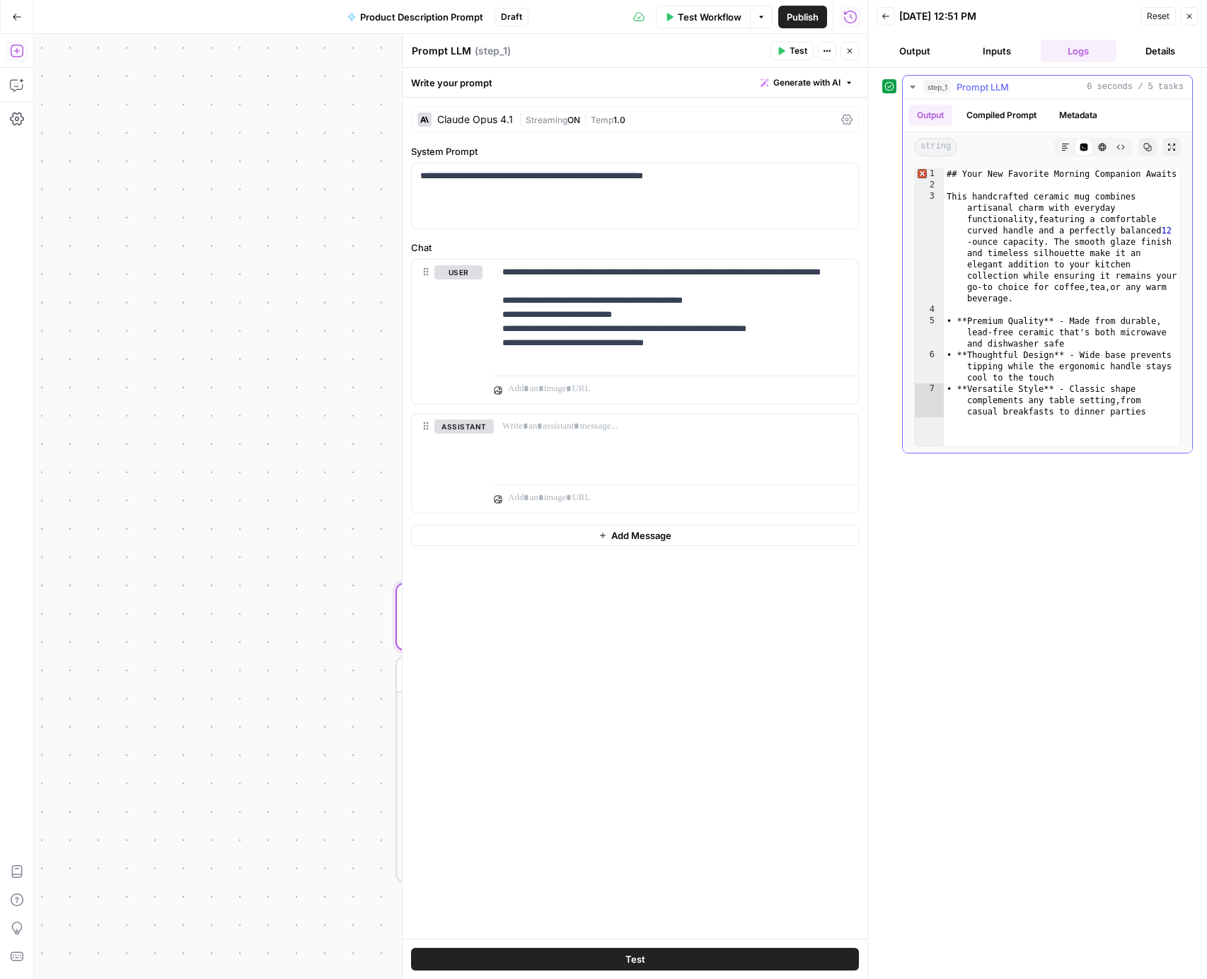
click at [1125, 151] on button "Raw Output" at bounding box center [1121, 147] width 18 height 18
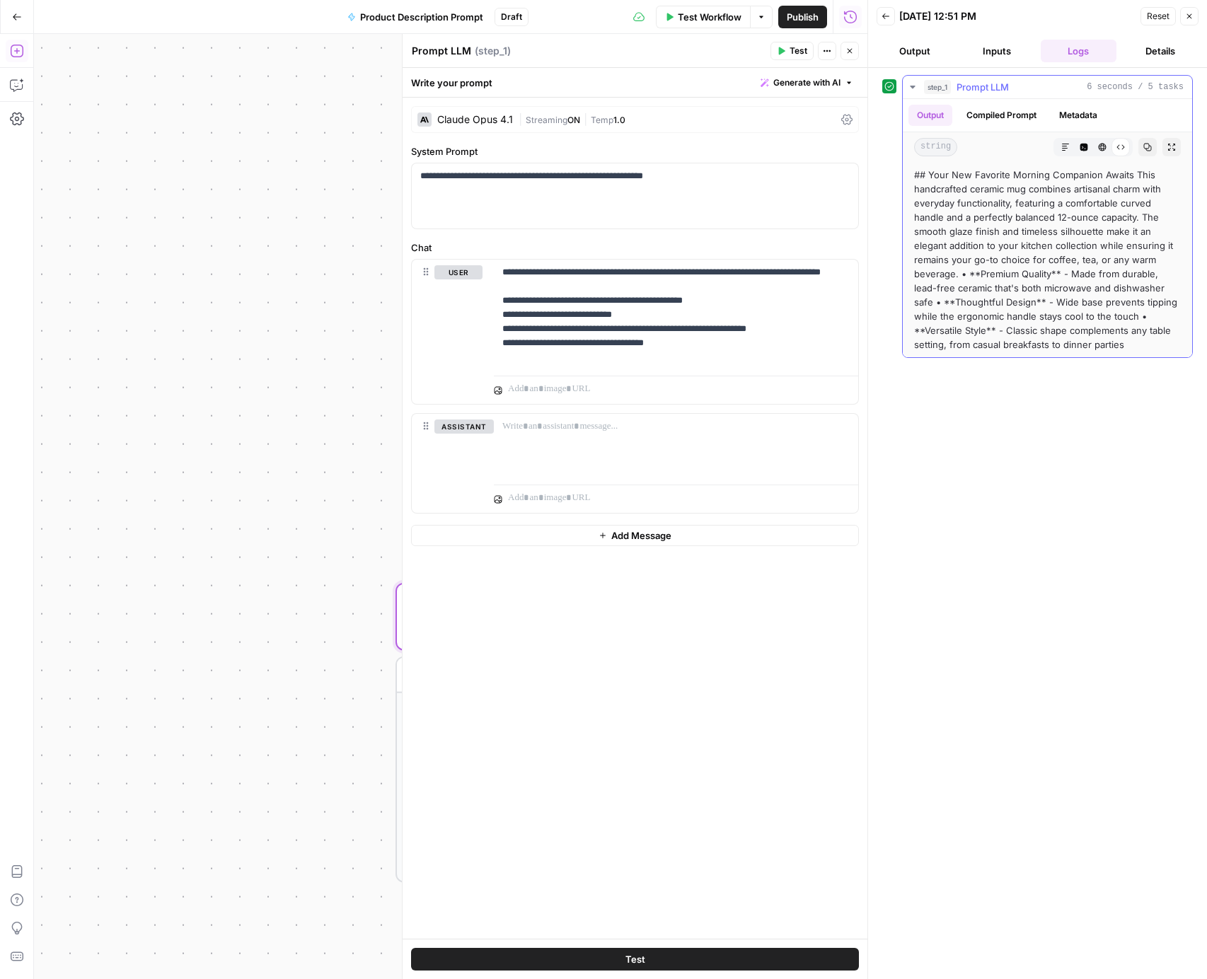
click at [1105, 151] on button "HTML Viewer" at bounding box center [1102, 147] width 18 height 18
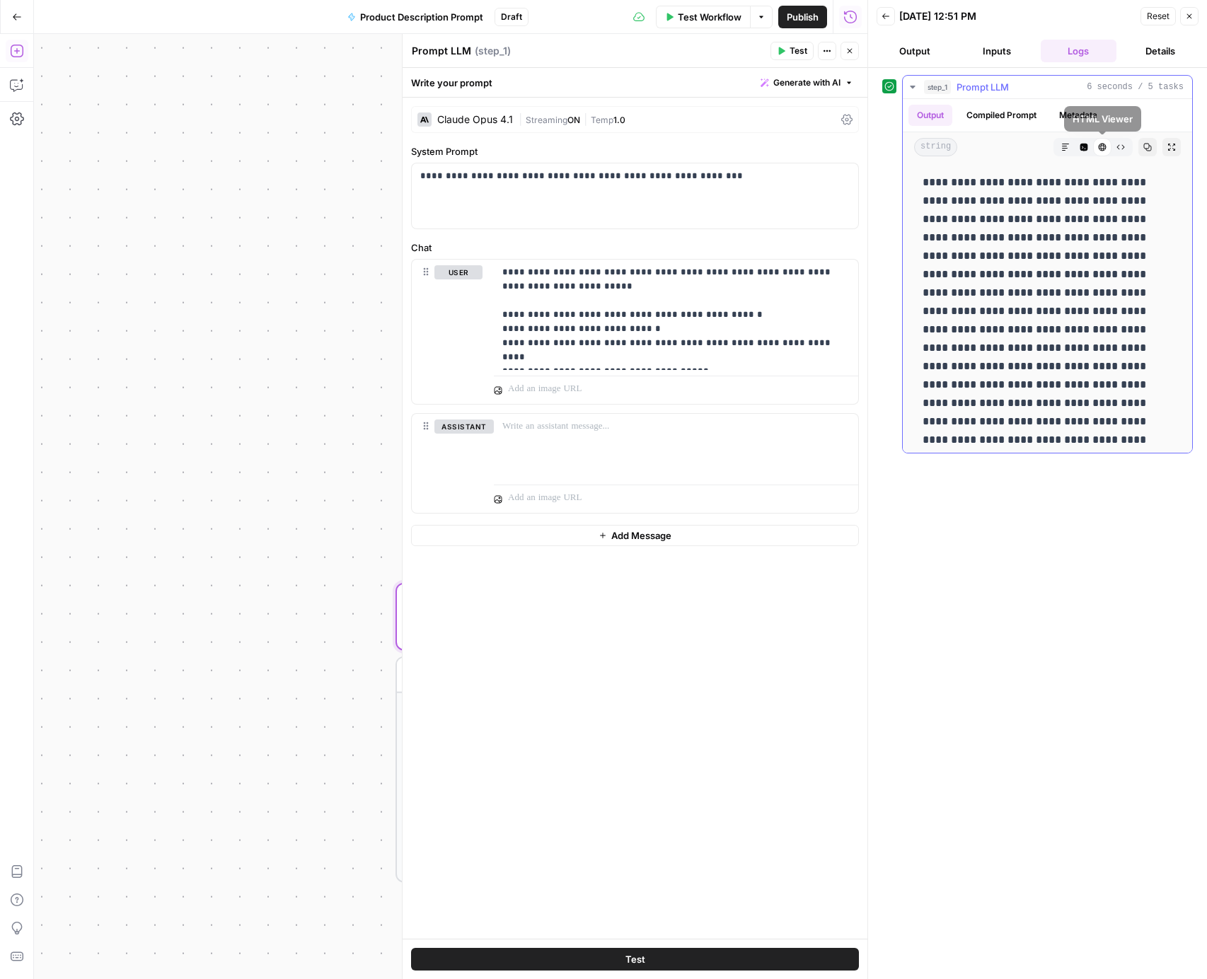
click at [1086, 153] on button "Code Editor" at bounding box center [1084, 147] width 18 height 18
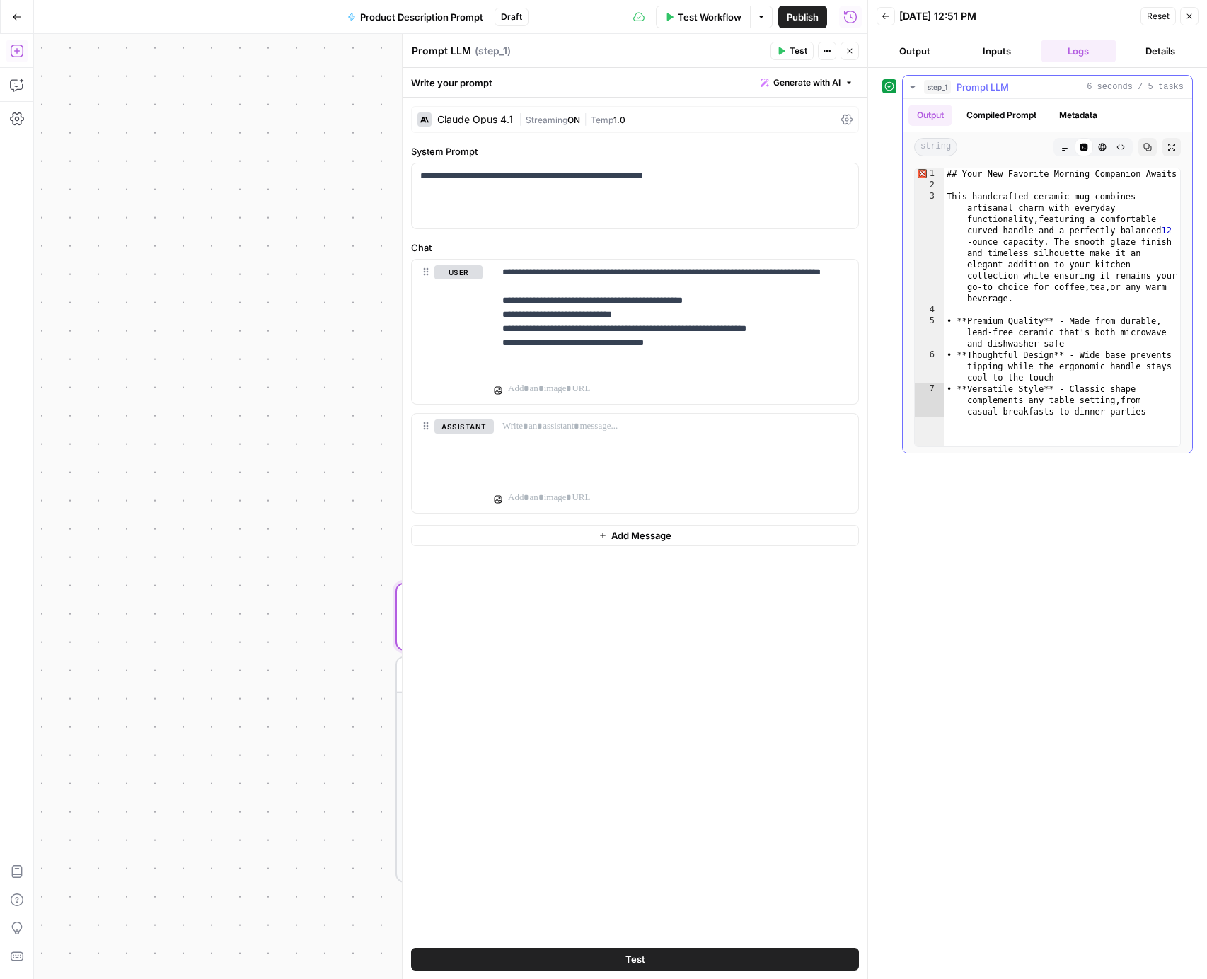
click at [1071, 153] on button "Markdown" at bounding box center [1065, 147] width 18 height 18
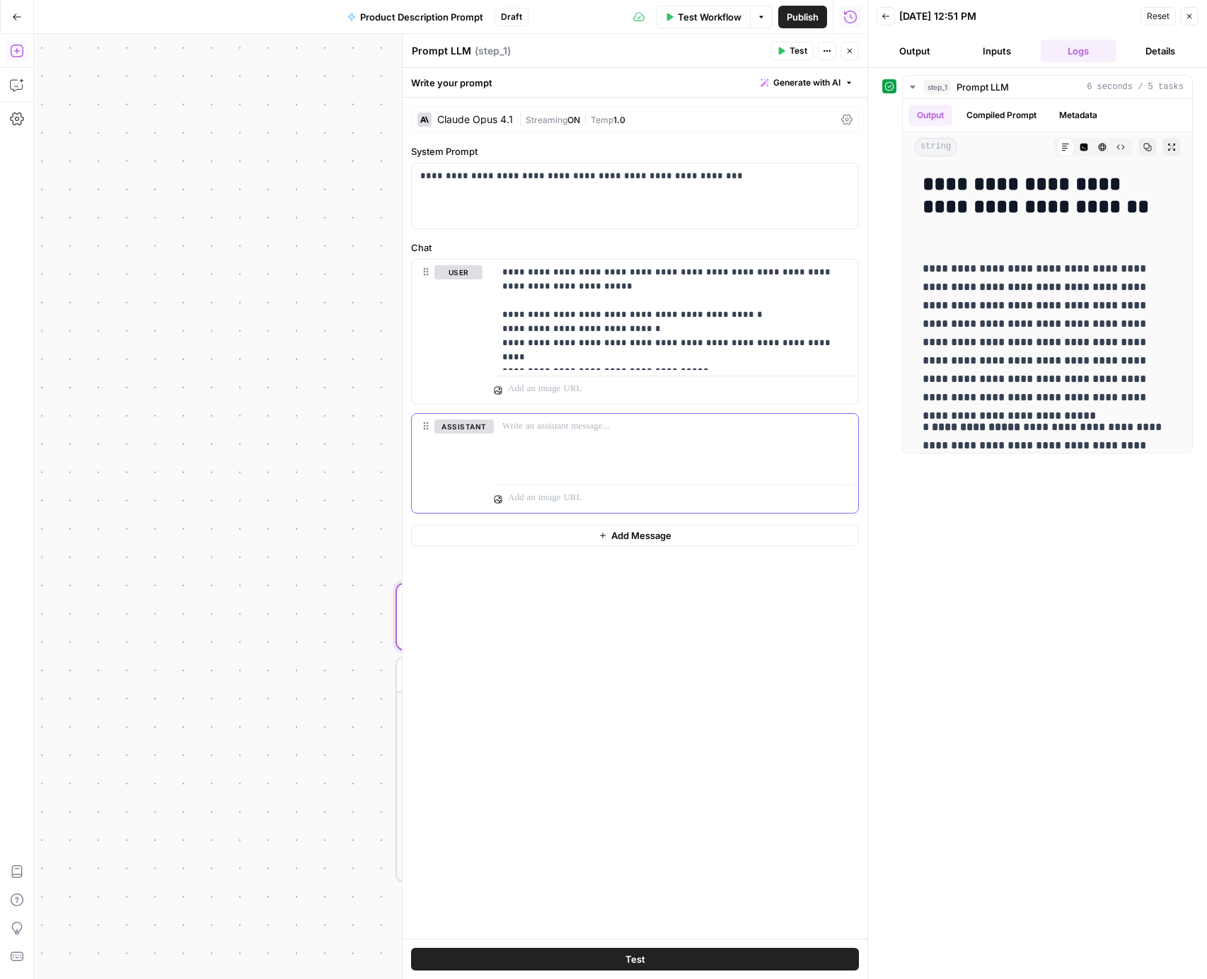
click at [609, 427] on p at bounding box center [675, 427] width 347 height 14
click at [1066, 151] on icon at bounding box center [1065, 147] width 8 height 8
click at [1083, 152] on button "Code Editor" at bounding box center [1084, 147] width 18 height 18
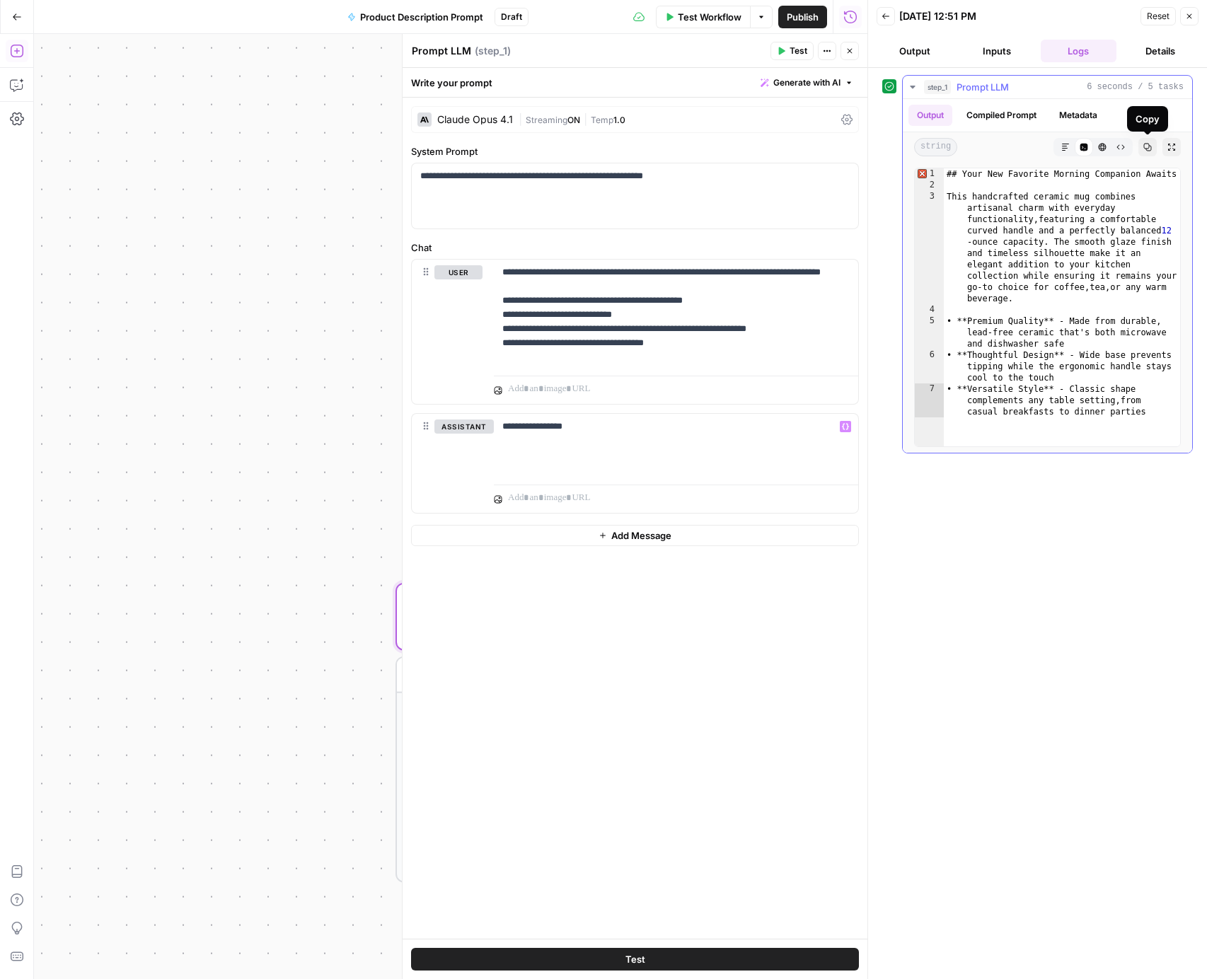
click at [1146, 145] on icon "button" at bounding box center [1147, 147] width 8 height 8
click at [649, 446] on p "**********" at bounding box center [675, 434] width 347 height 28
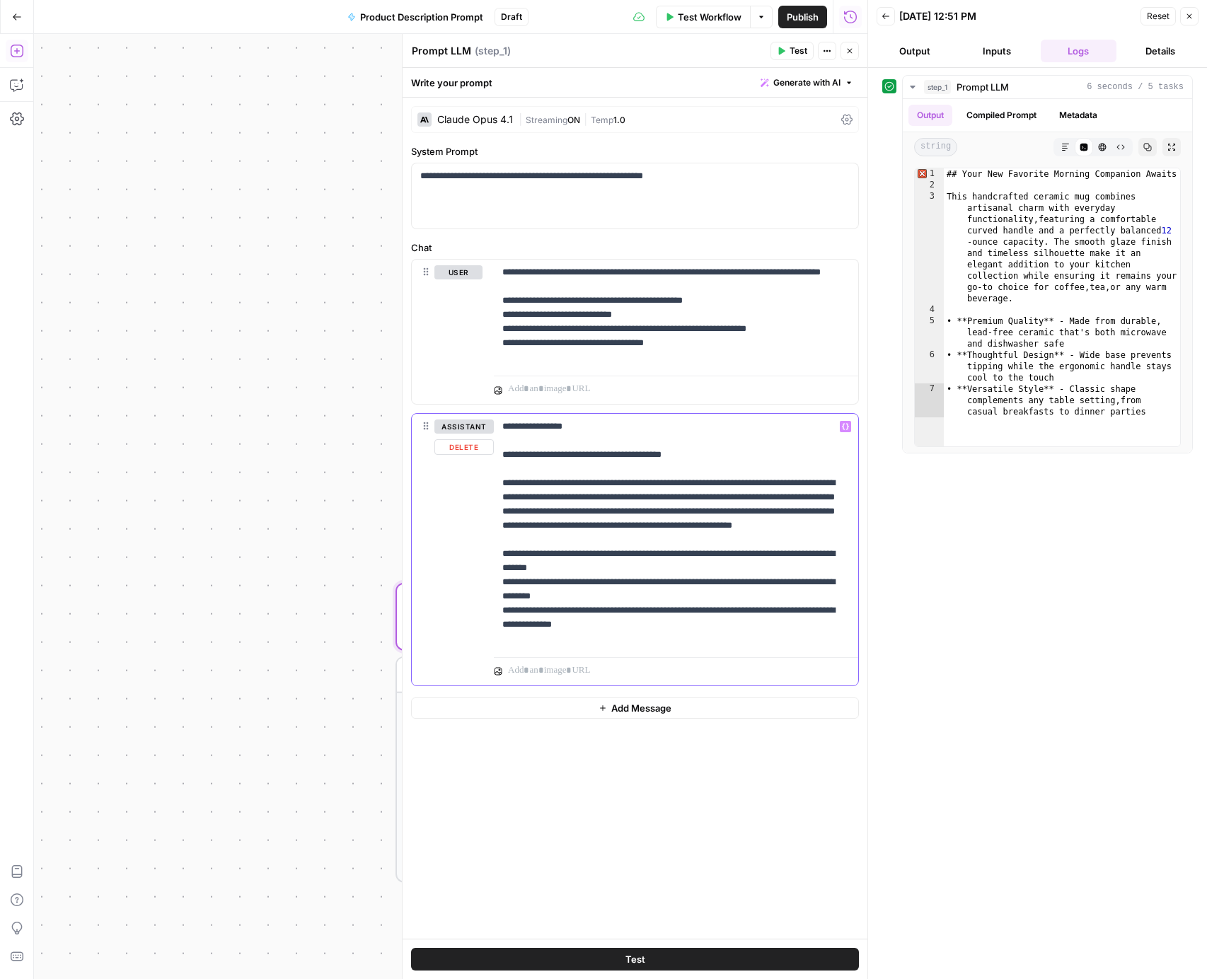
click at [561, 454] on p "**********" at bounding box center [675, 533] width 347 height 226
drag, startPoint x: 725, startPoint y: 455, endPoint x: 537, endPoint y: 460, distance: 188.3
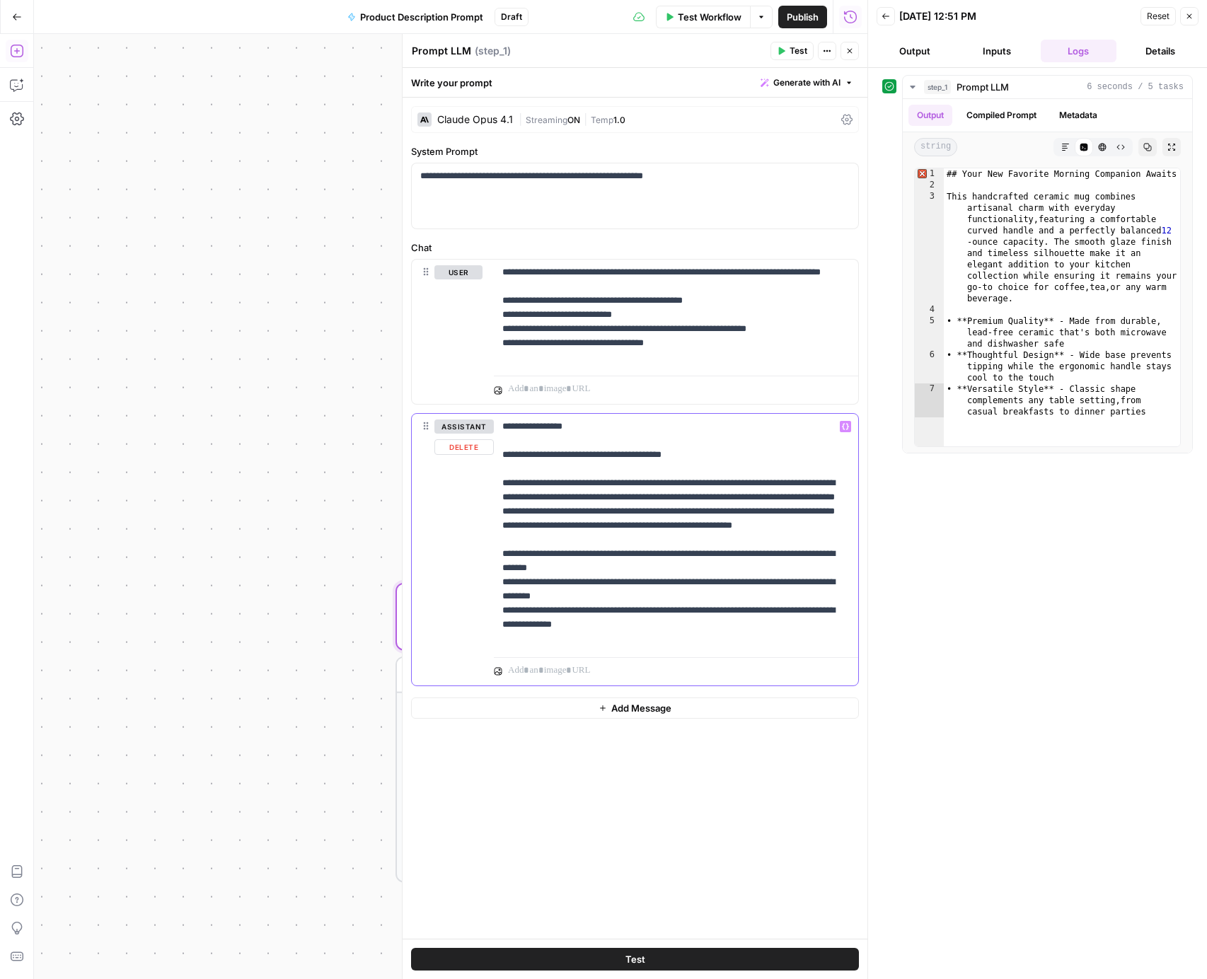
click at [537, 460] on p "**********" at bounding box center [675, 533] width 347 height 226
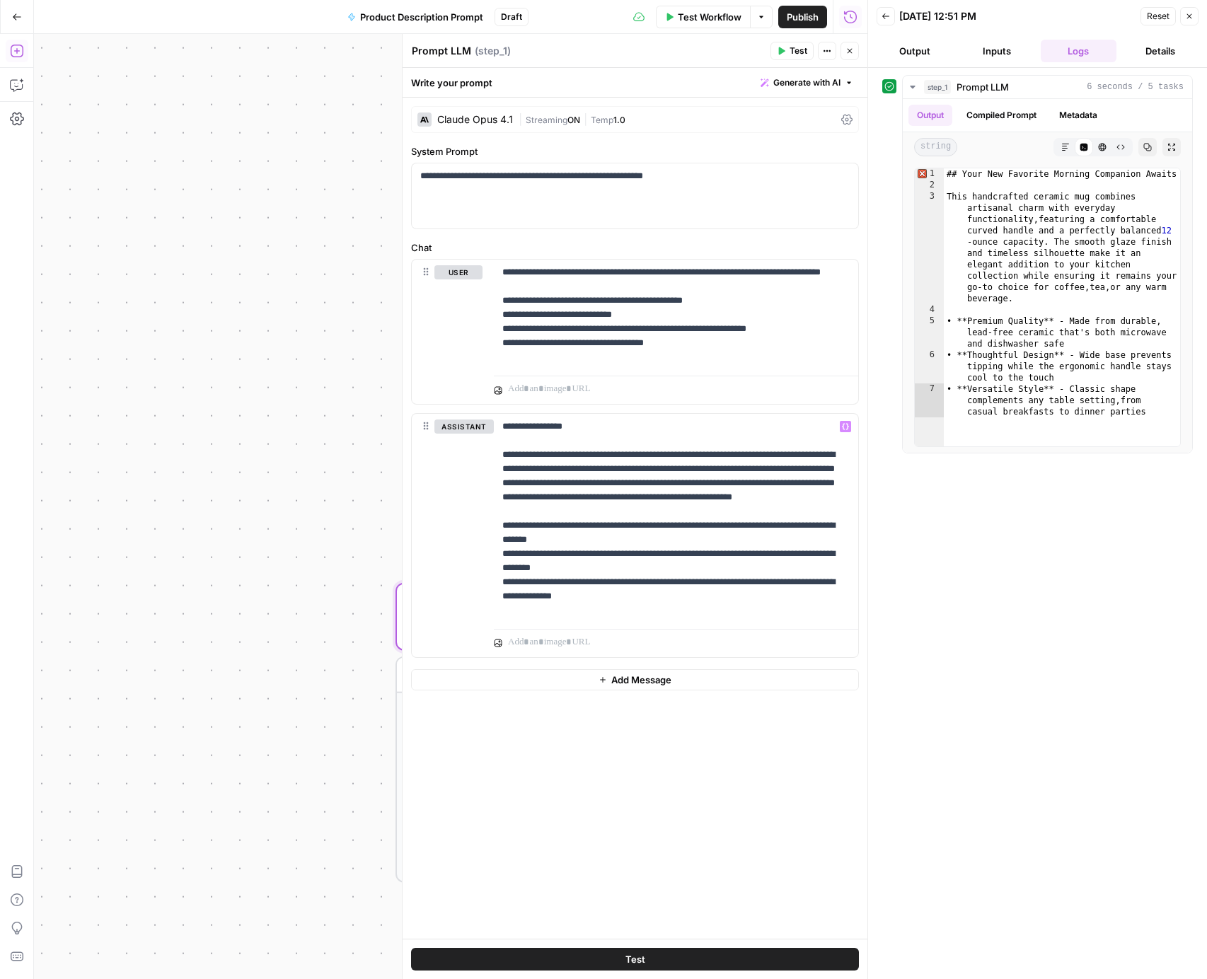
click at [638, 681] on span "Add Message" at bounding box center [641, 680] width 60 height 14
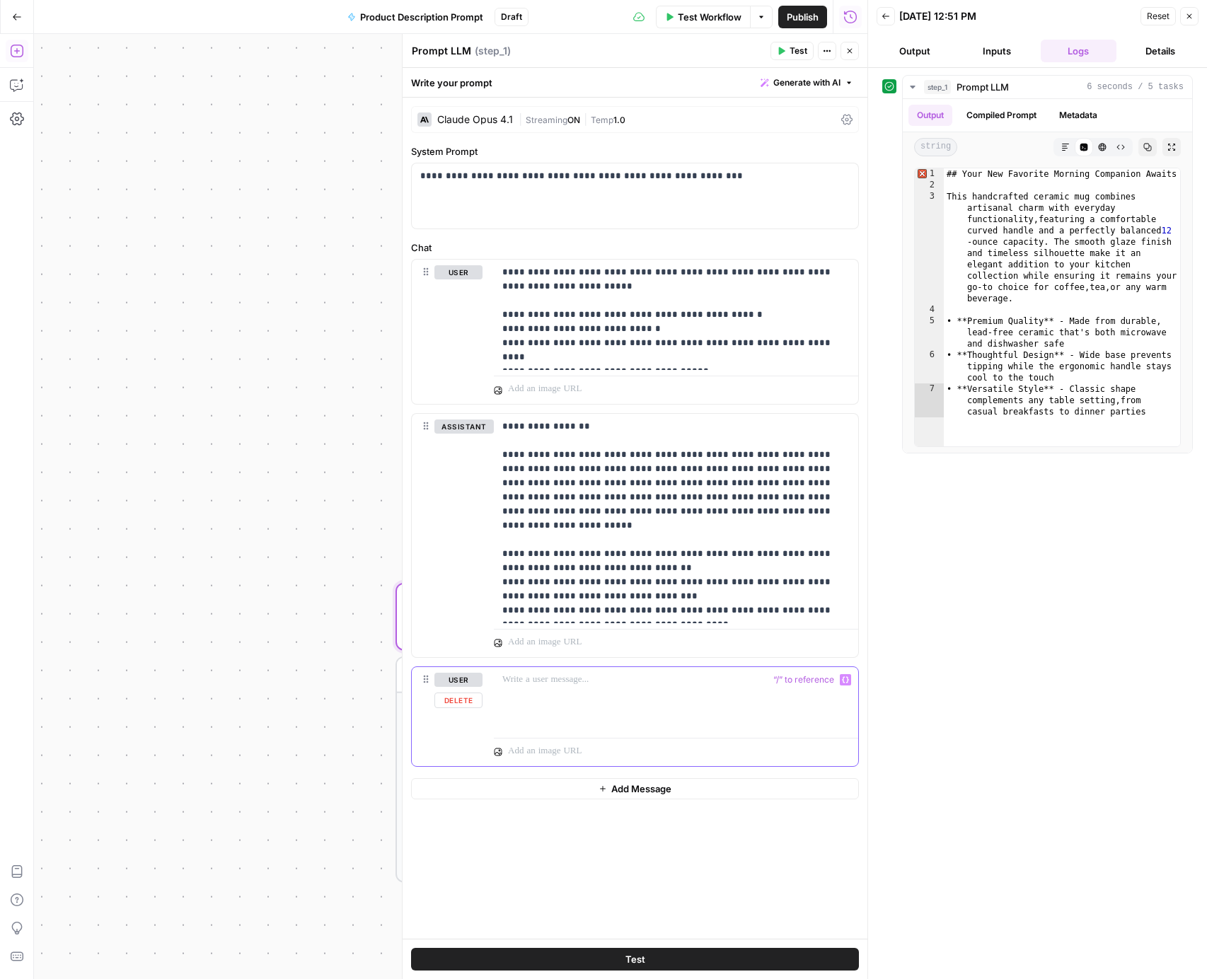
click at [616, 691] on div at bounding box center [676, 699] width 364 height 65
click at [787, 50] on button "Test" at bounding box center [792, 51] width 43 height 18
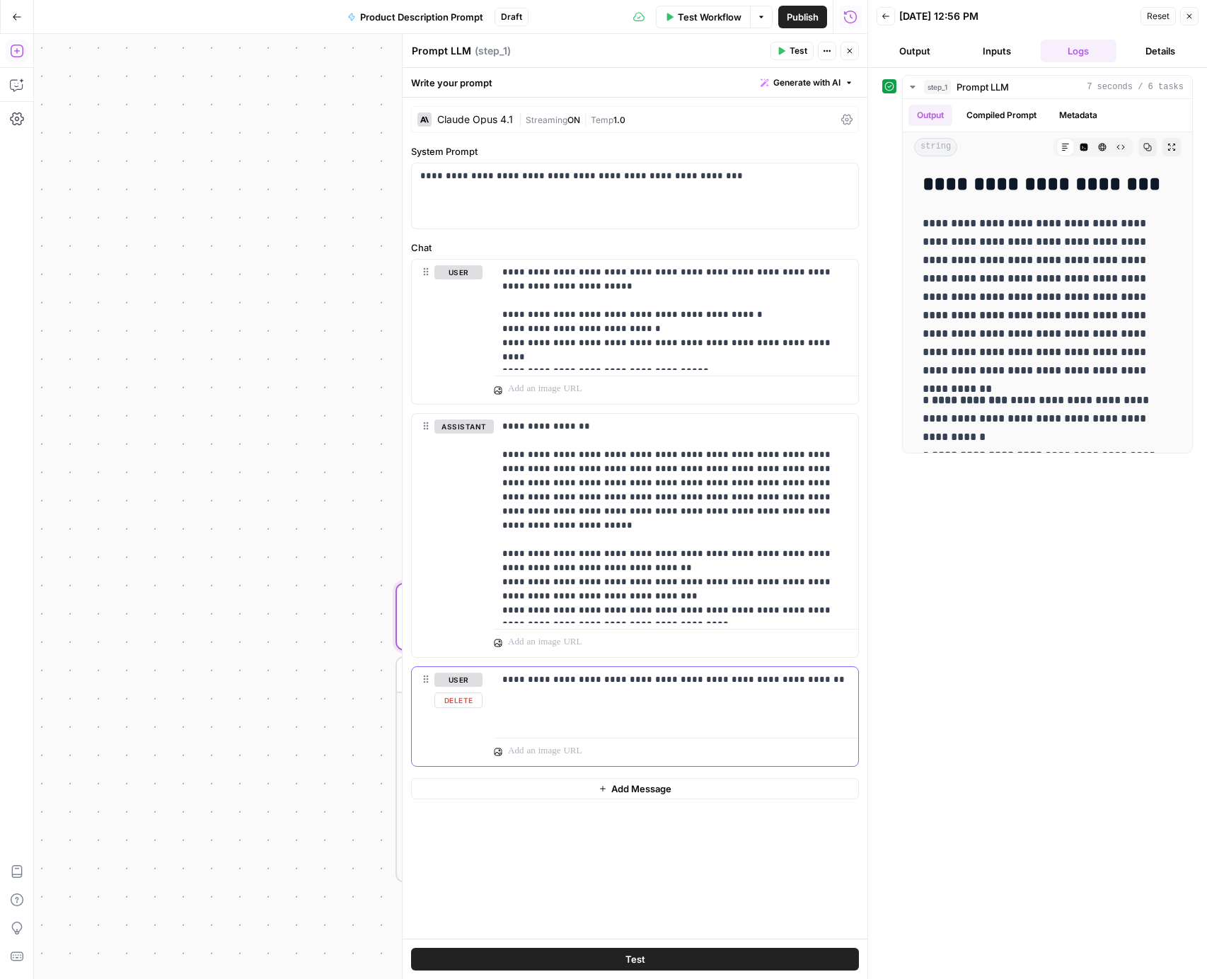
click at [618, 716] on div "**********" at bounding box center [676, 699] width 364 height 65
click at [674, 959] on button "Test" at bounding box center [635, 959] width 448 height 23
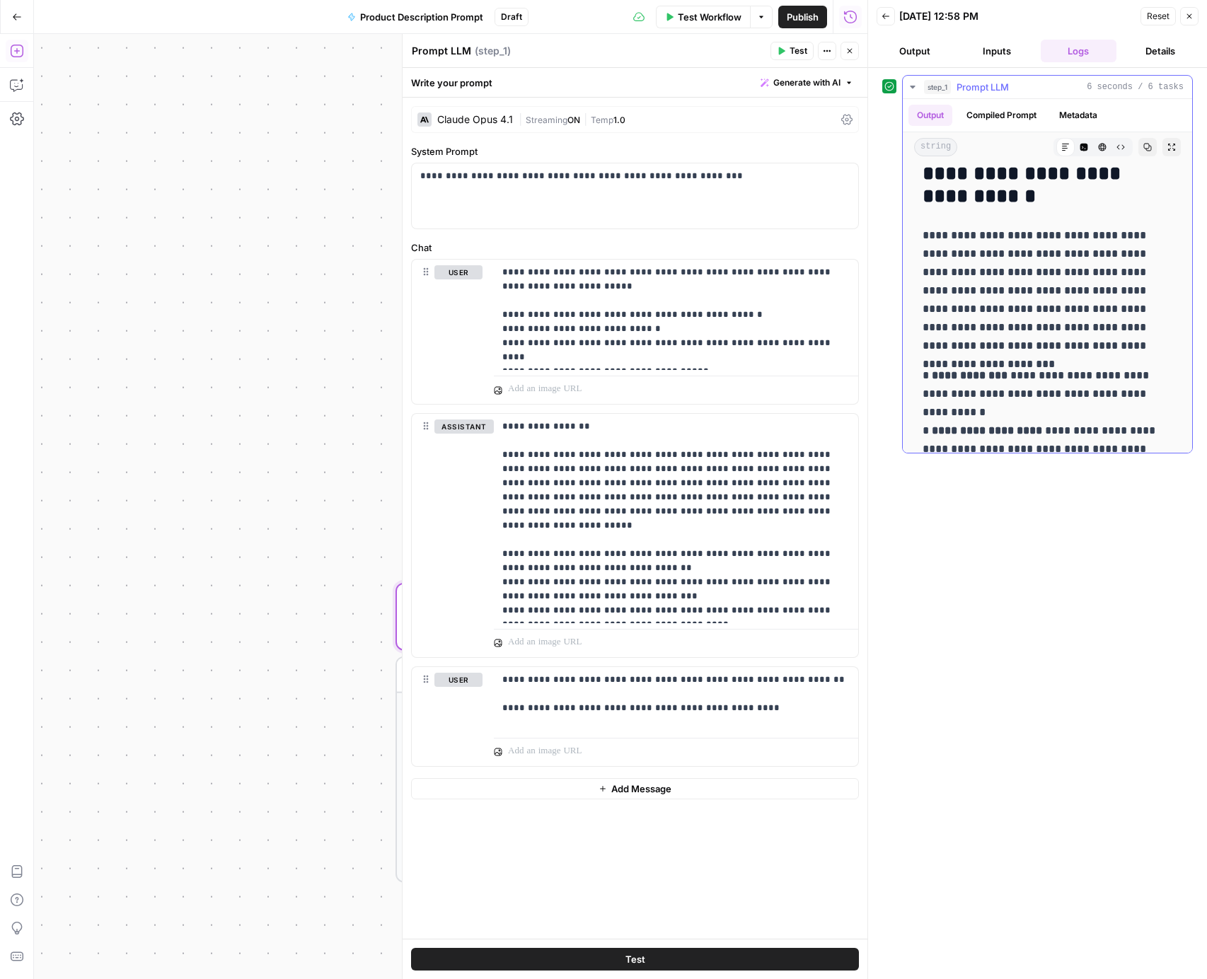
scroll to position [83, 0]
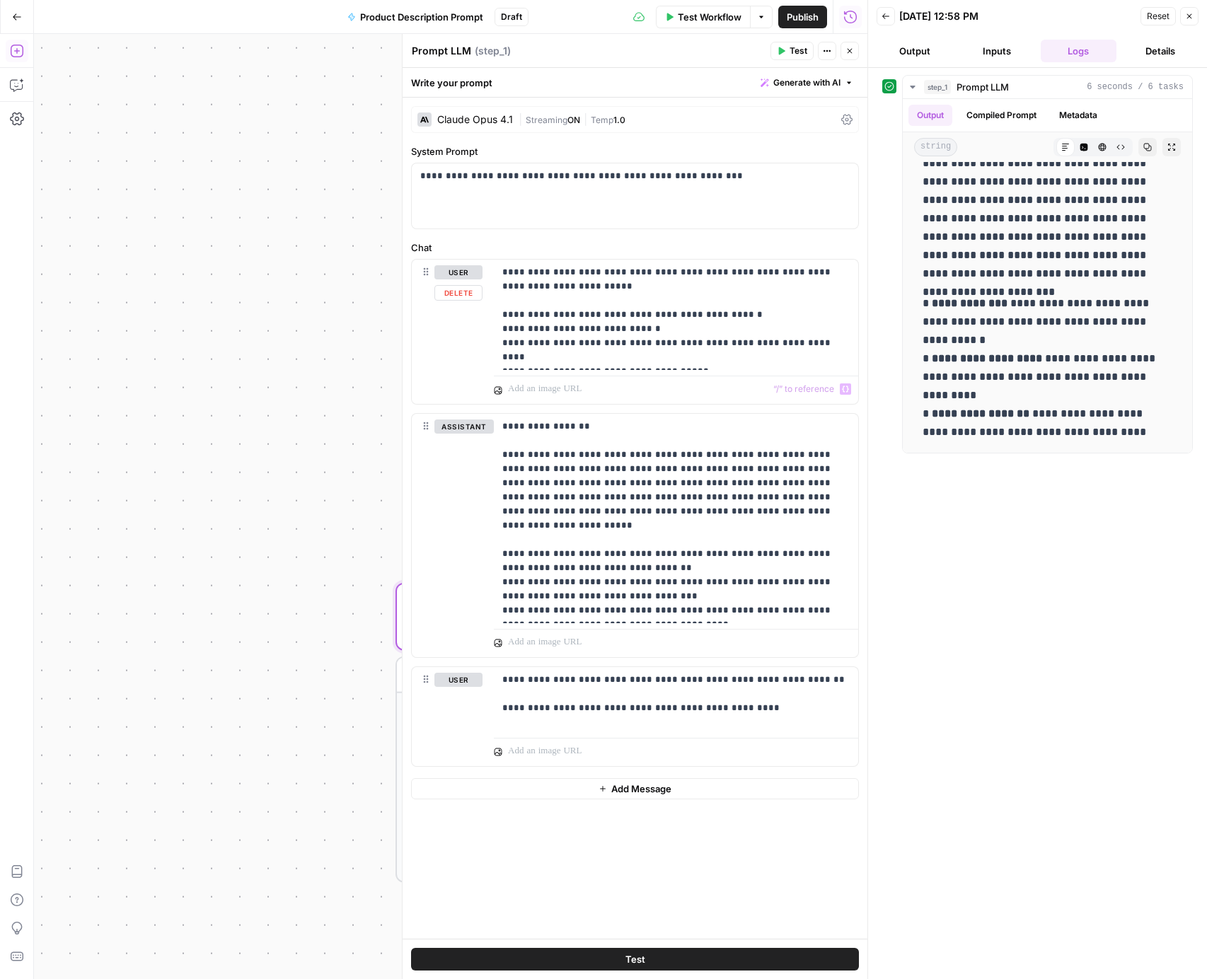
click at [717, 371] on div "“/” to reference Variables Menu" at bounding box center [676, 387] width 364 height 34
click at [708, 357] on p "**********" at bounding box center [675, 314] width 347 height 99
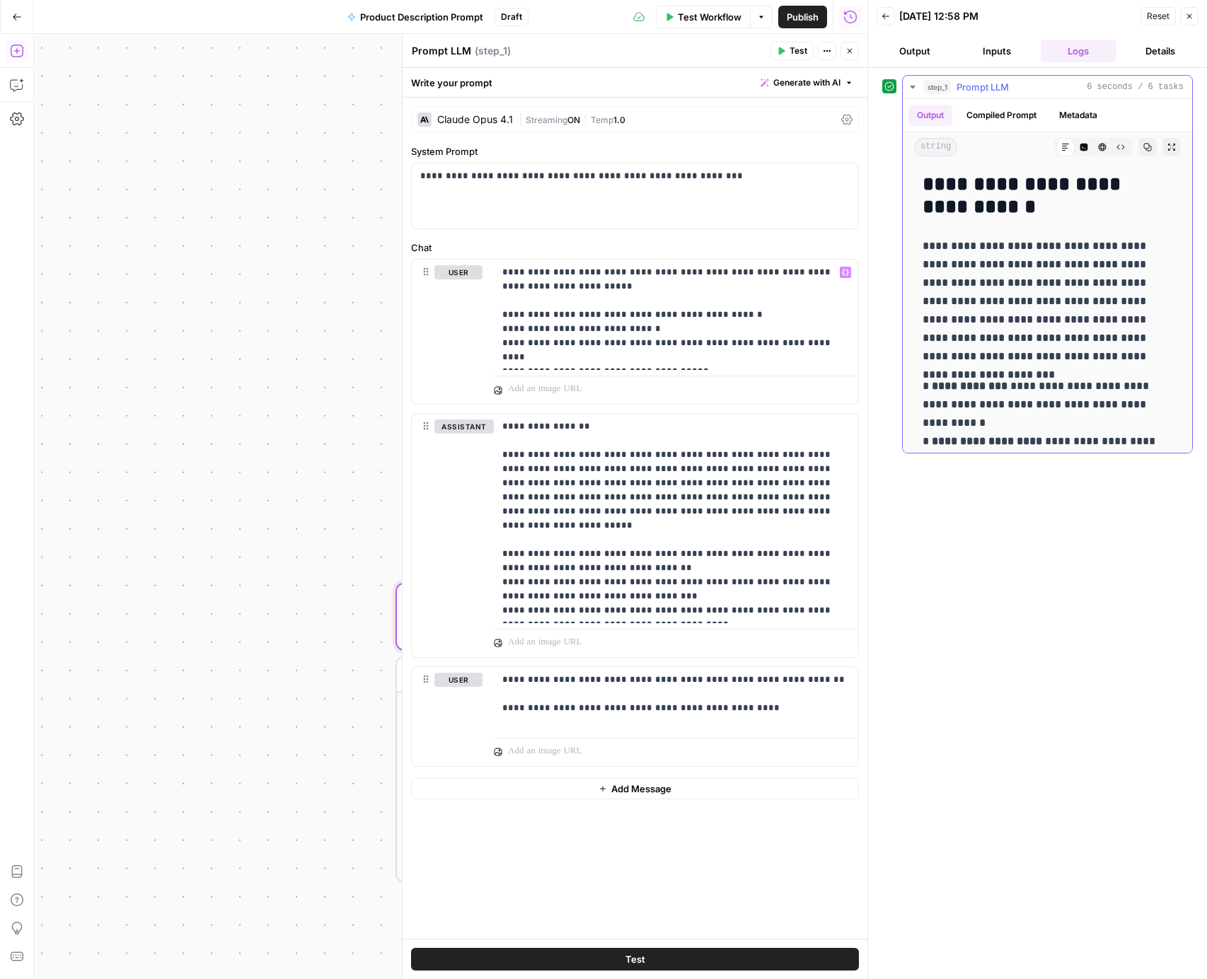
click at [1144, 146] on icon "button" at bounding box center [1148, 148] width 8 height 8
